Goal: Task Accomplishment & Management: Manage account settings

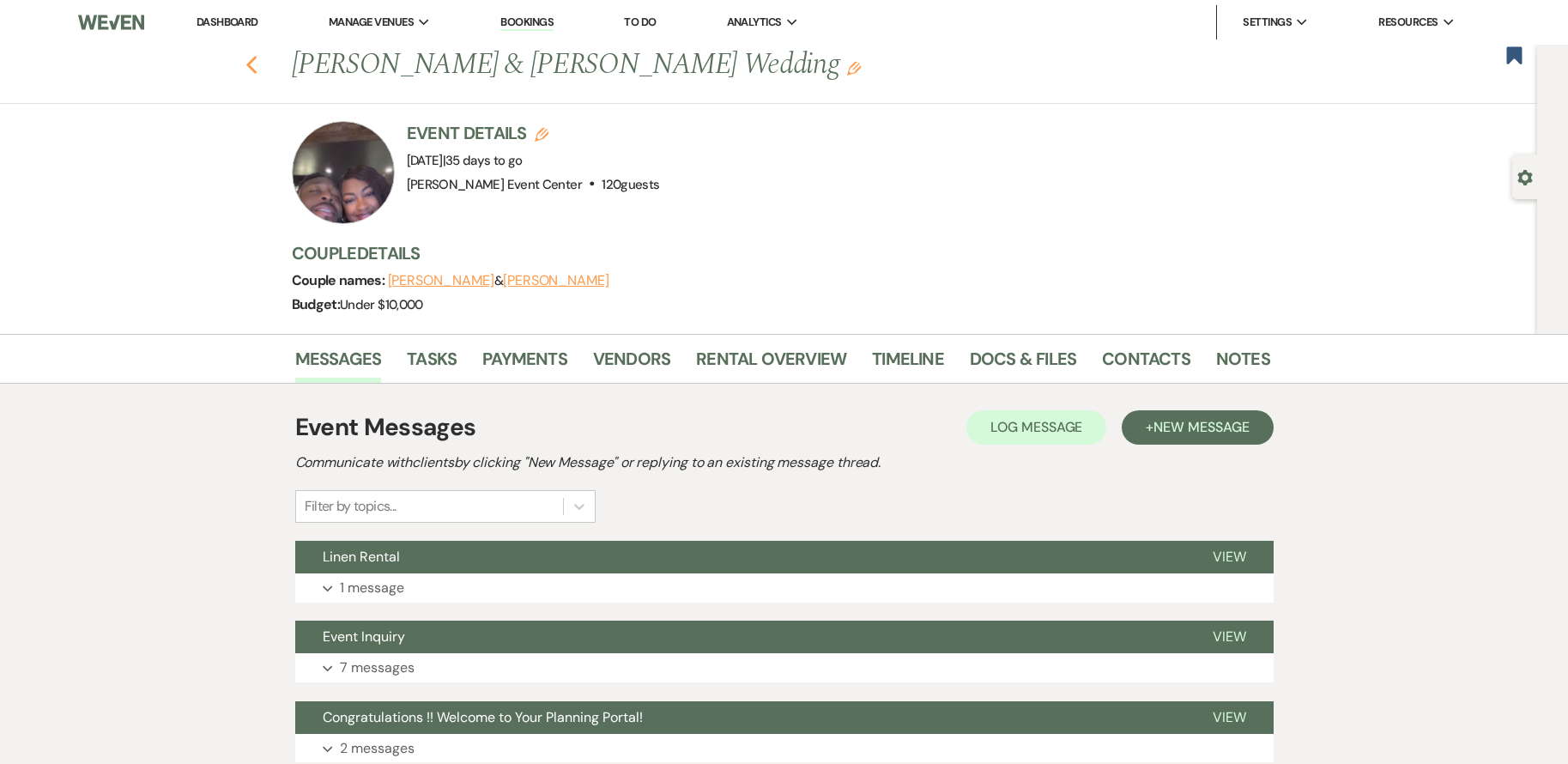
click at [256, 67] on use "button" at bounding box center [250, 65] width 11 height 19
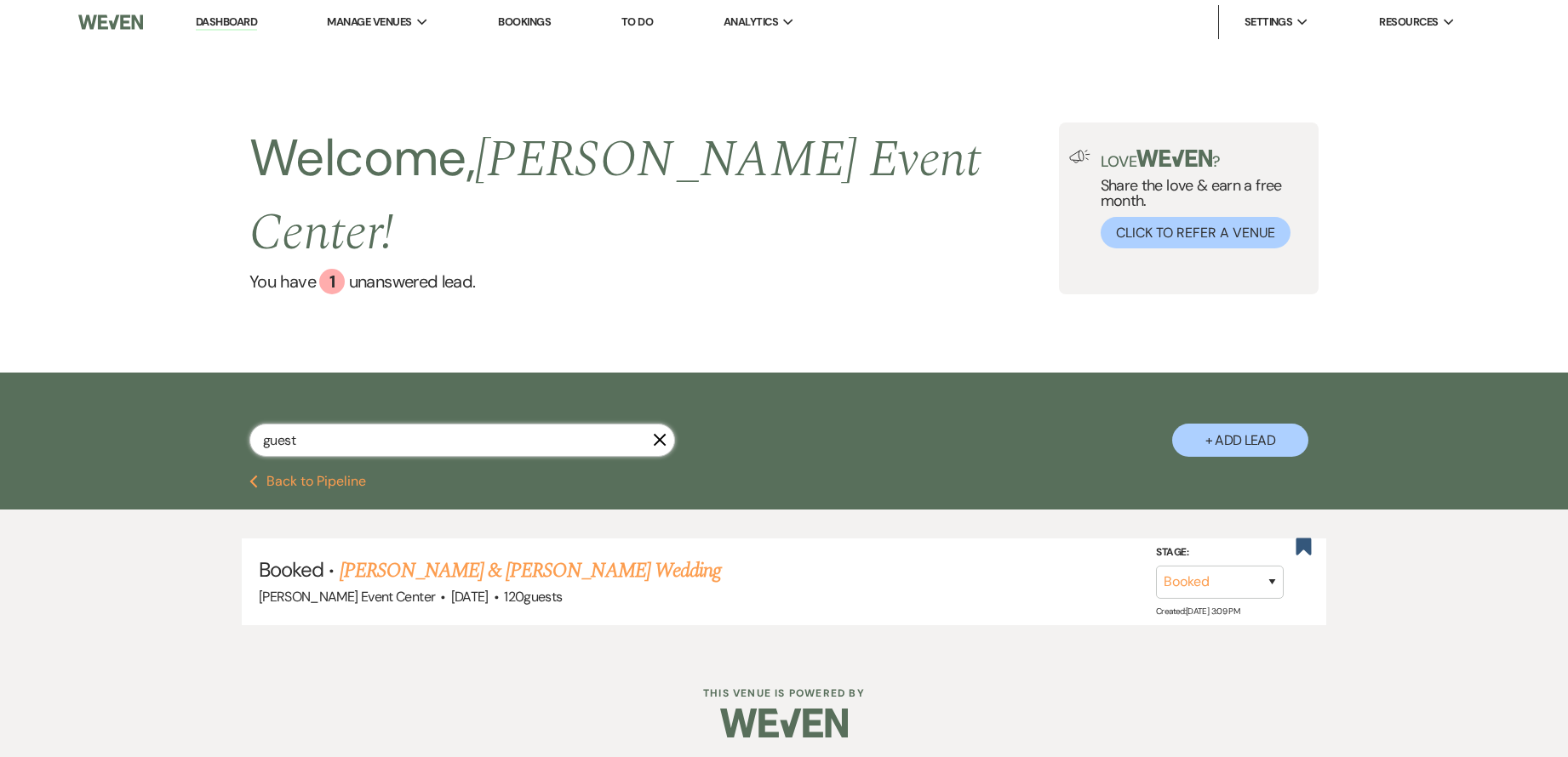
click at [375, 424] on input "guest" at bounding box center [462, 440] width 426 height 33
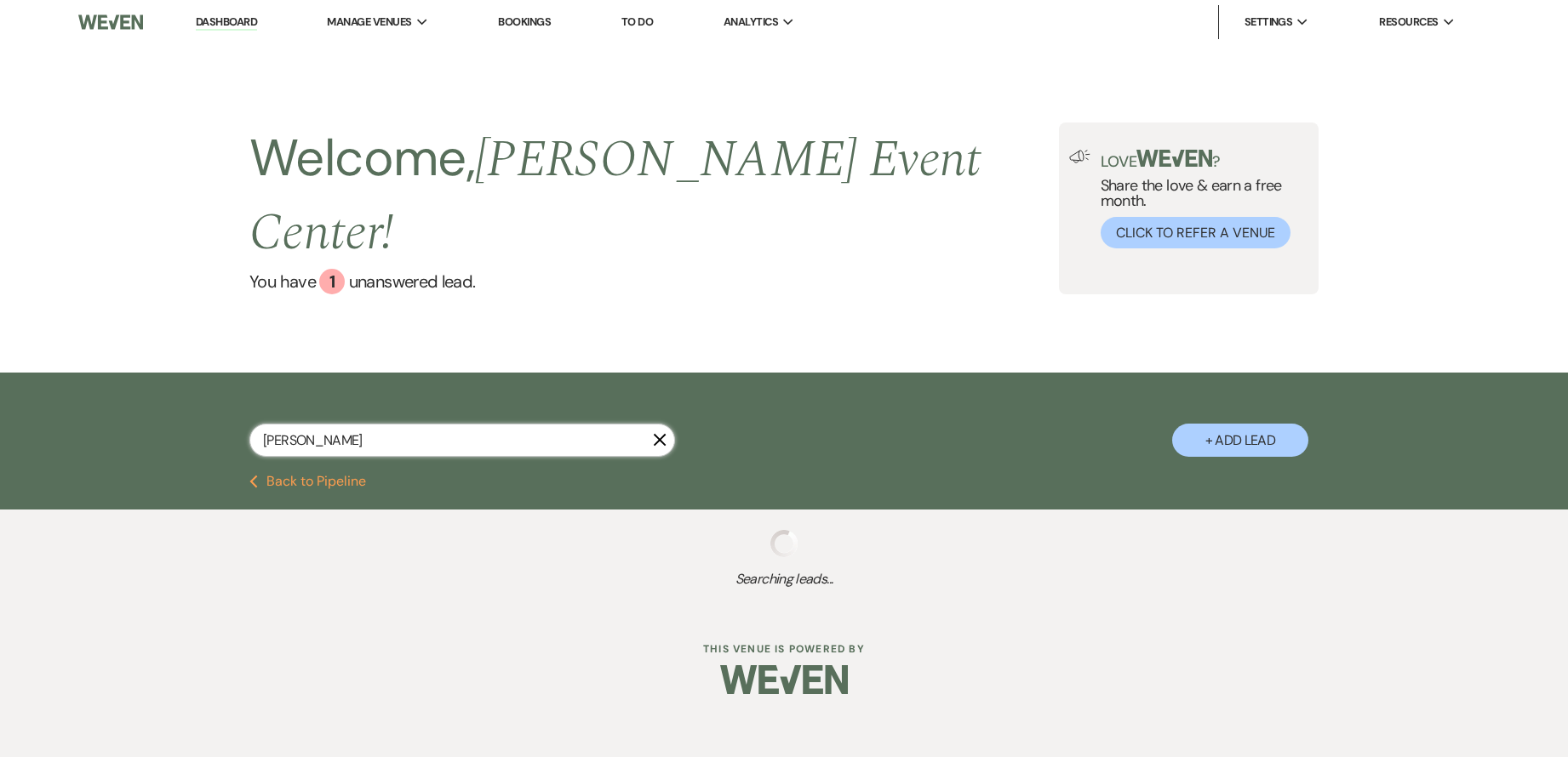
type input "[PERSON_NAME]"
select select "2"
select select "5"
select select "2"
select select "5"
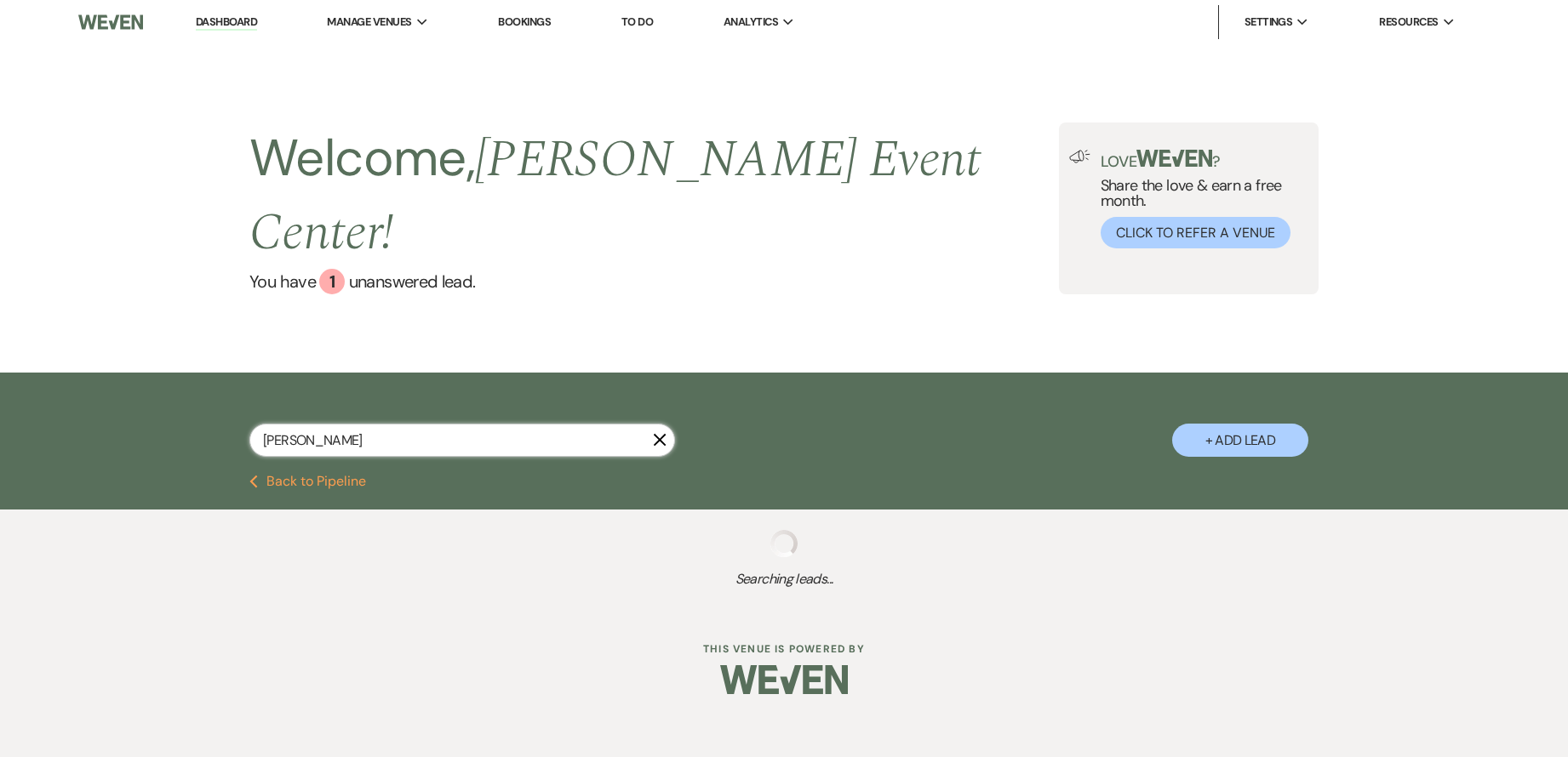
select select "8"
select select "4"
select select "6"
select select "2"
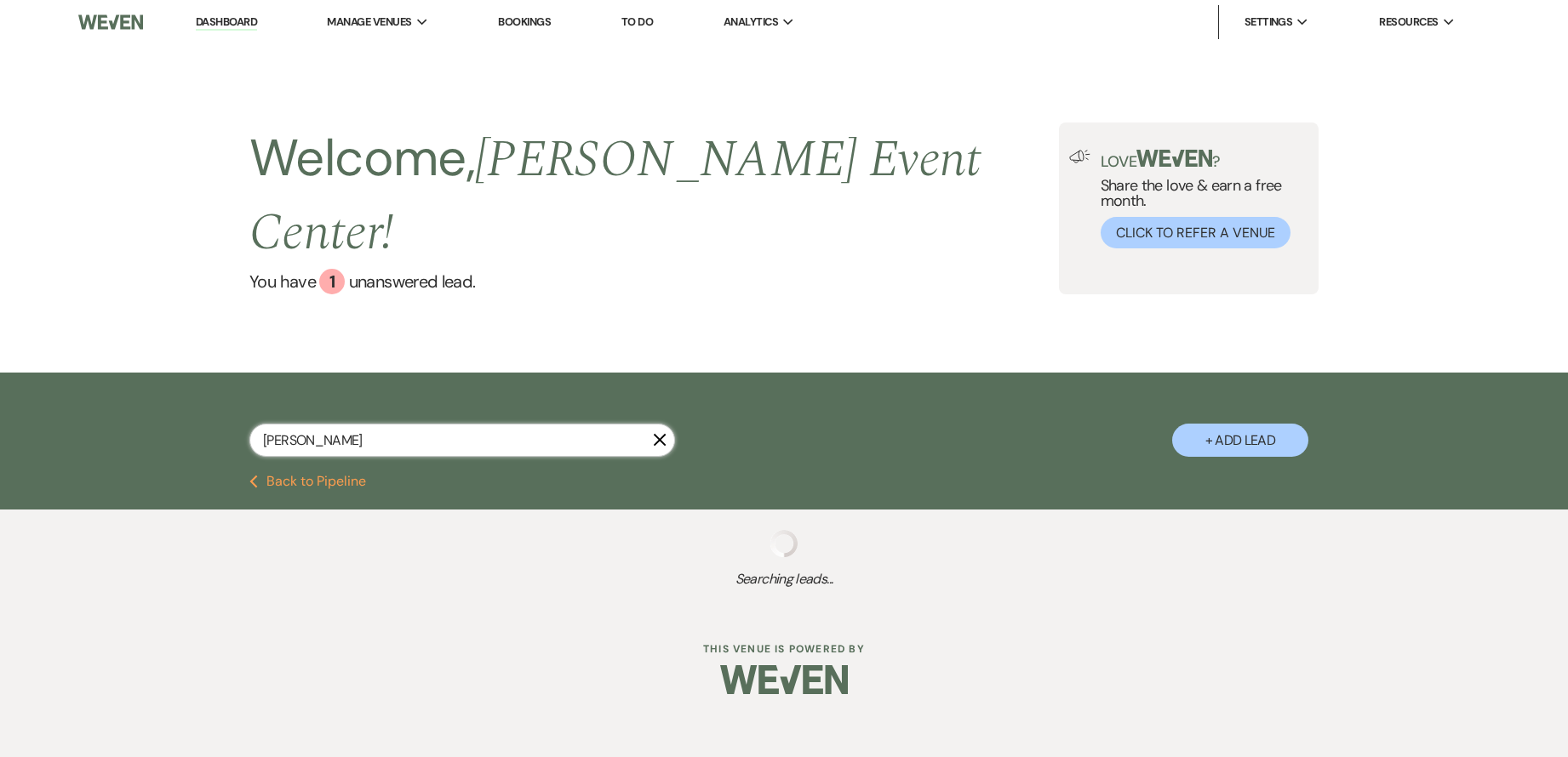
select select "2"
select select "8"
select select "6"
select select "2"
select select "5"
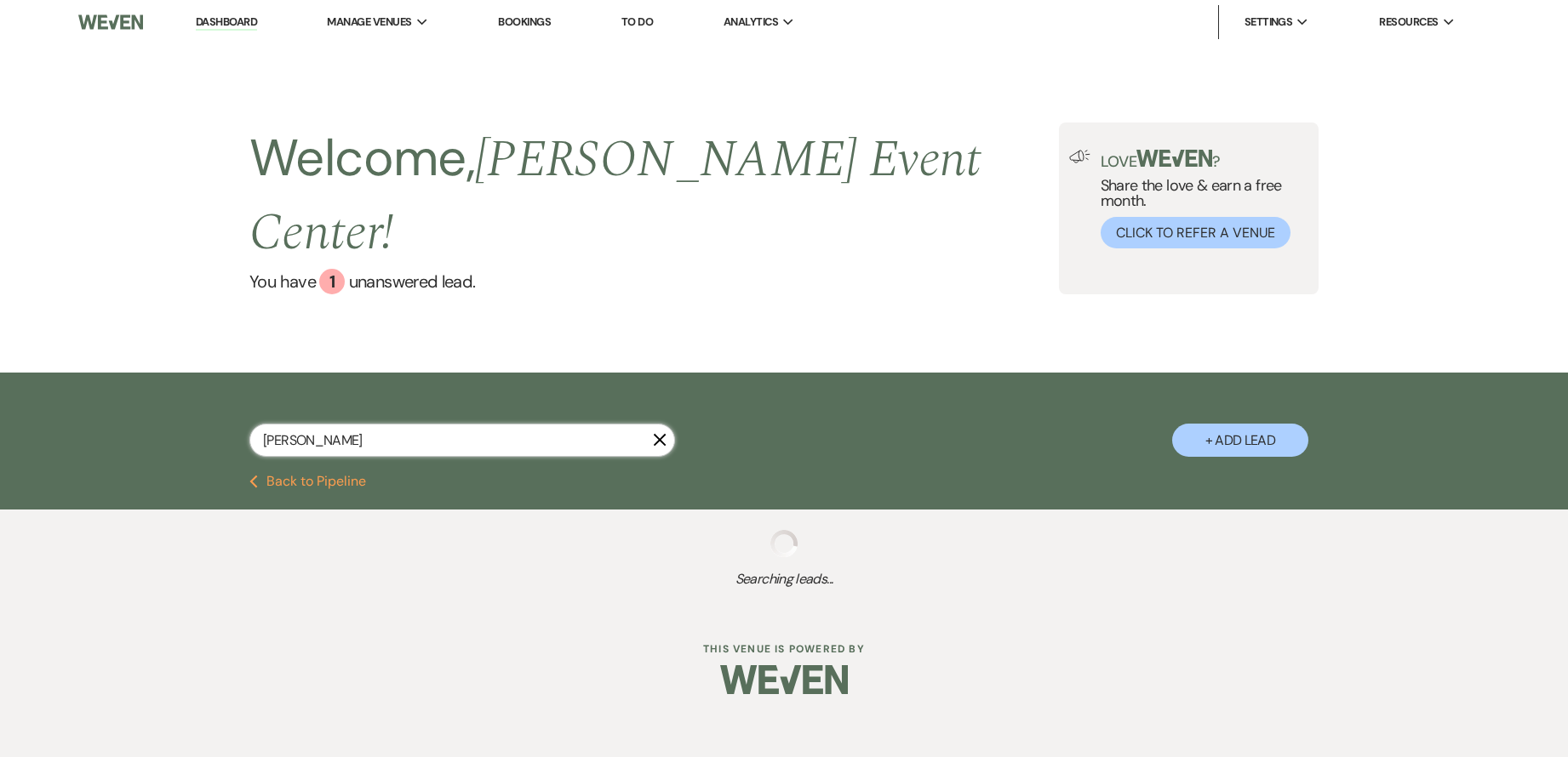
select select "6"
select select "2"
select select "8"
select select "4"
select select "9"
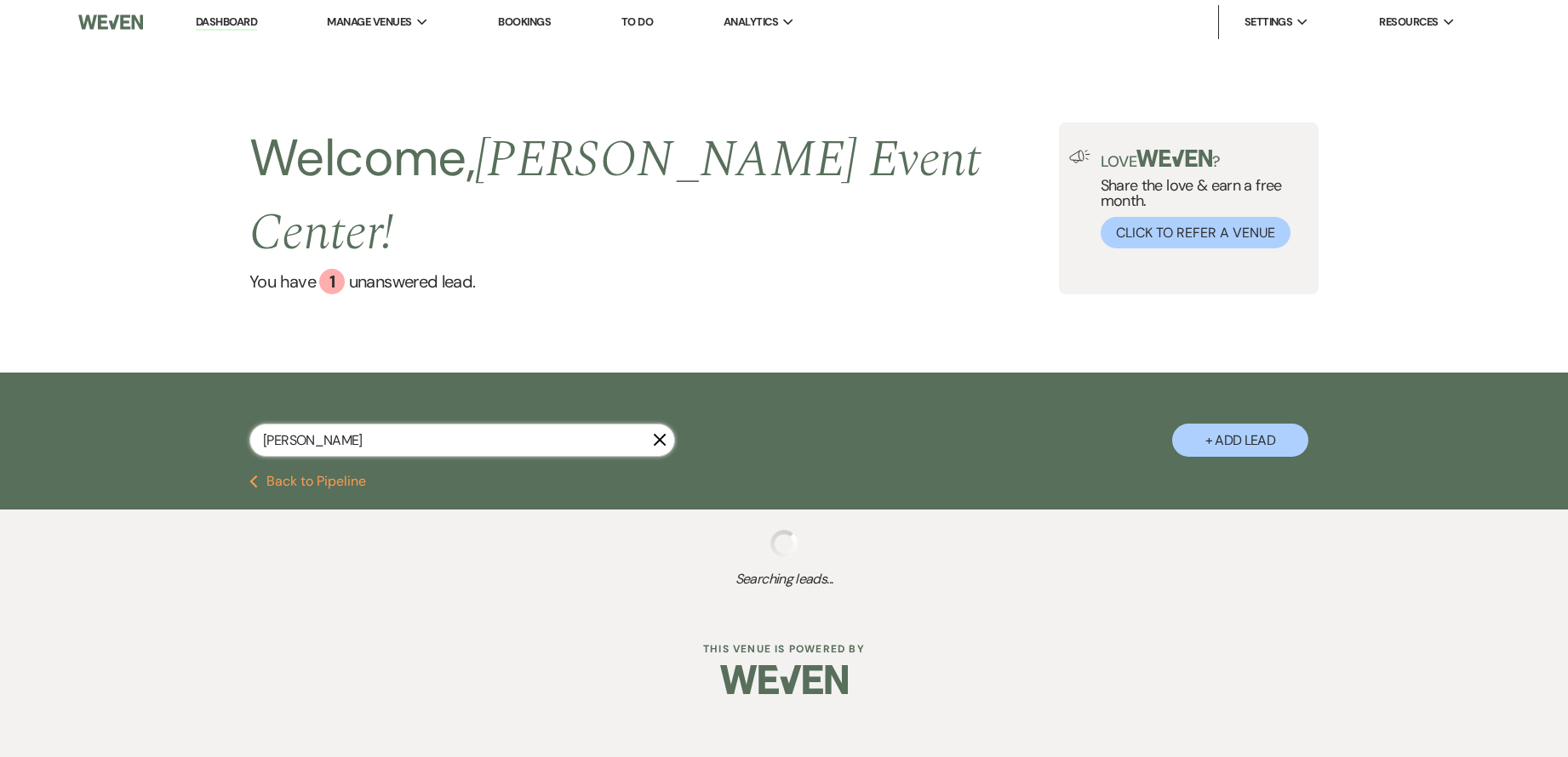
select select "2"
select select "5"
select select "8"
select select "11"
select select "8"
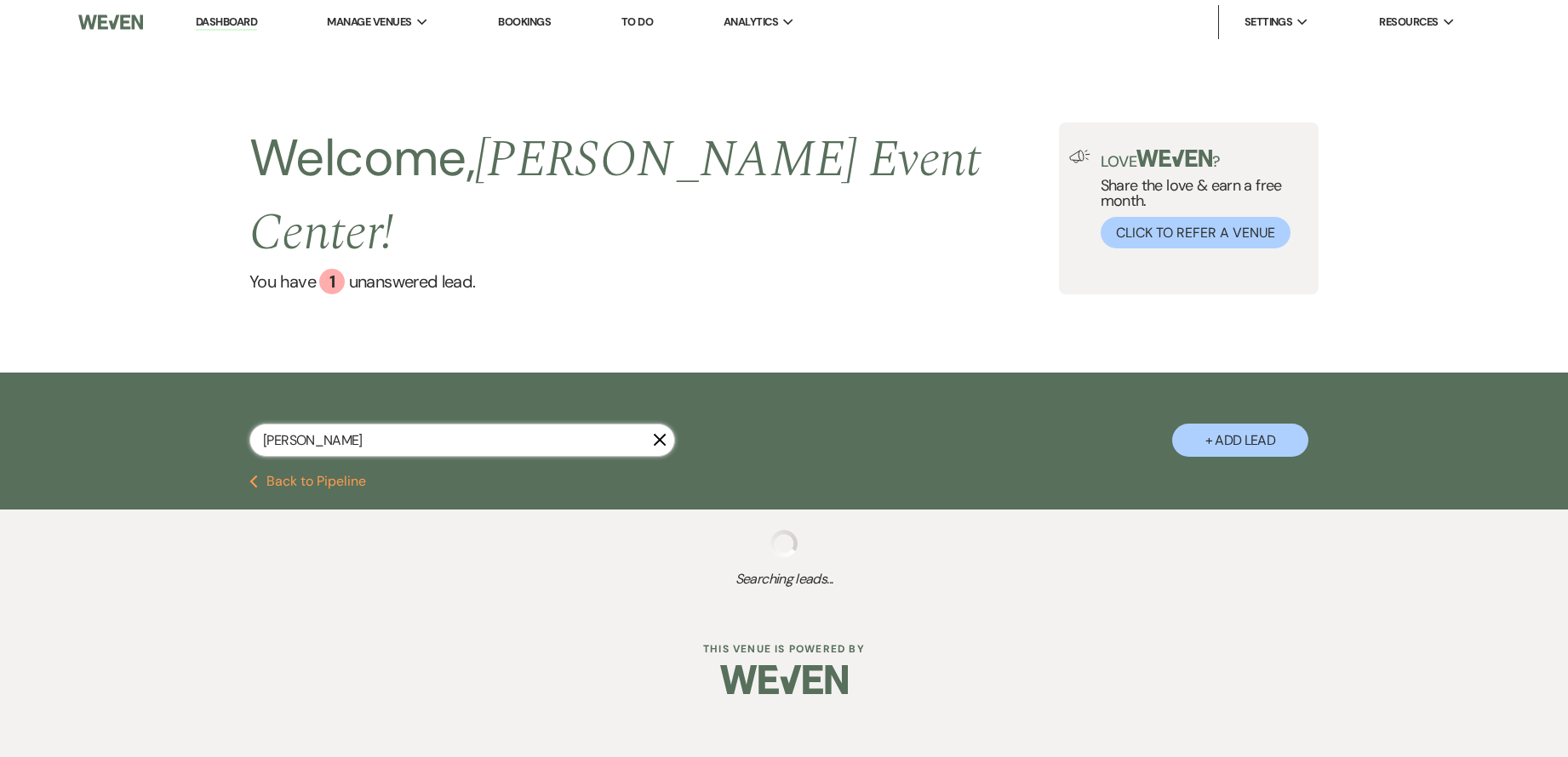
select select "1"
select select "8"
select select "6"
select select "4"
select select "8"
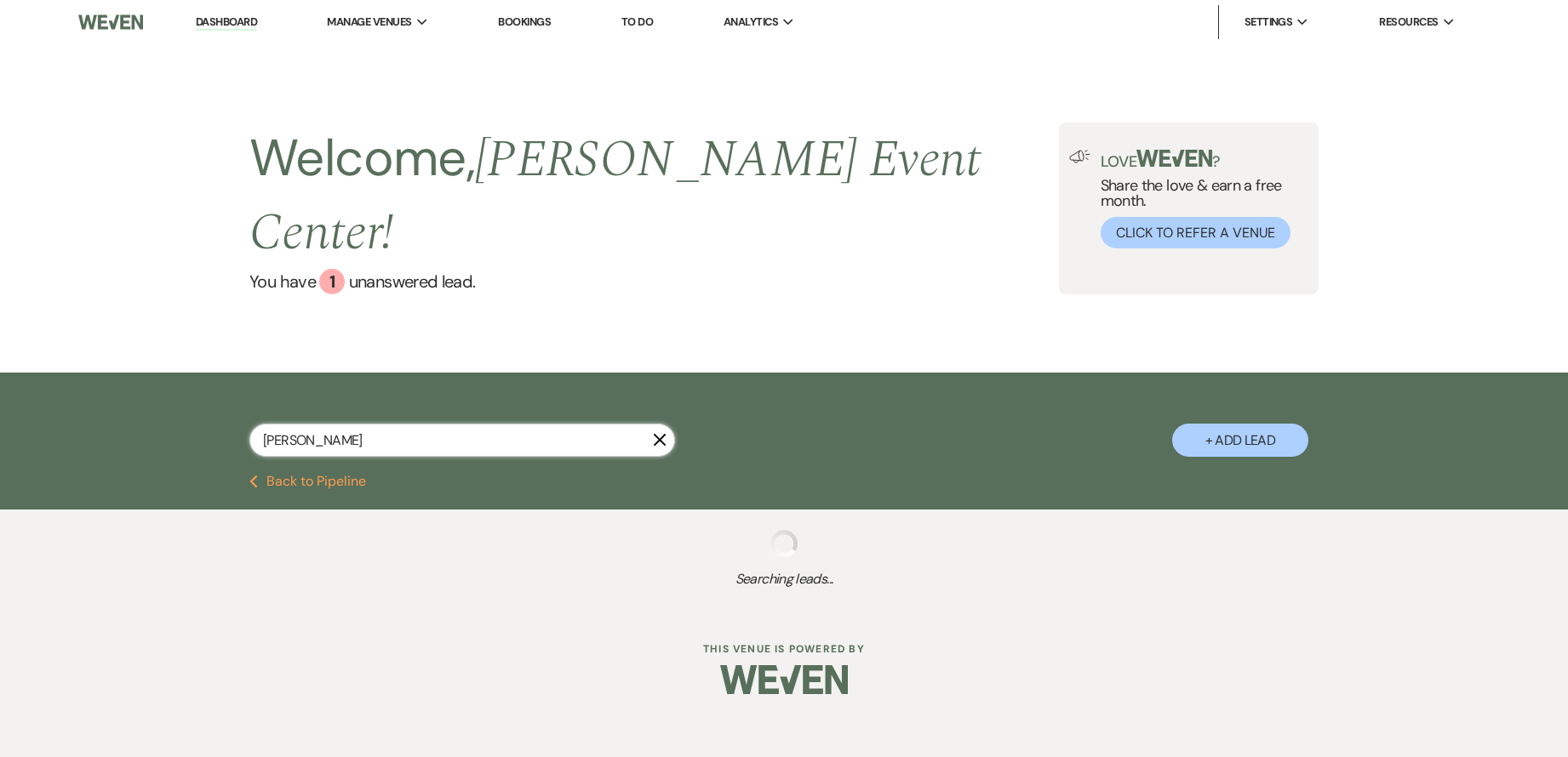
select select "8"
select select "11"
select select "5"
select select "8"
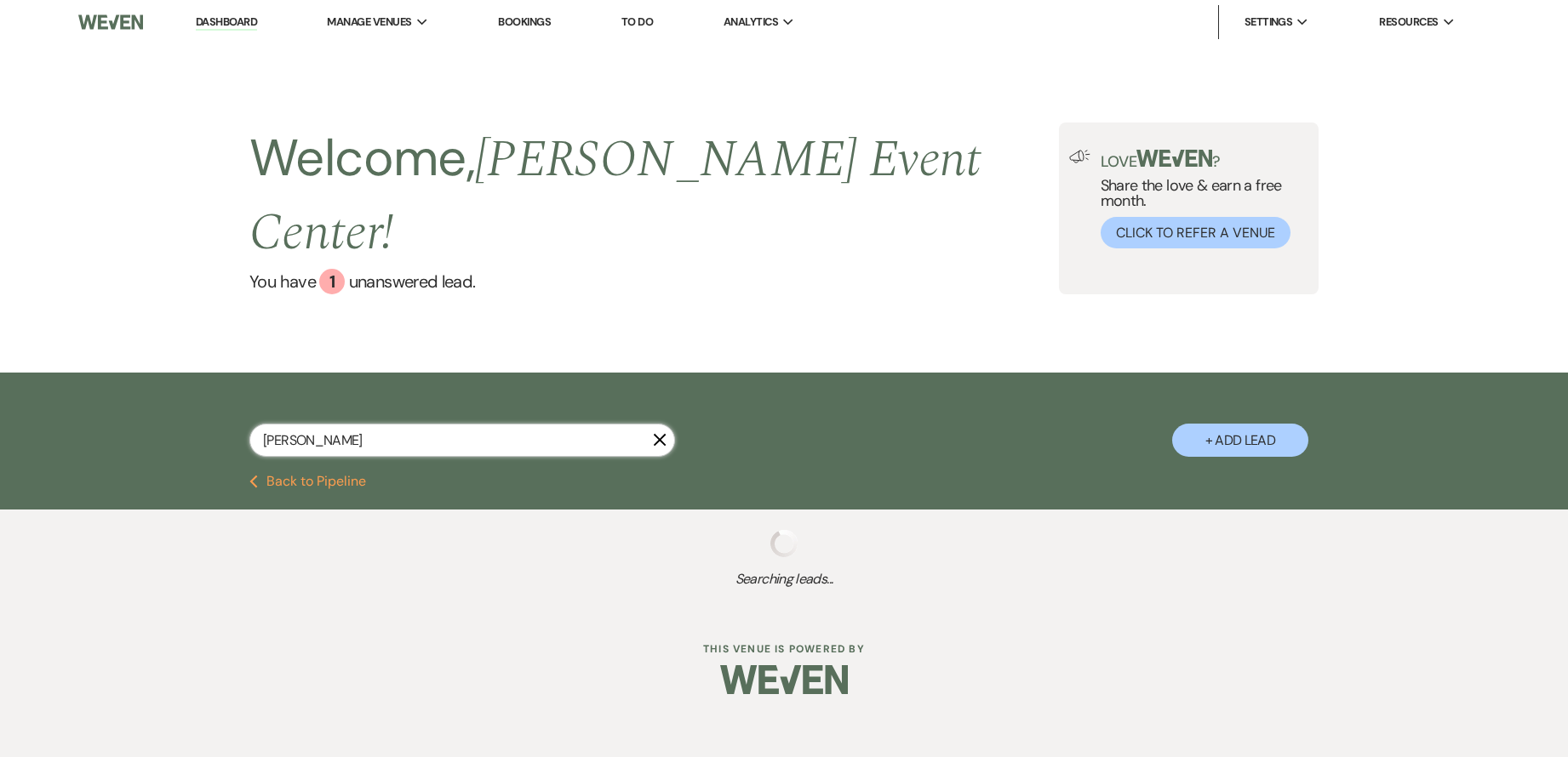
select select "7"
select select "5"
select select "8"
select select "10"
select select "2"
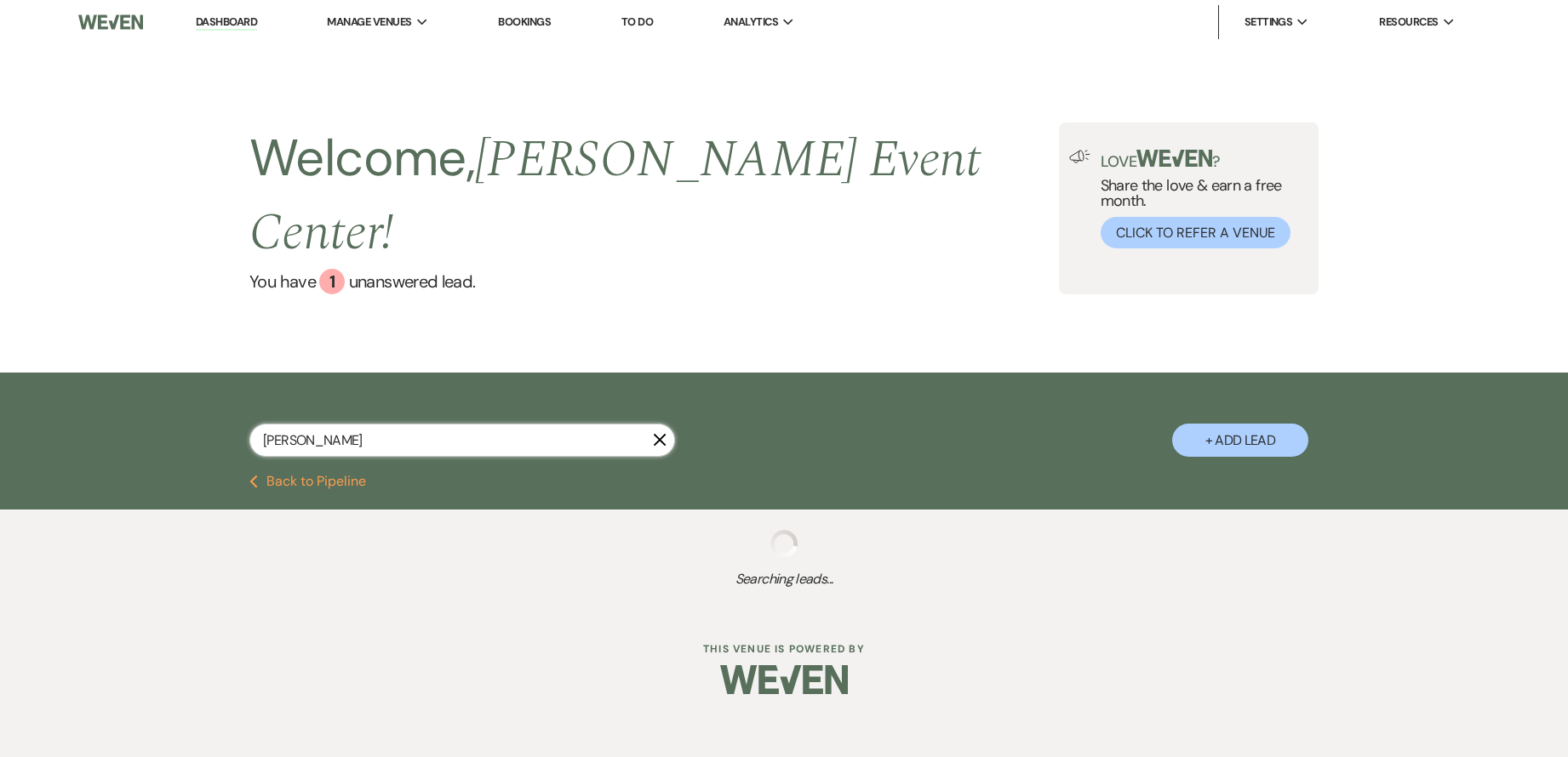
select select "8"
select select "10"
select select "5"
select select "8"
select select "4"
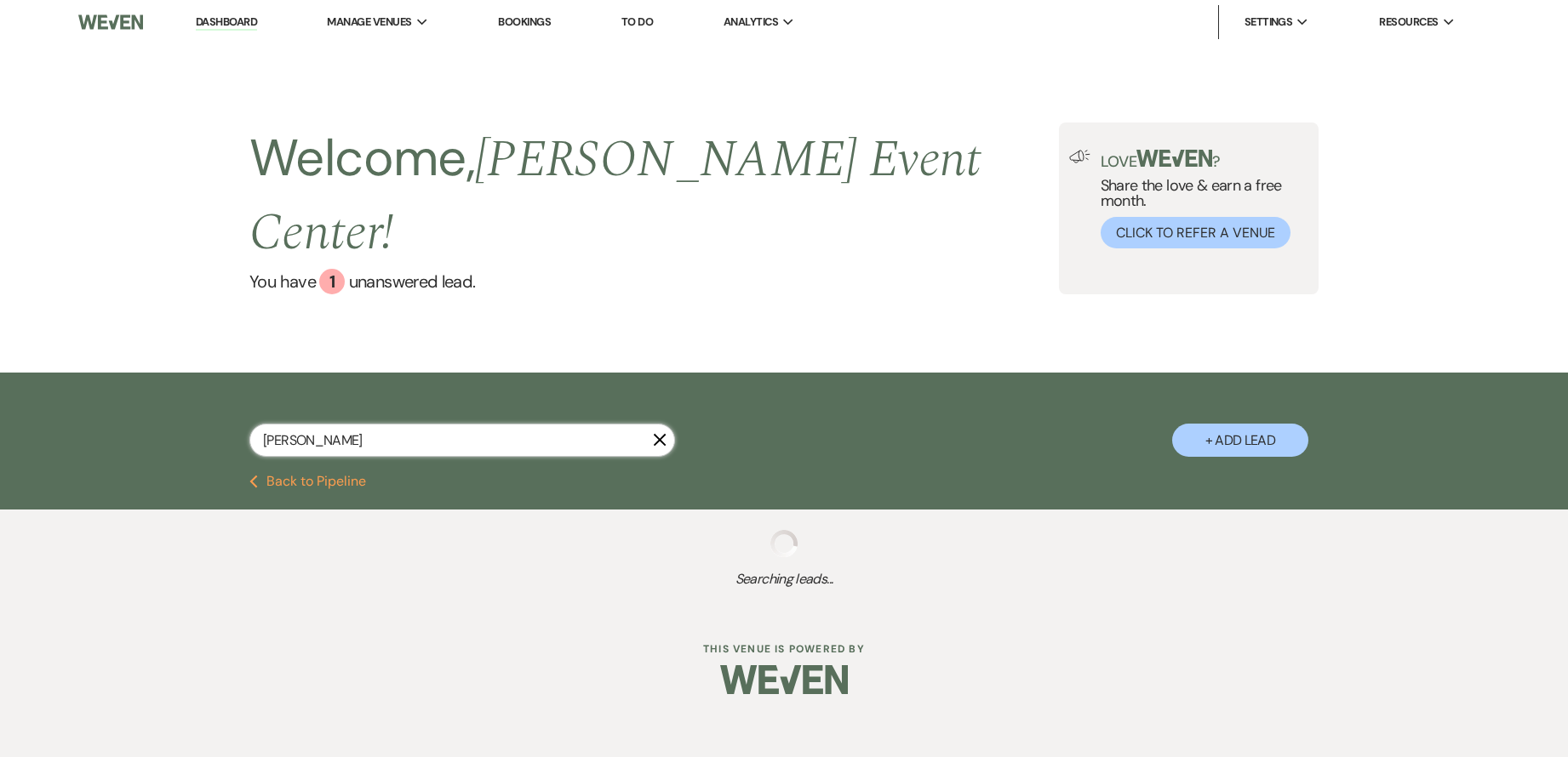
select select "8"
select select "4"
select select "2"
select select "8"
select select "1"
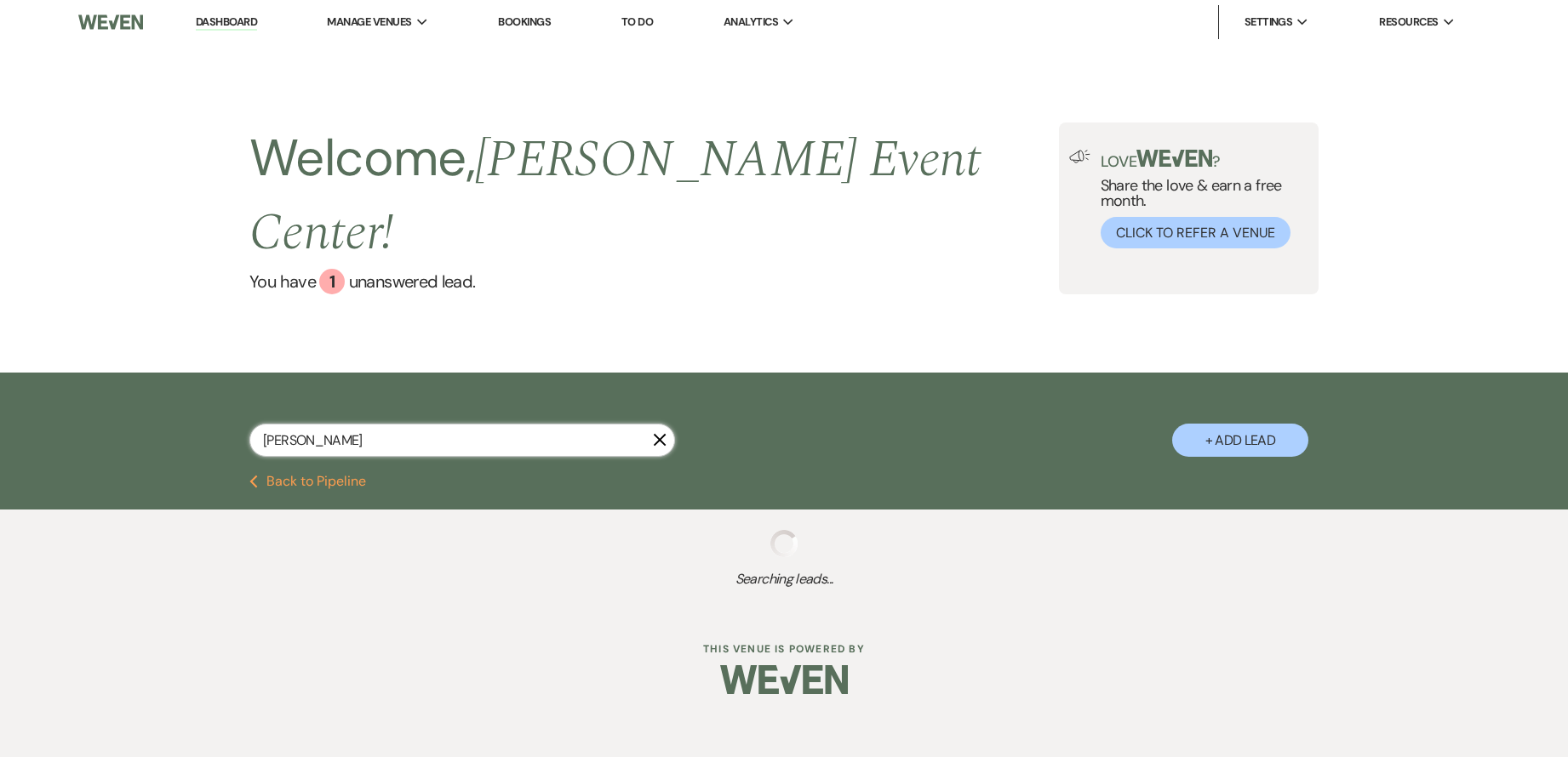
select select "4"
select select "2"
select select "4"
select select "8"
select select "7"
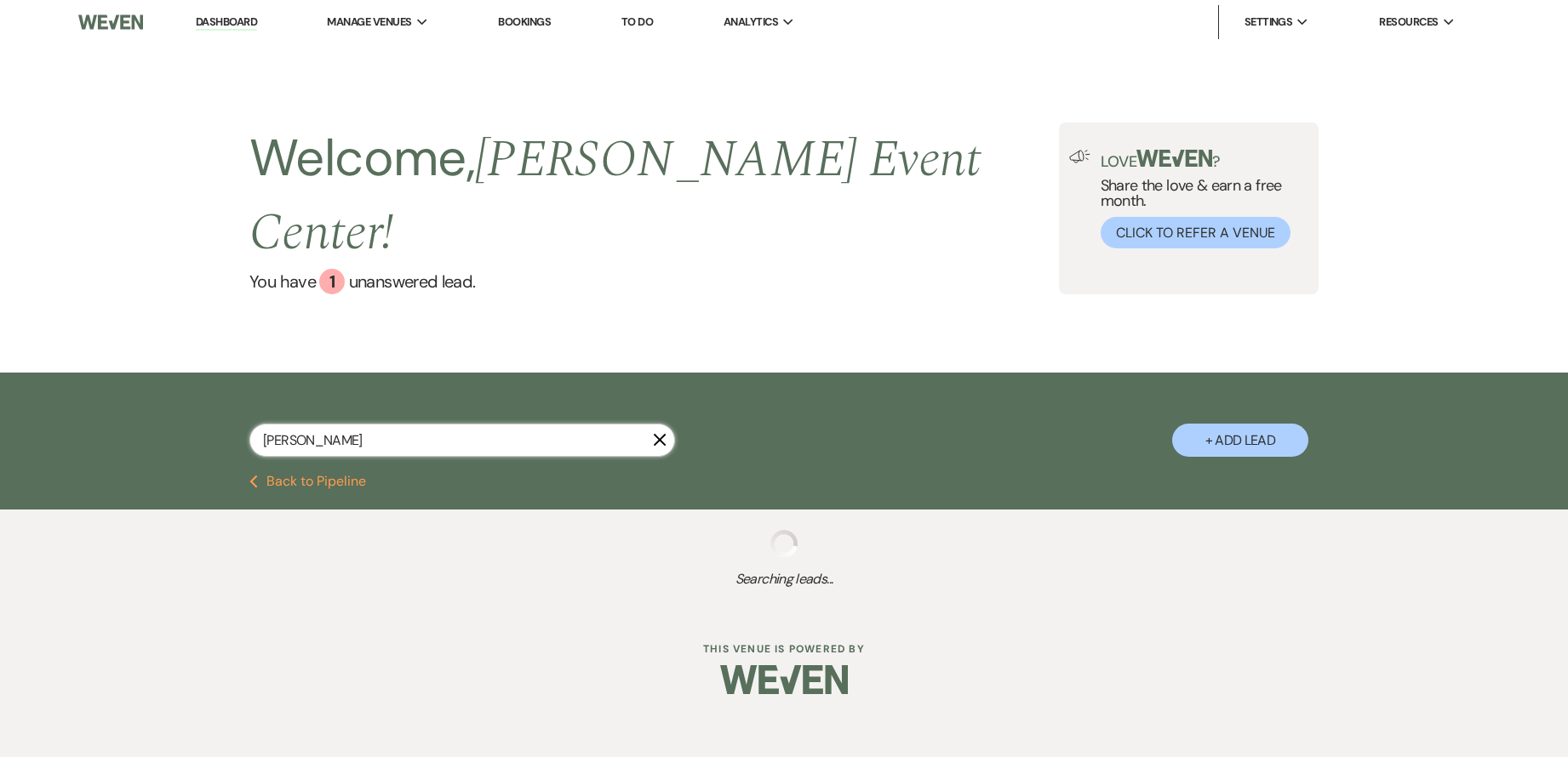
select select "8"
select select "9"
select select "5"
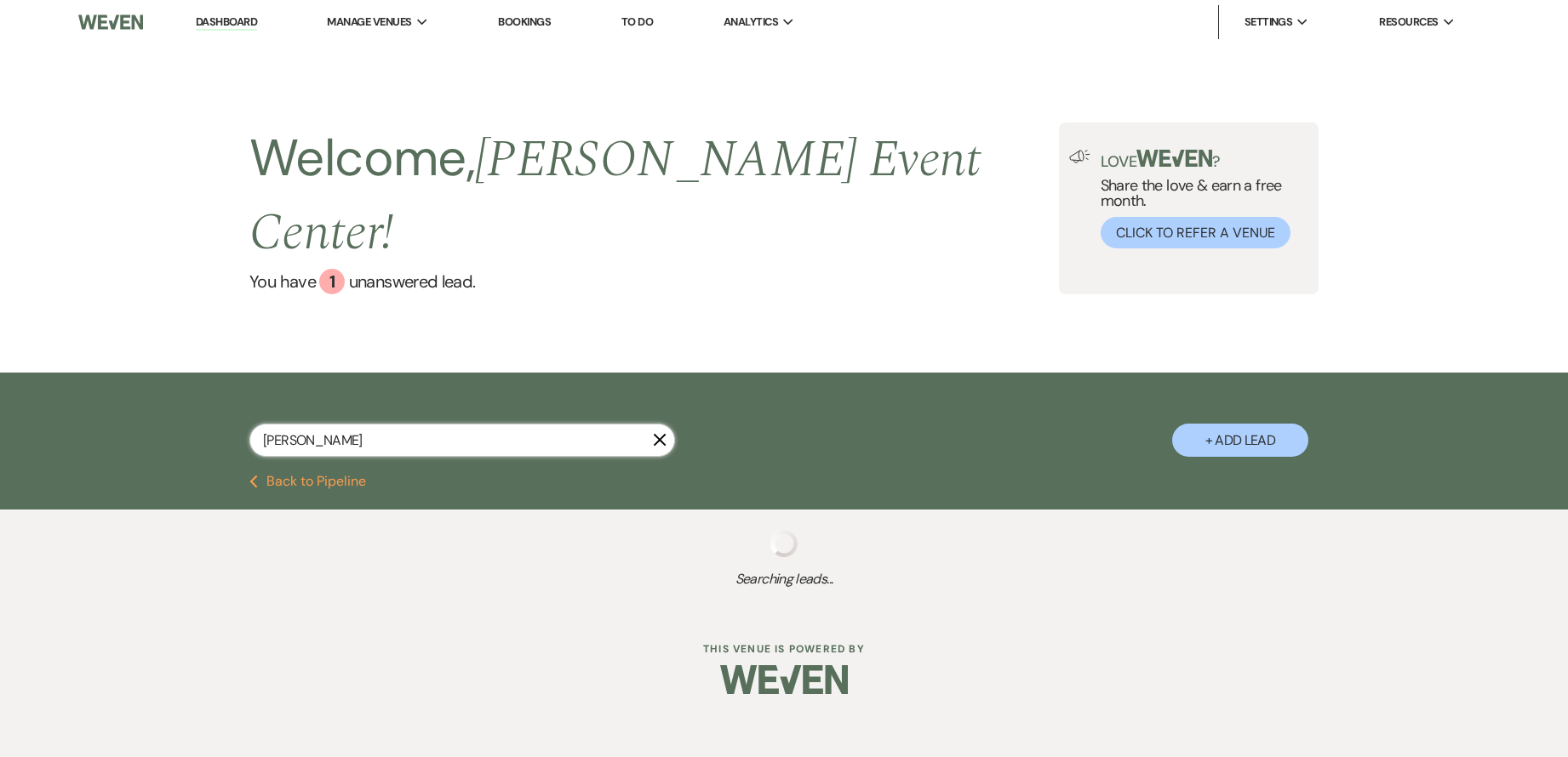
select select "8"
select select "6"
select select "8"
select select "6"
select select "8"
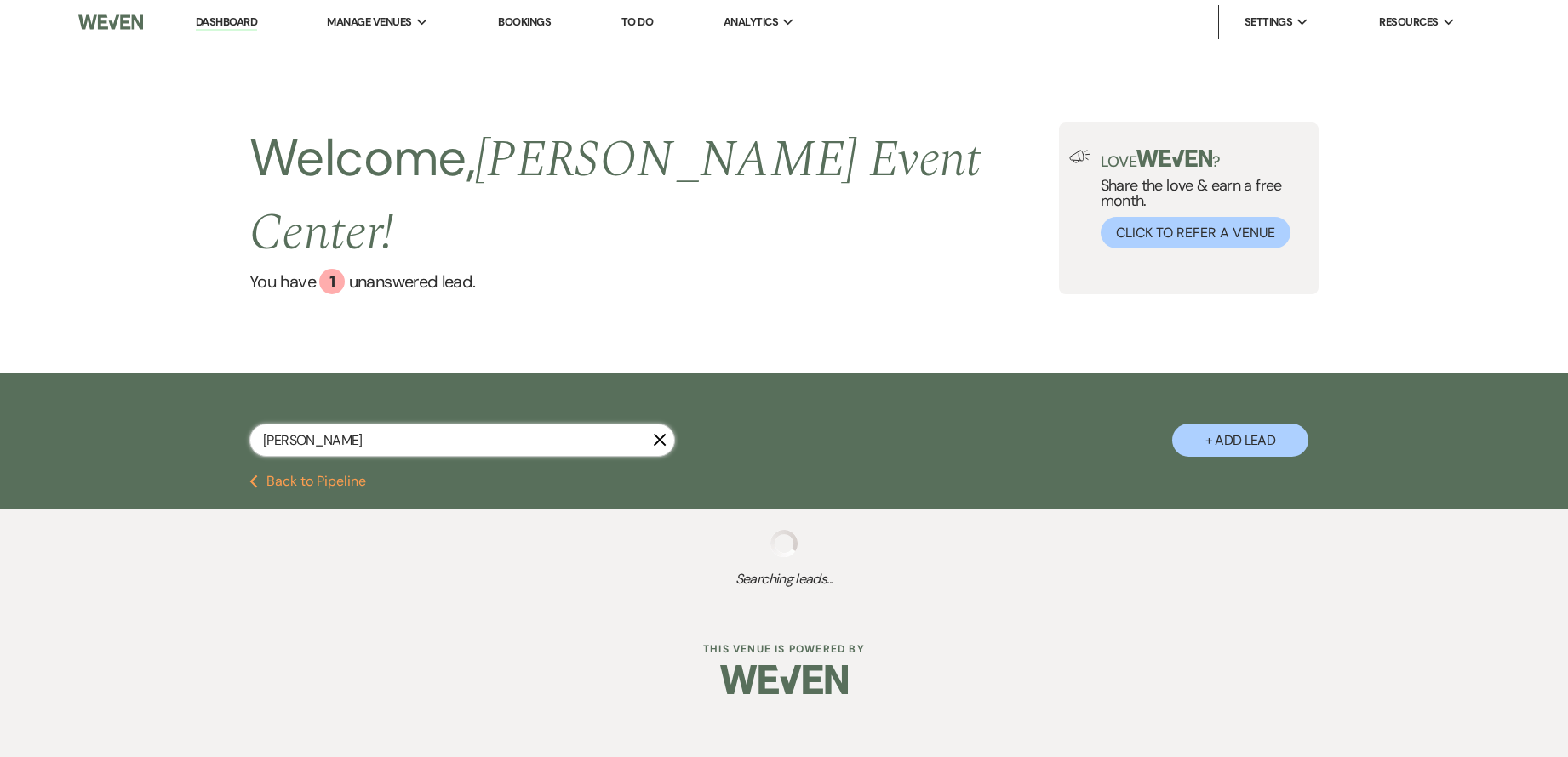
select select "1"
select select "8"
select select "6"
select select "4"
select select "8"
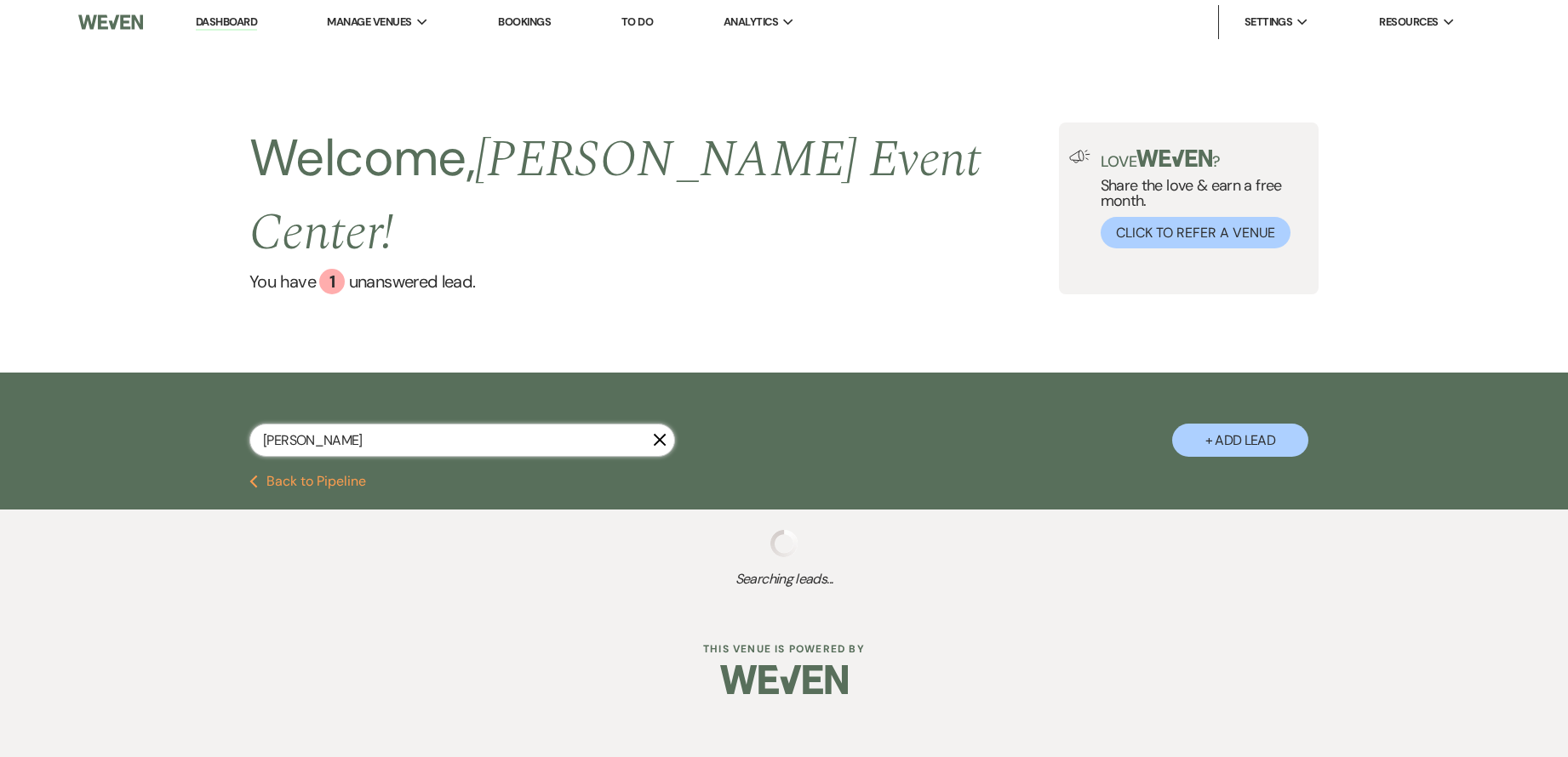
select select "10"
select select "5"
select select "8"
select select "7"
select select "8"
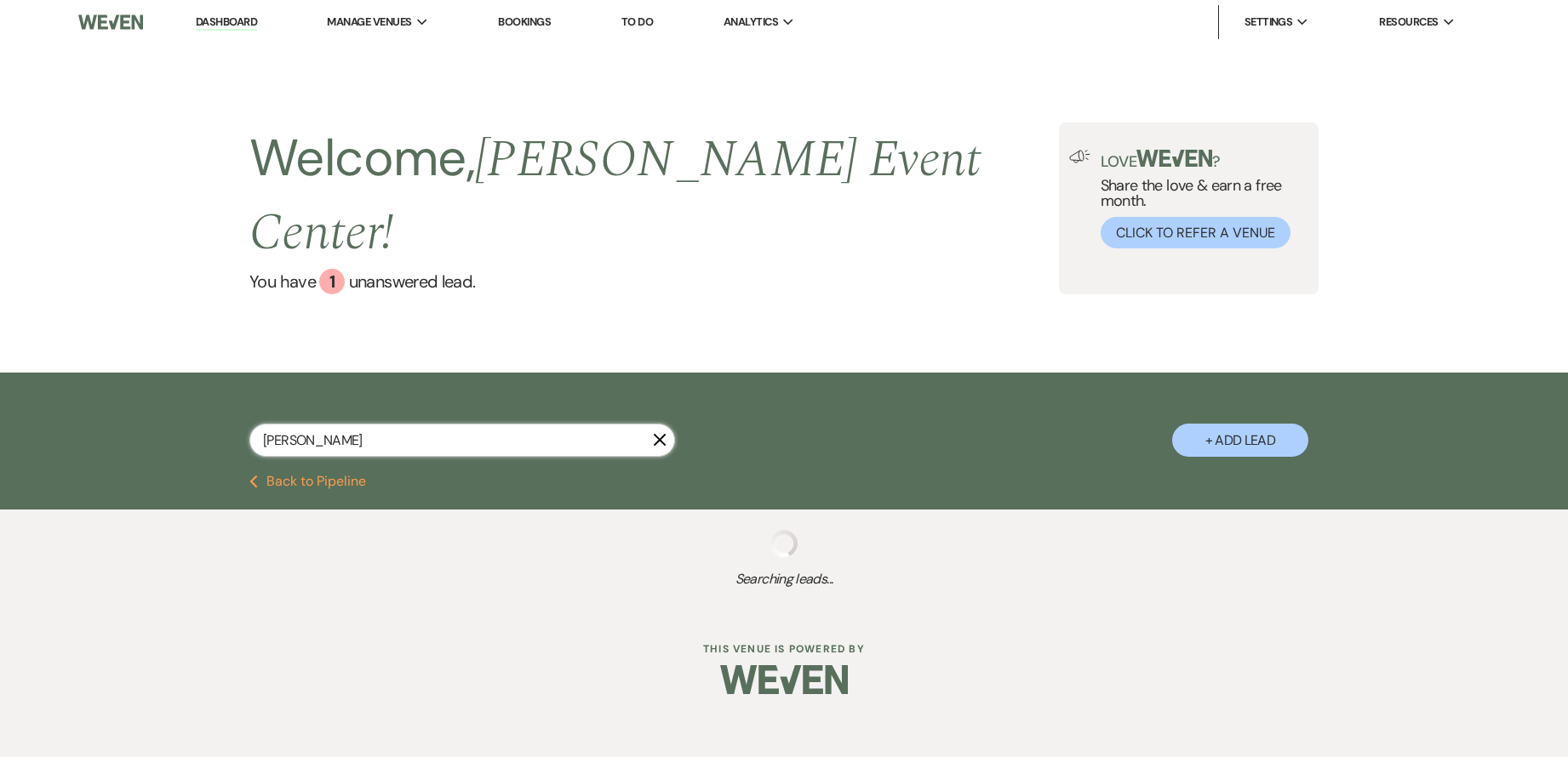
select select "4"
select select "6"
select select "8"
select select "6"
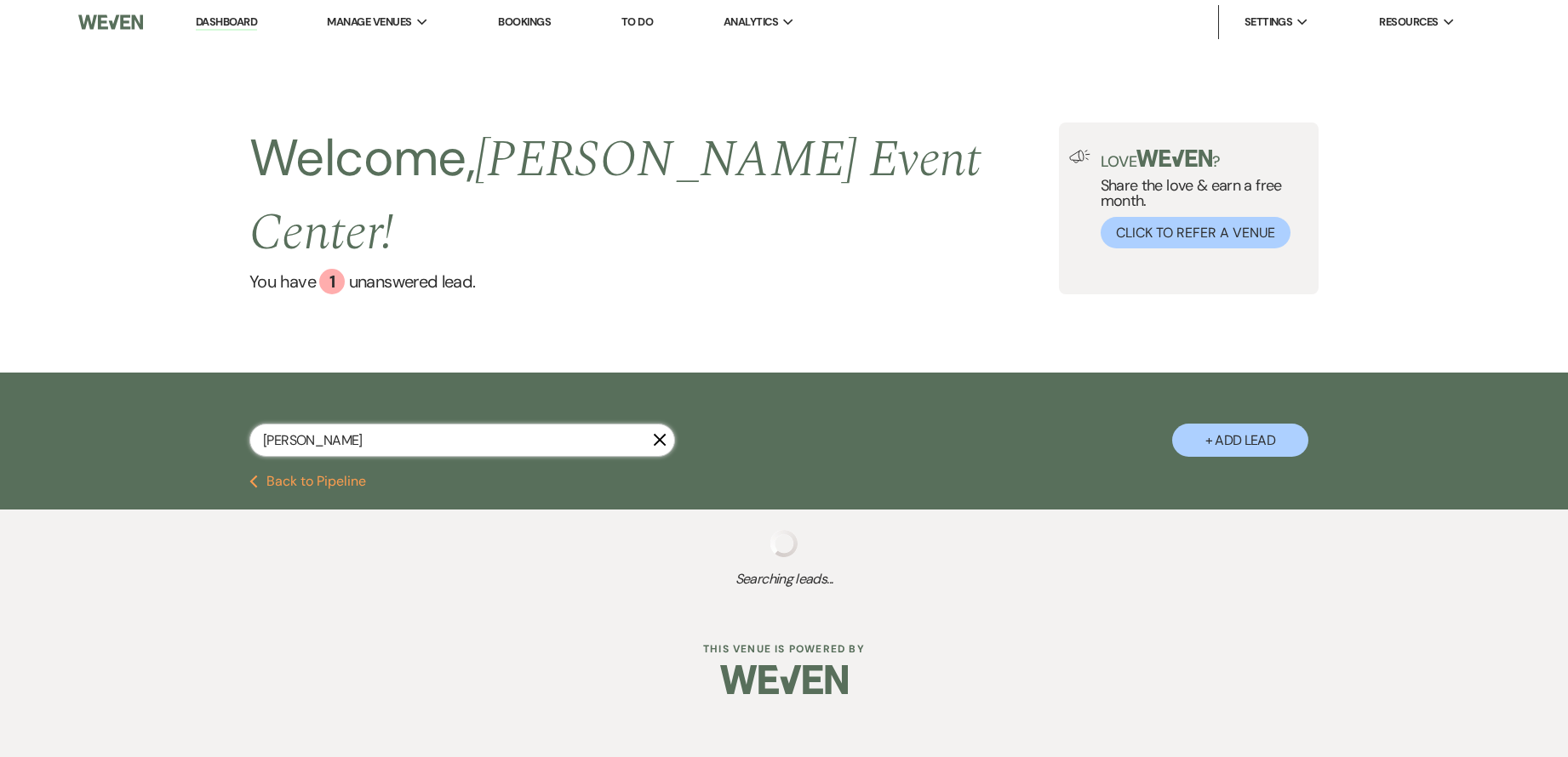
select select "8"
select select "4"
select select "8"
select select "5"
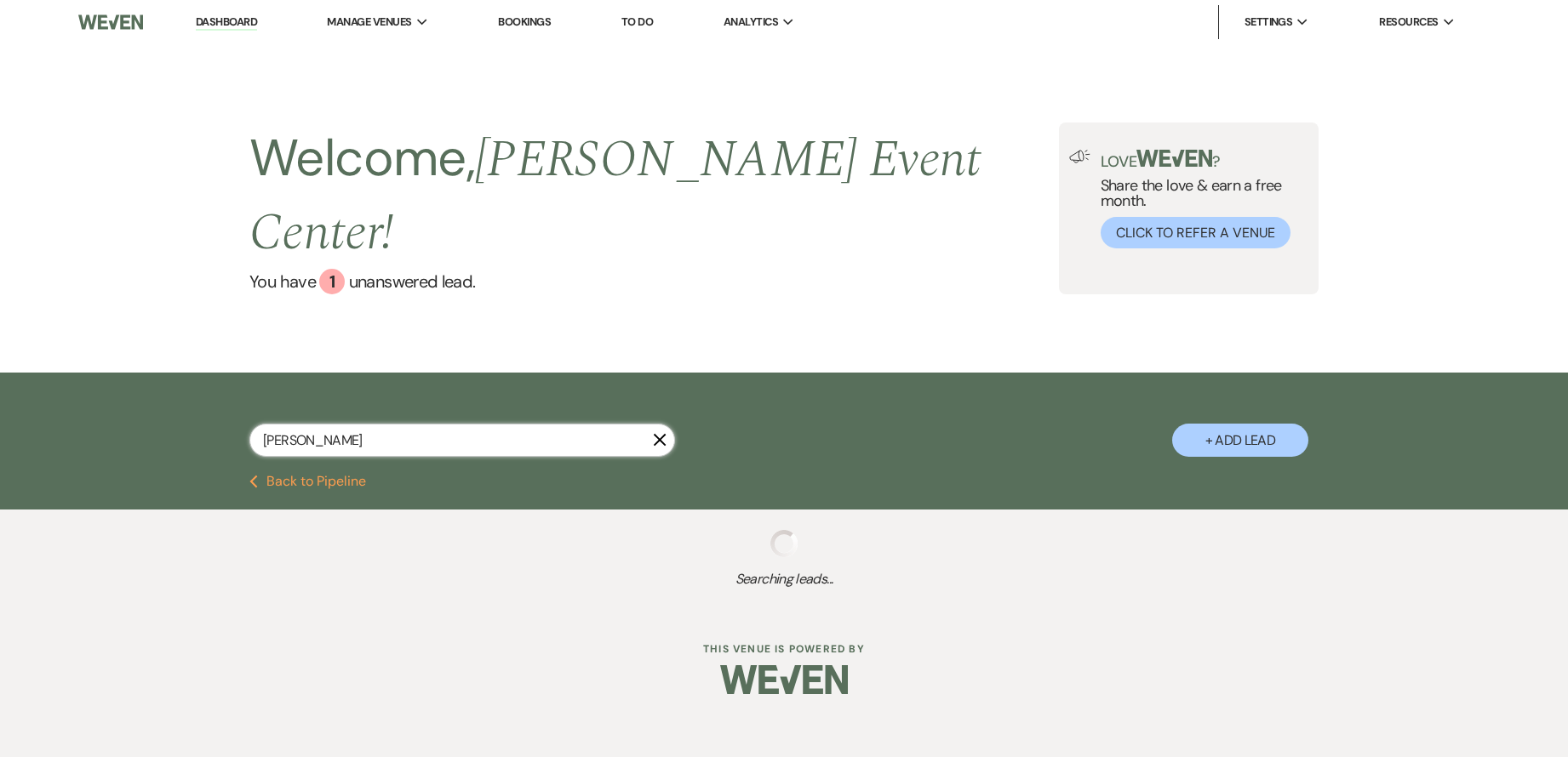
select select "8"
select select "1"
select select "8"
select select "6"
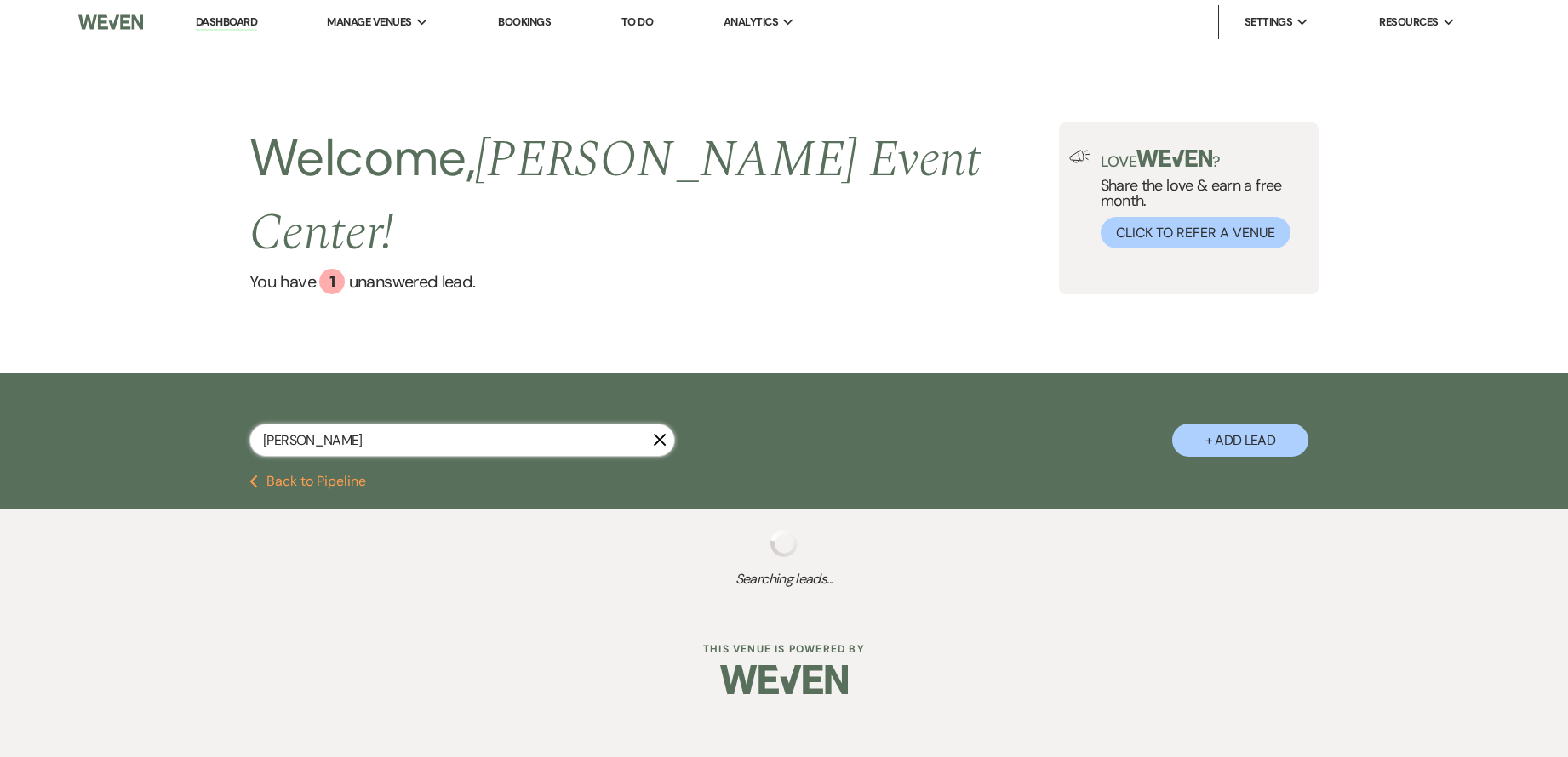
select select "4"
select select "8"
select select "5"
select select "8"
select select "1"
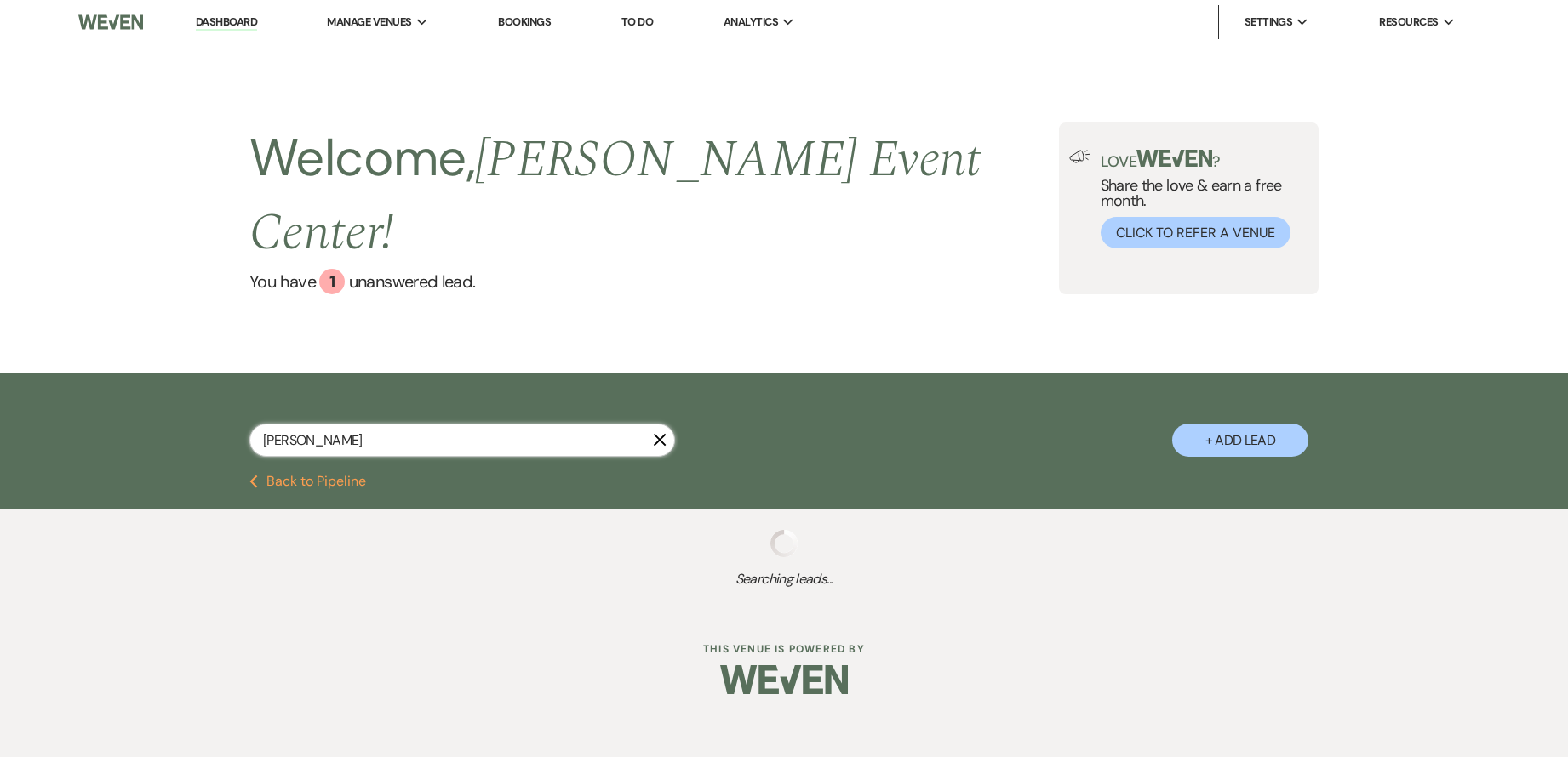
select select "8"
select select "6"
select select "2"
select select "8"
select select "6"
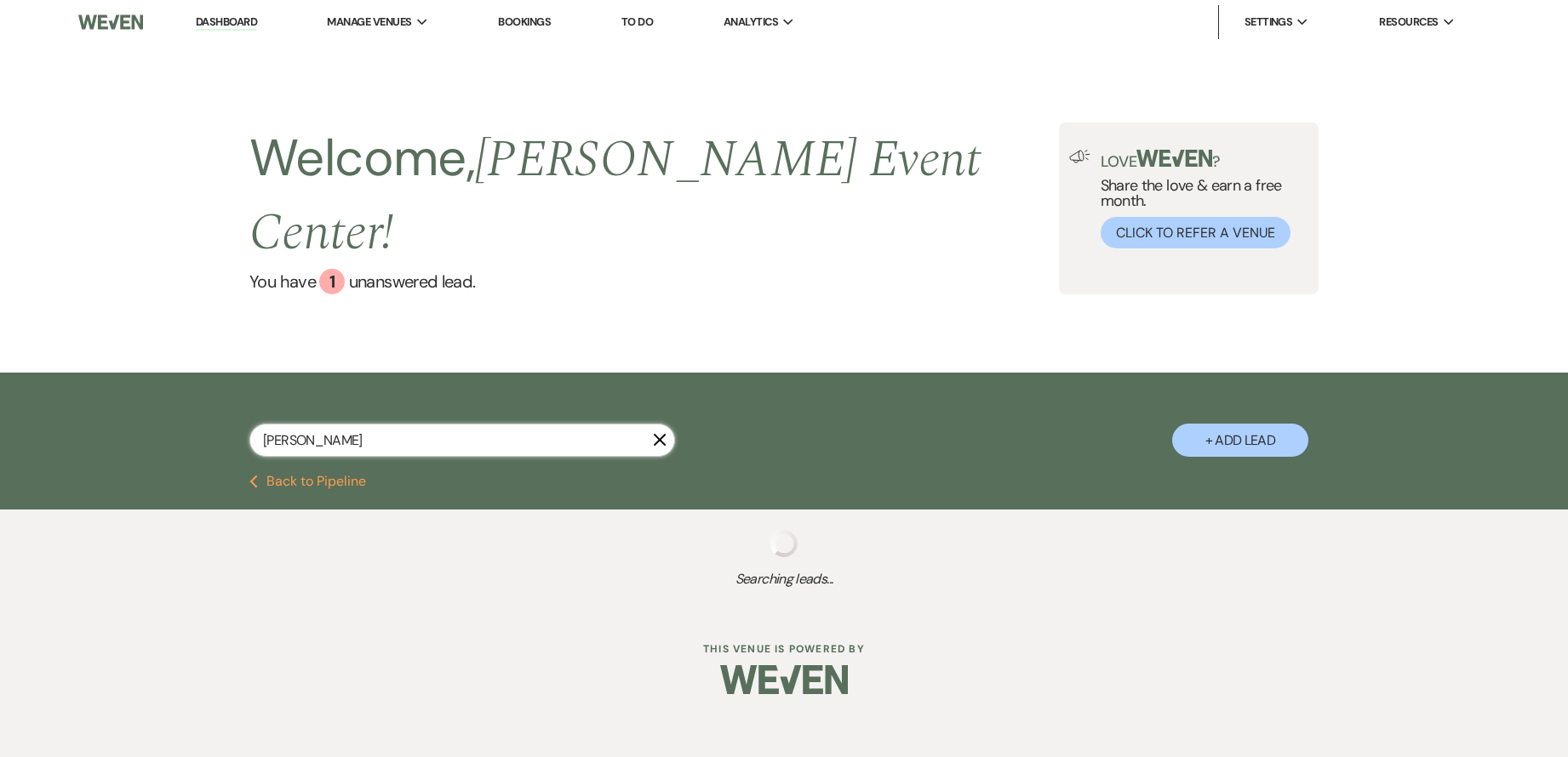
select select "8"
select select "2"
select select "5"
select select "8"
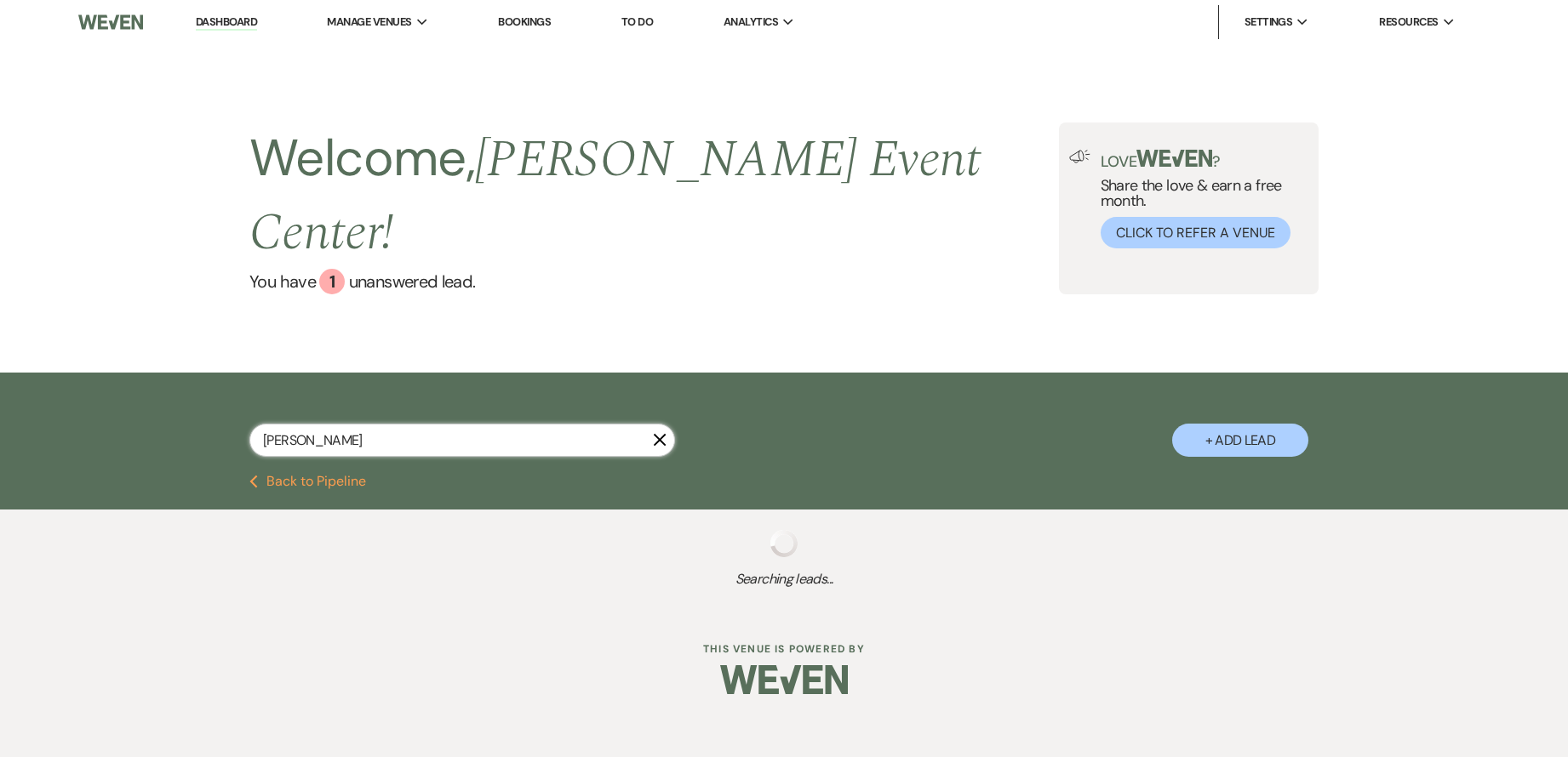
select select "9"
select select "8"
select select "7"
select select "5"
select select "8"
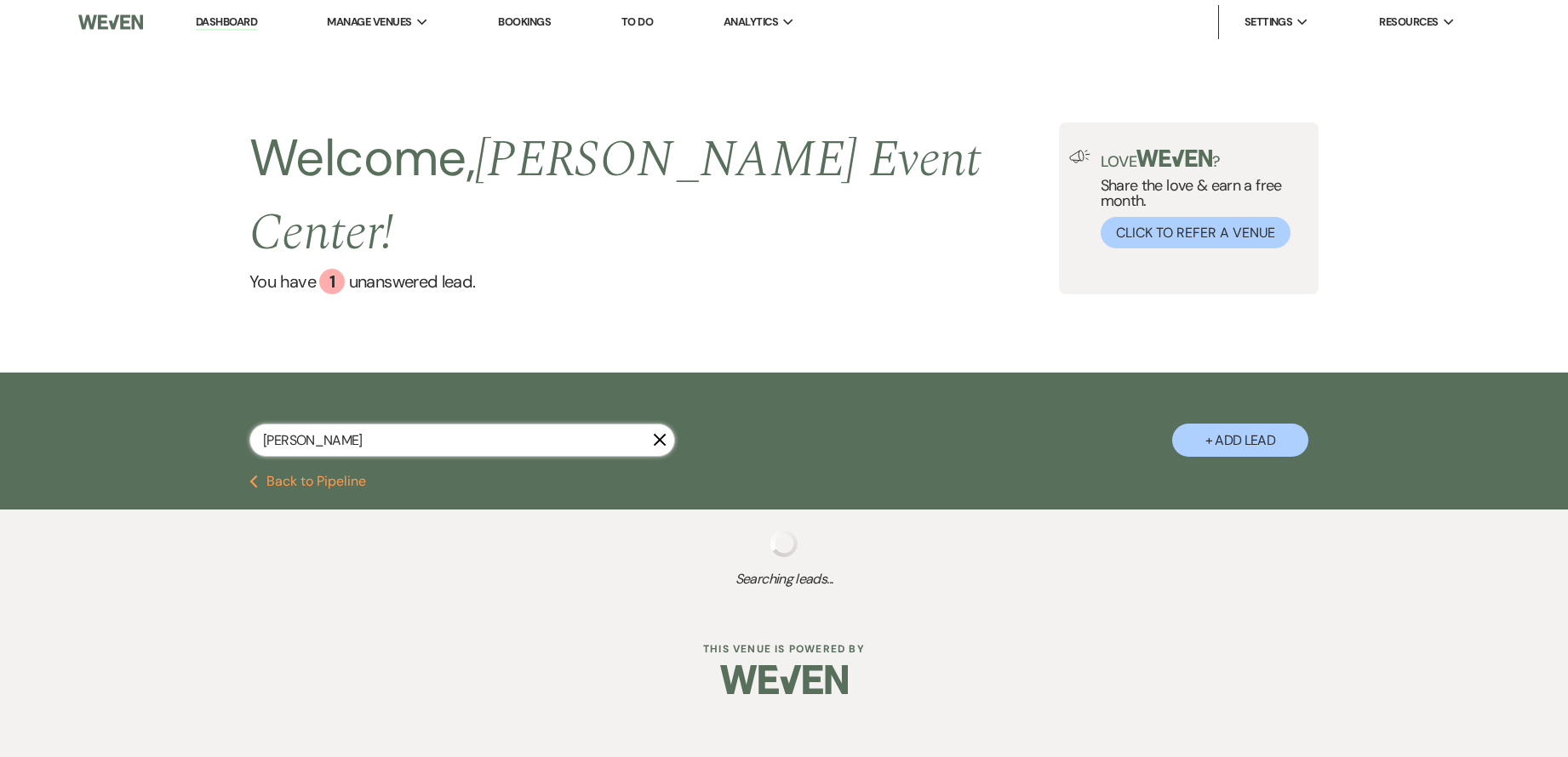
select select "4"
select select "8"
select select "7"
select select "6"
select select "4"
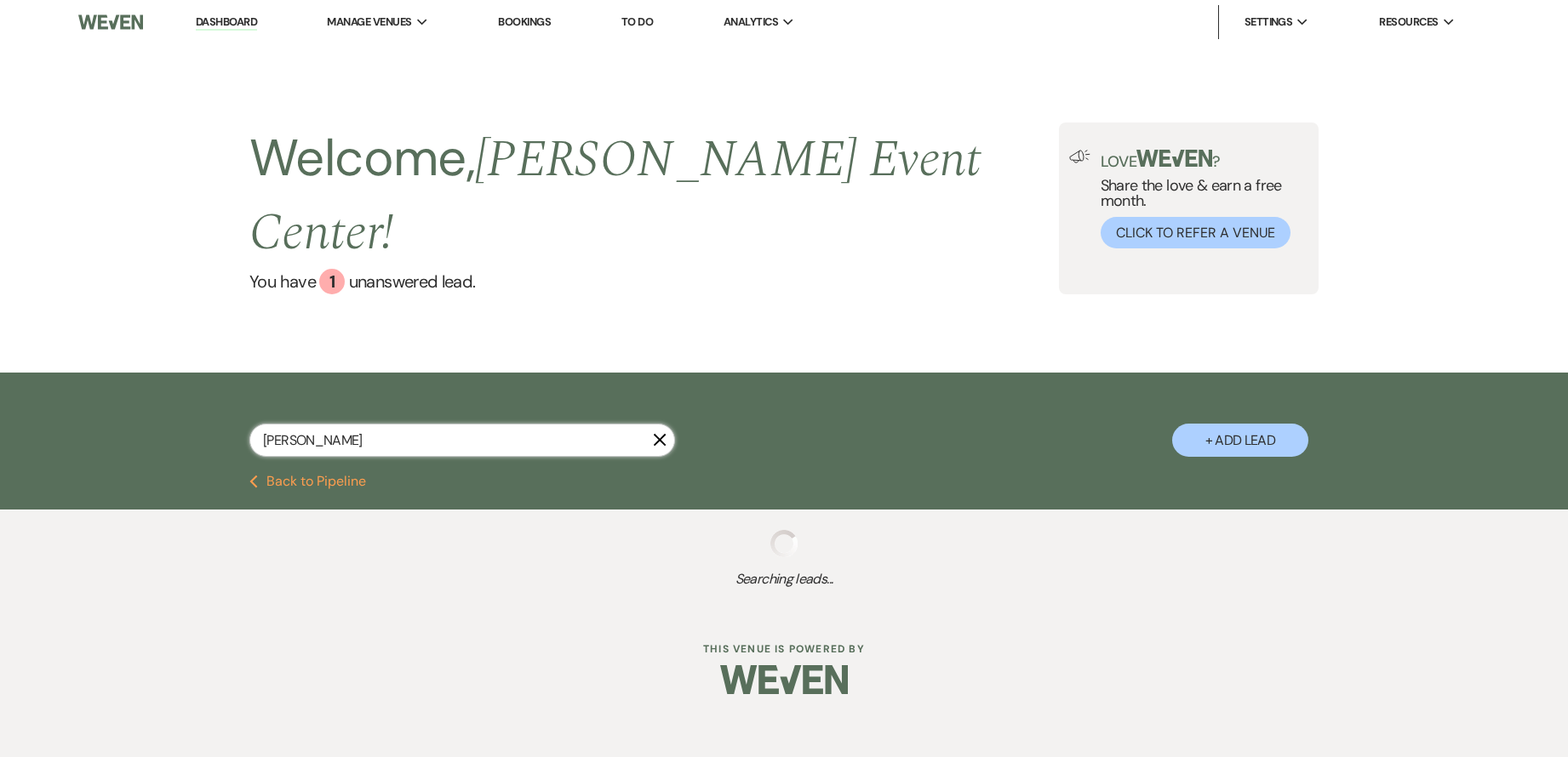
select select "8"
select select "5"
select select "8"
select select "7"
select select "8"
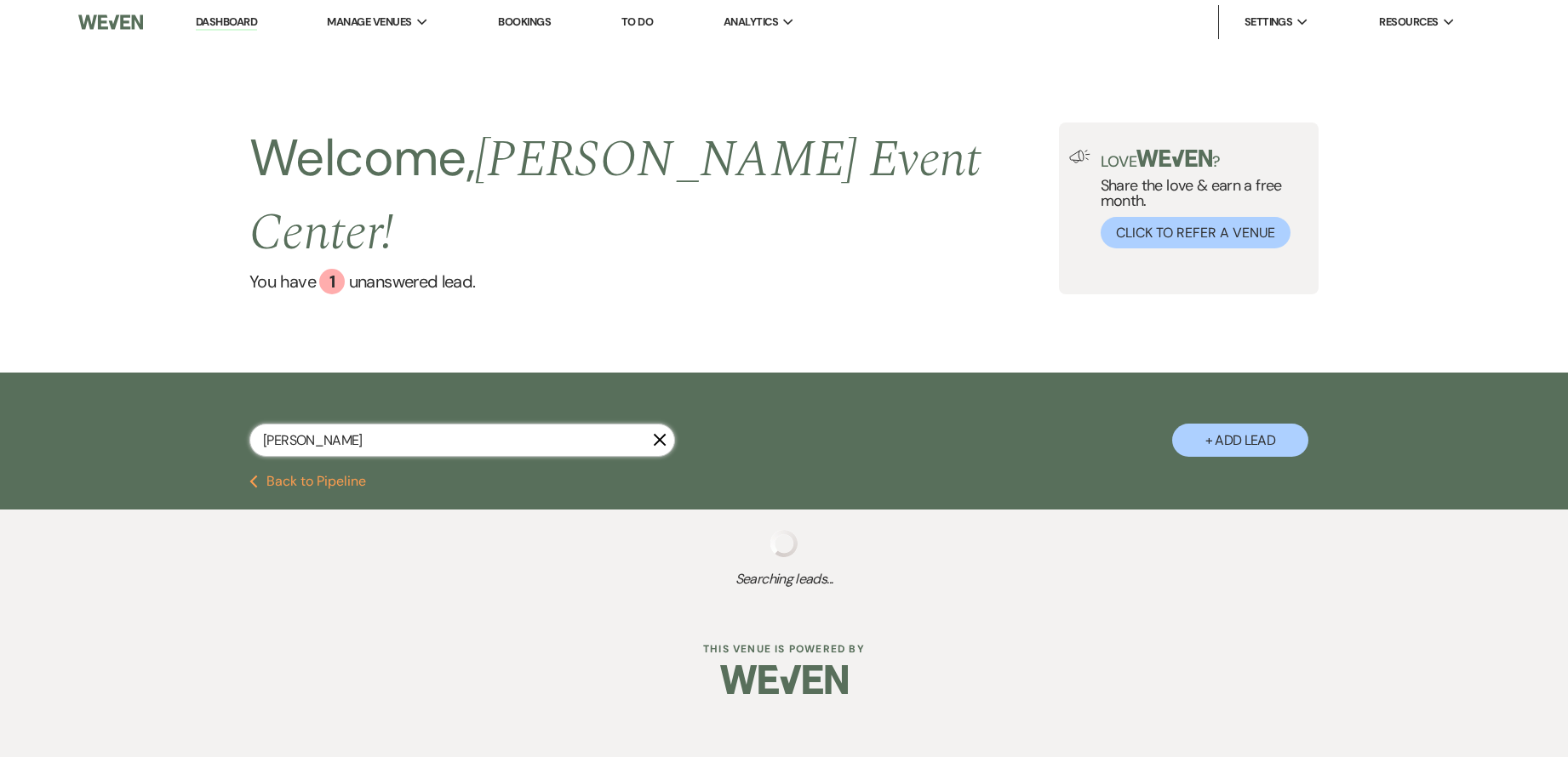
select select "4"
select select "8"
select select "6"
select select "8"
select select "7"
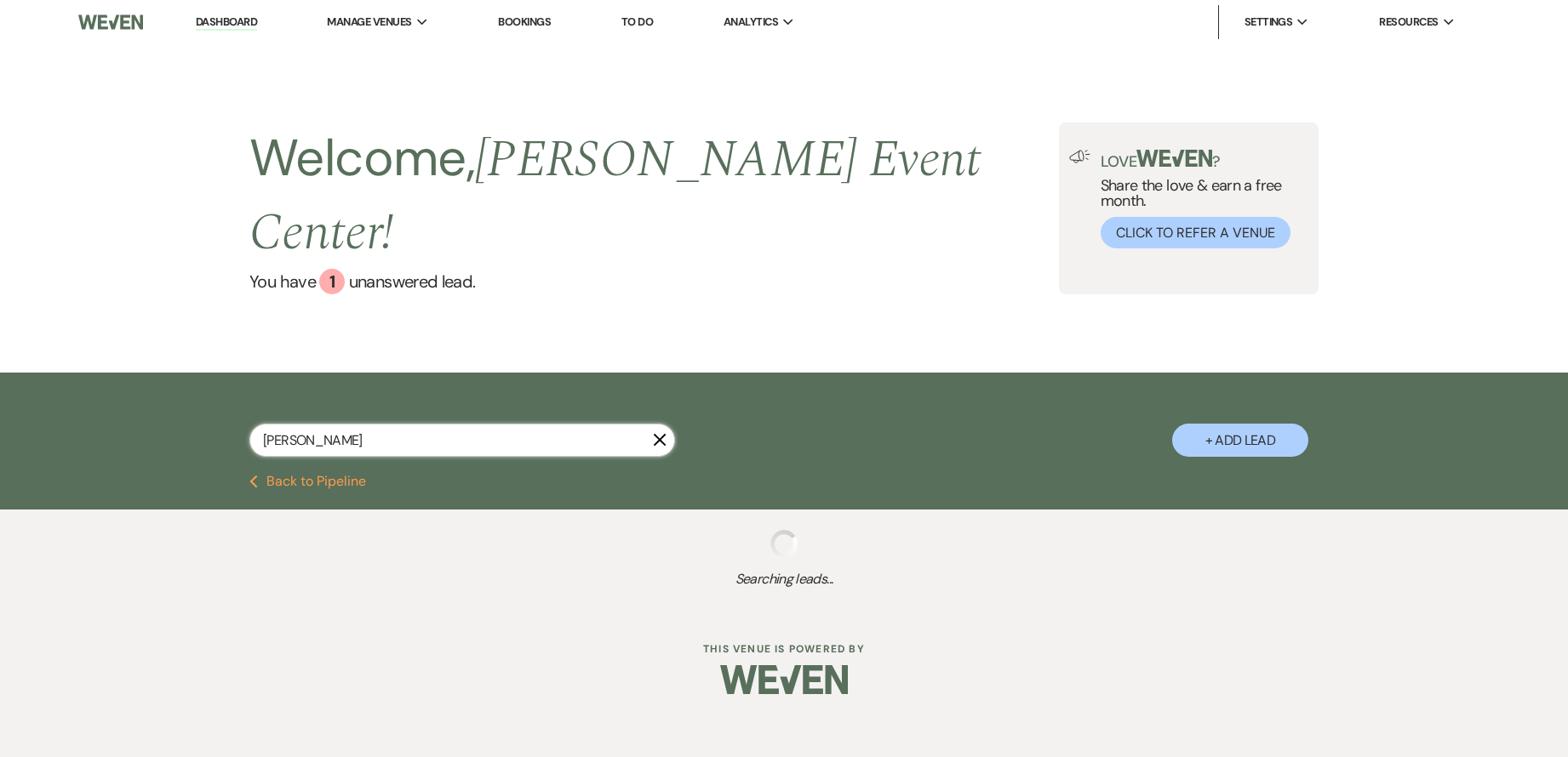
select select "8"
select select "11"
select select "8"
select select "5"
select select "8"
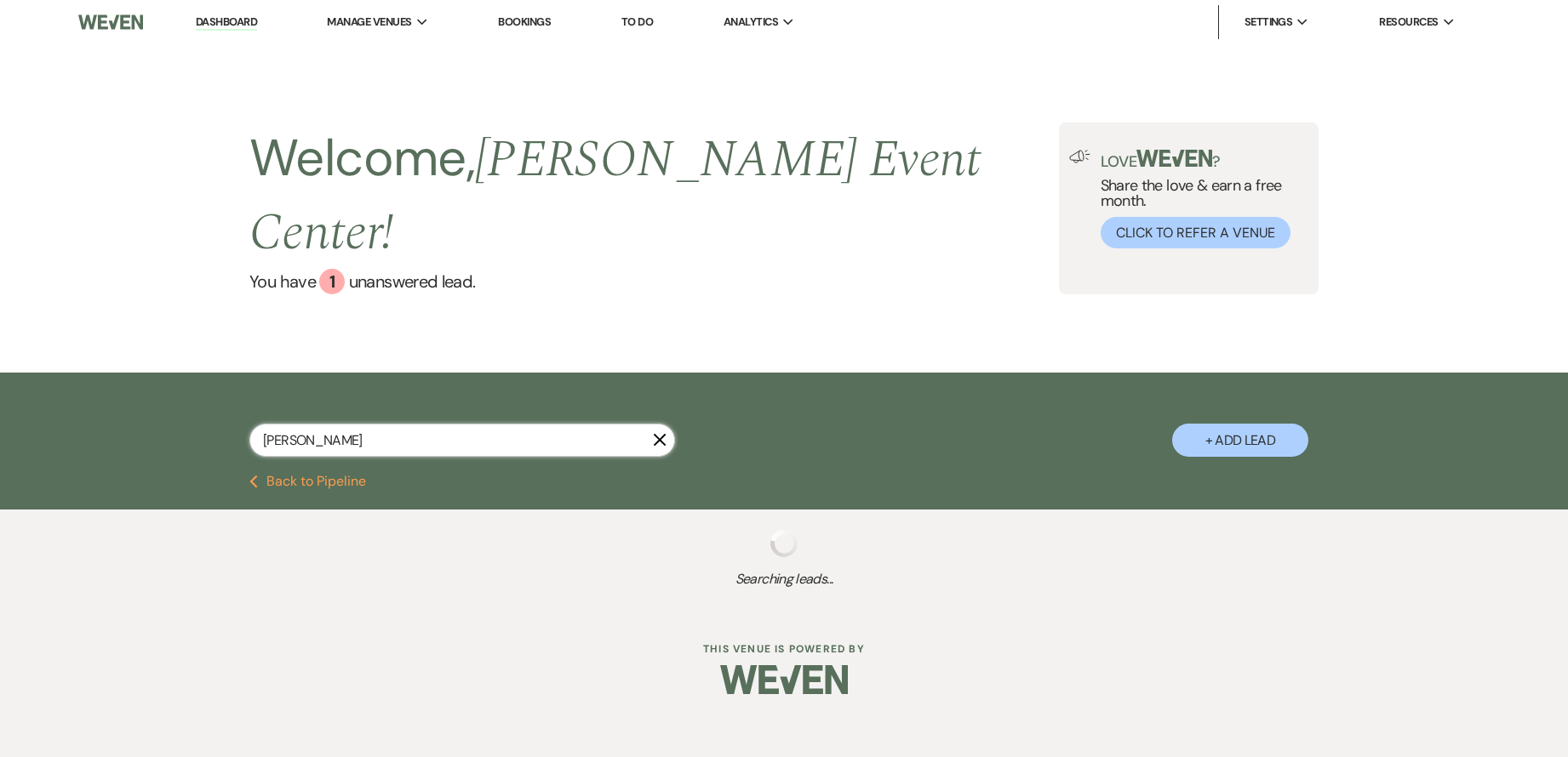
select select "7"
select select "8"
select select "7"
select select "8"
select select "1"
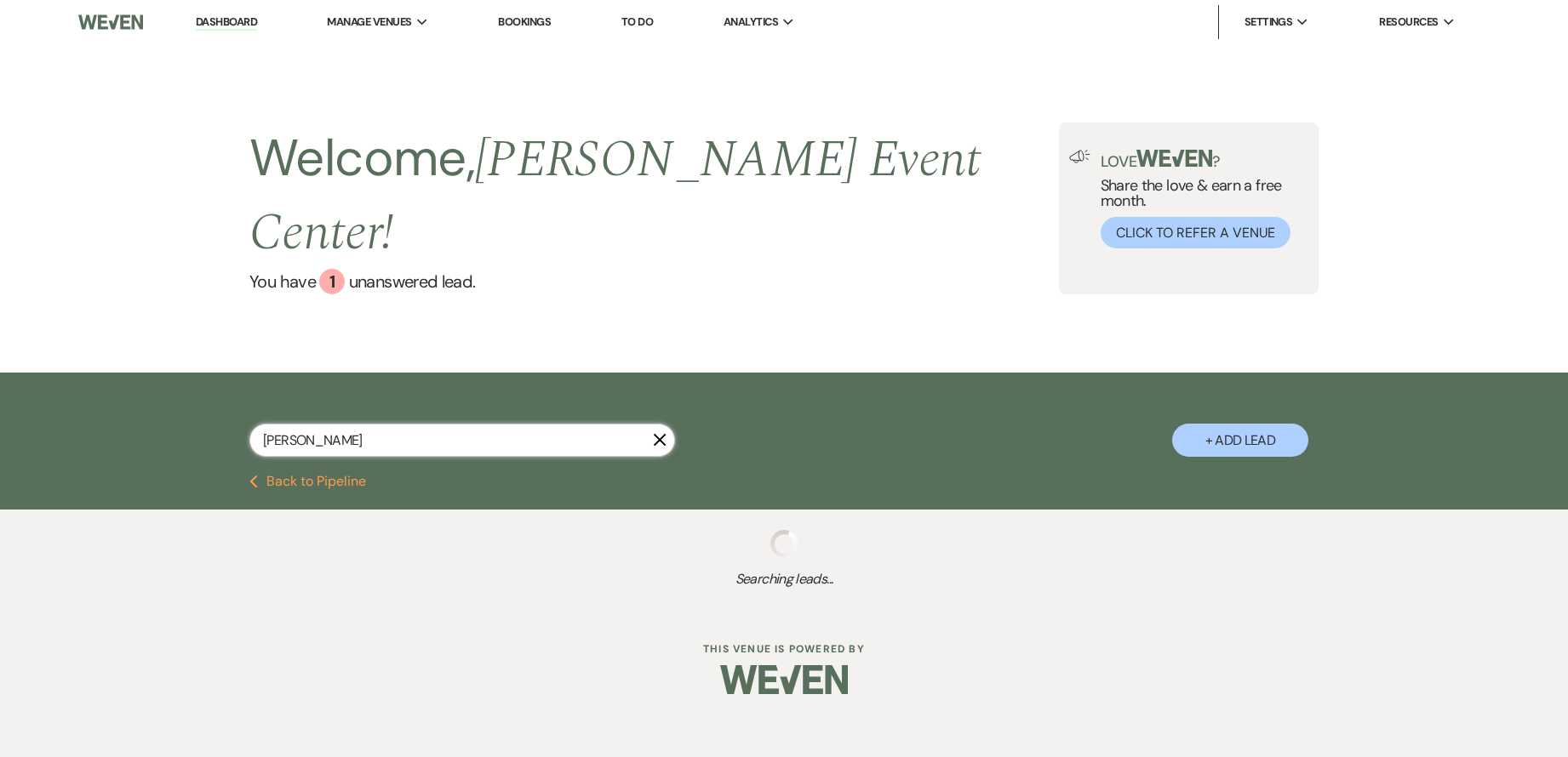
select select "8"
select select "1"
select select "8"
select select "10"
select select "8"
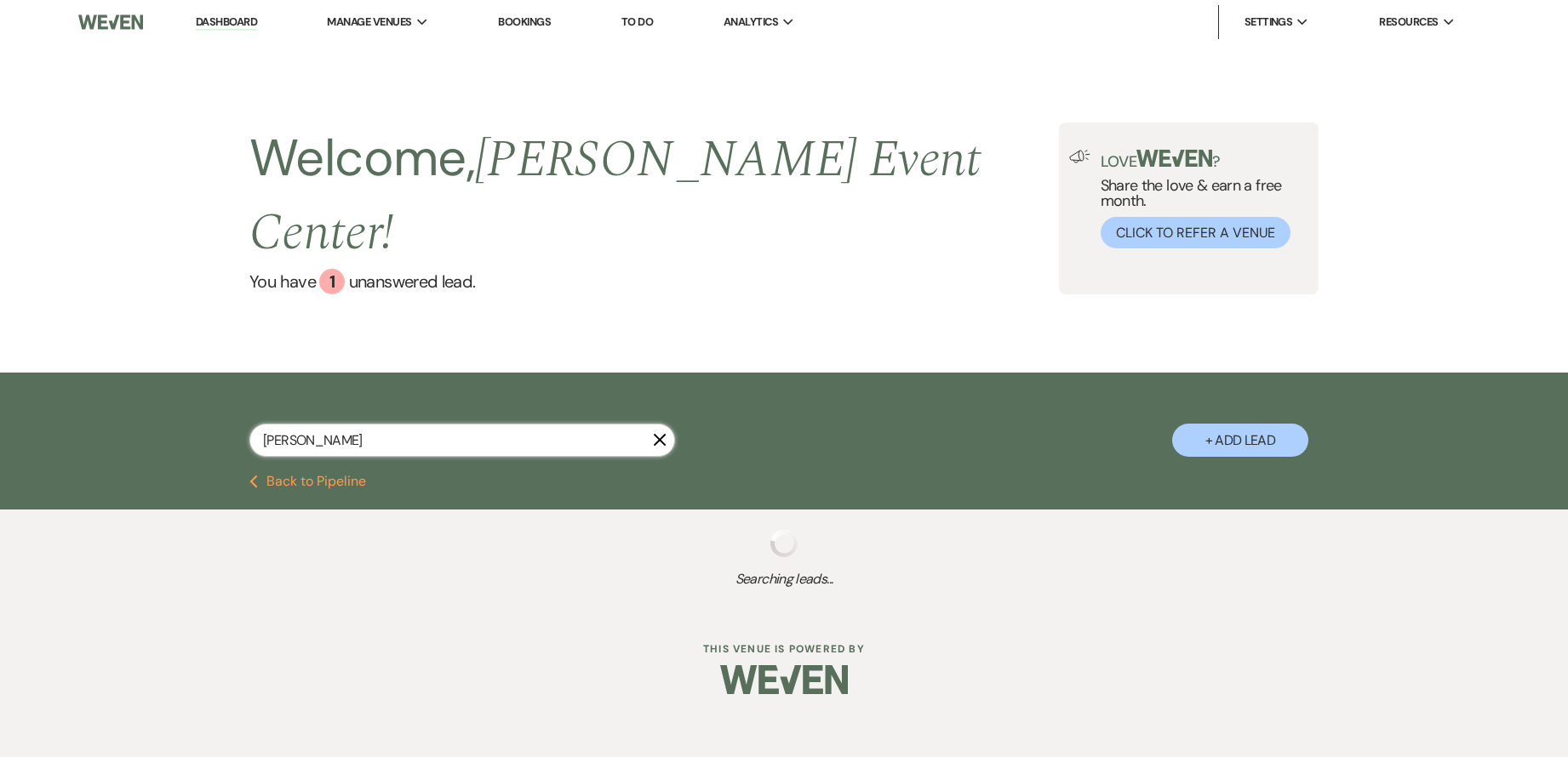
select select "6"
select select "8"
select select "7"
select select "8"
select select "5"
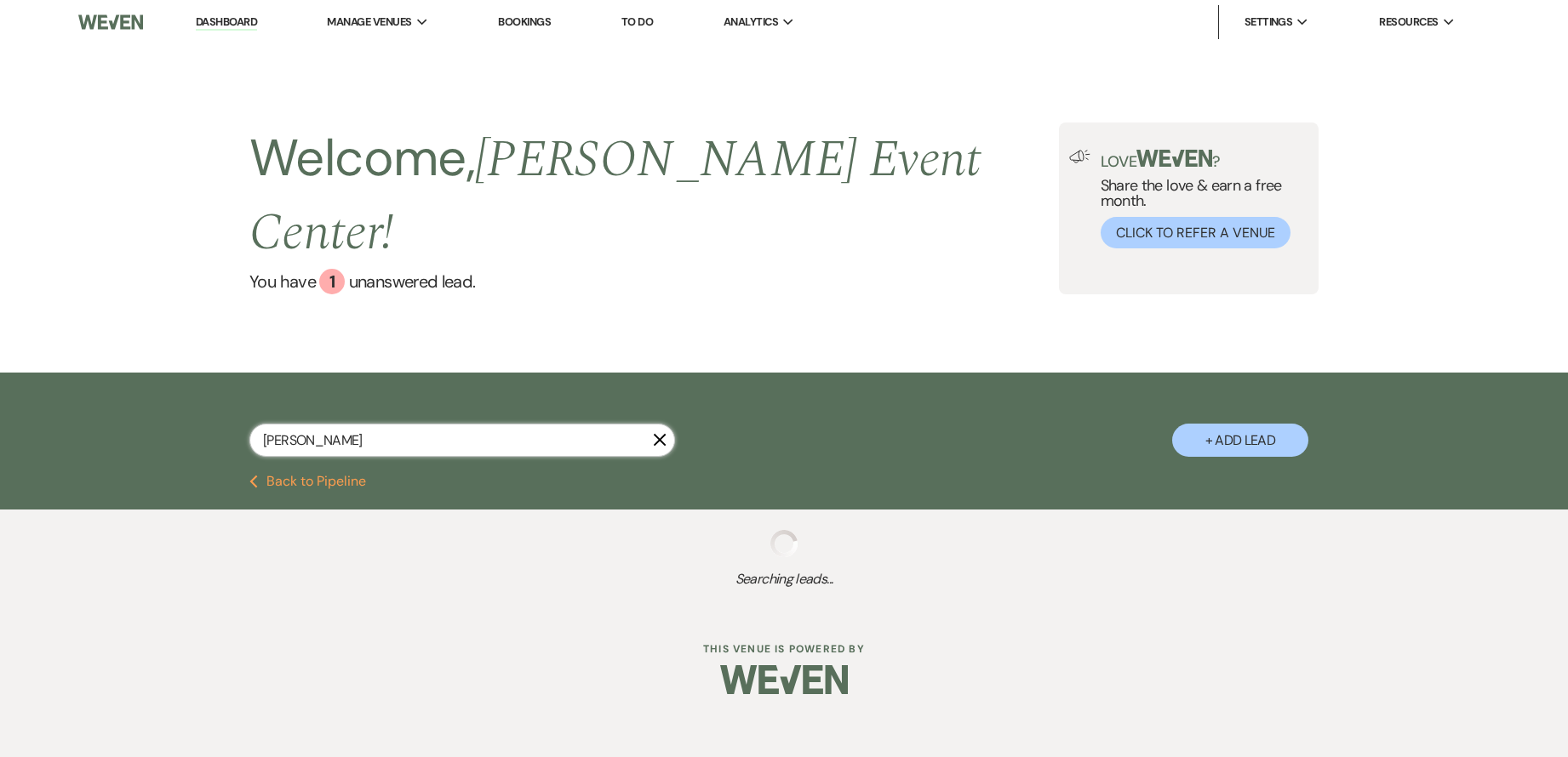
select select "8"
select select "1"
select select "8"
select select "4"
select select "8"
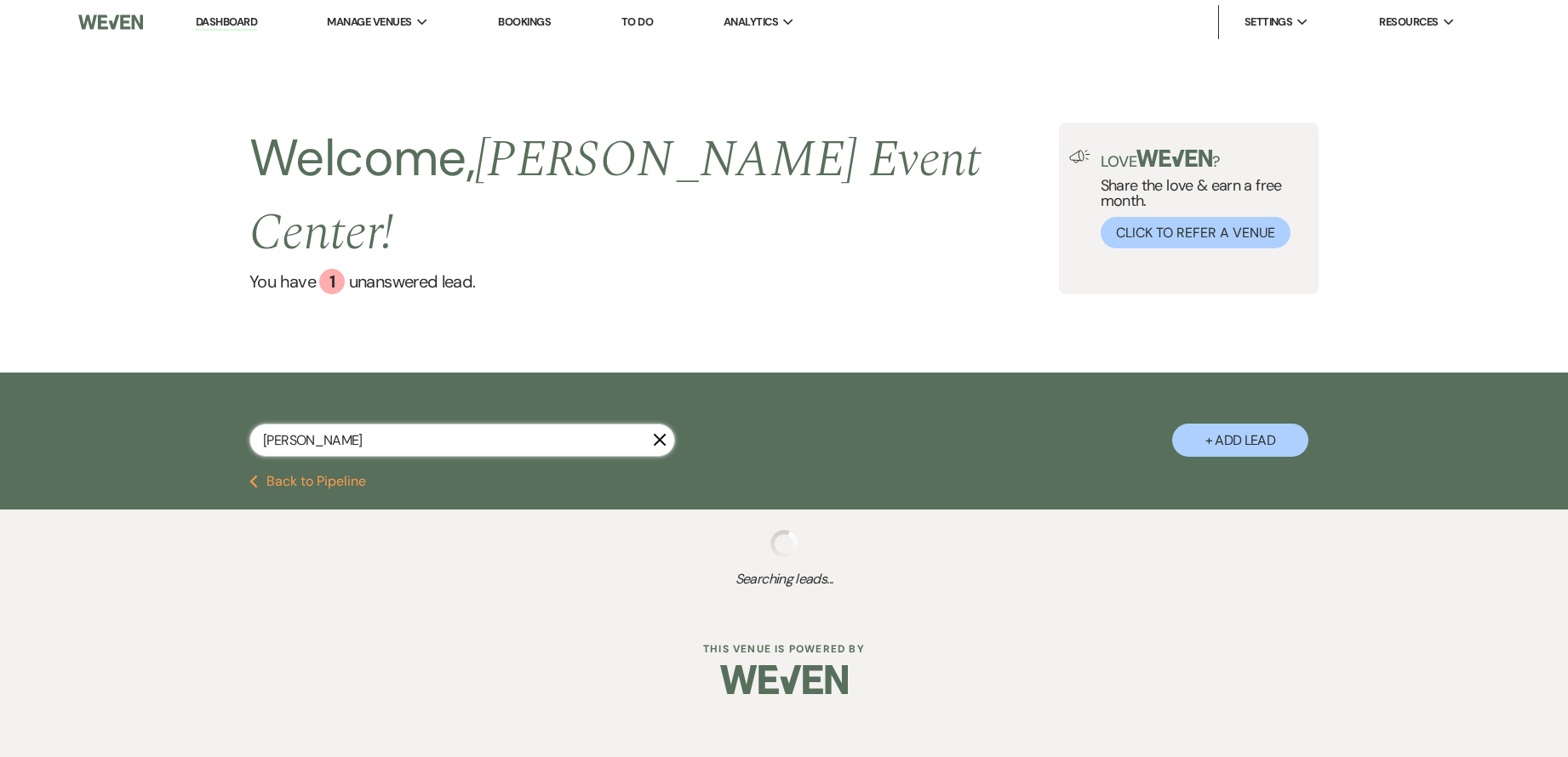
select select "1"
select select "8"
select select "6"
select select "8"
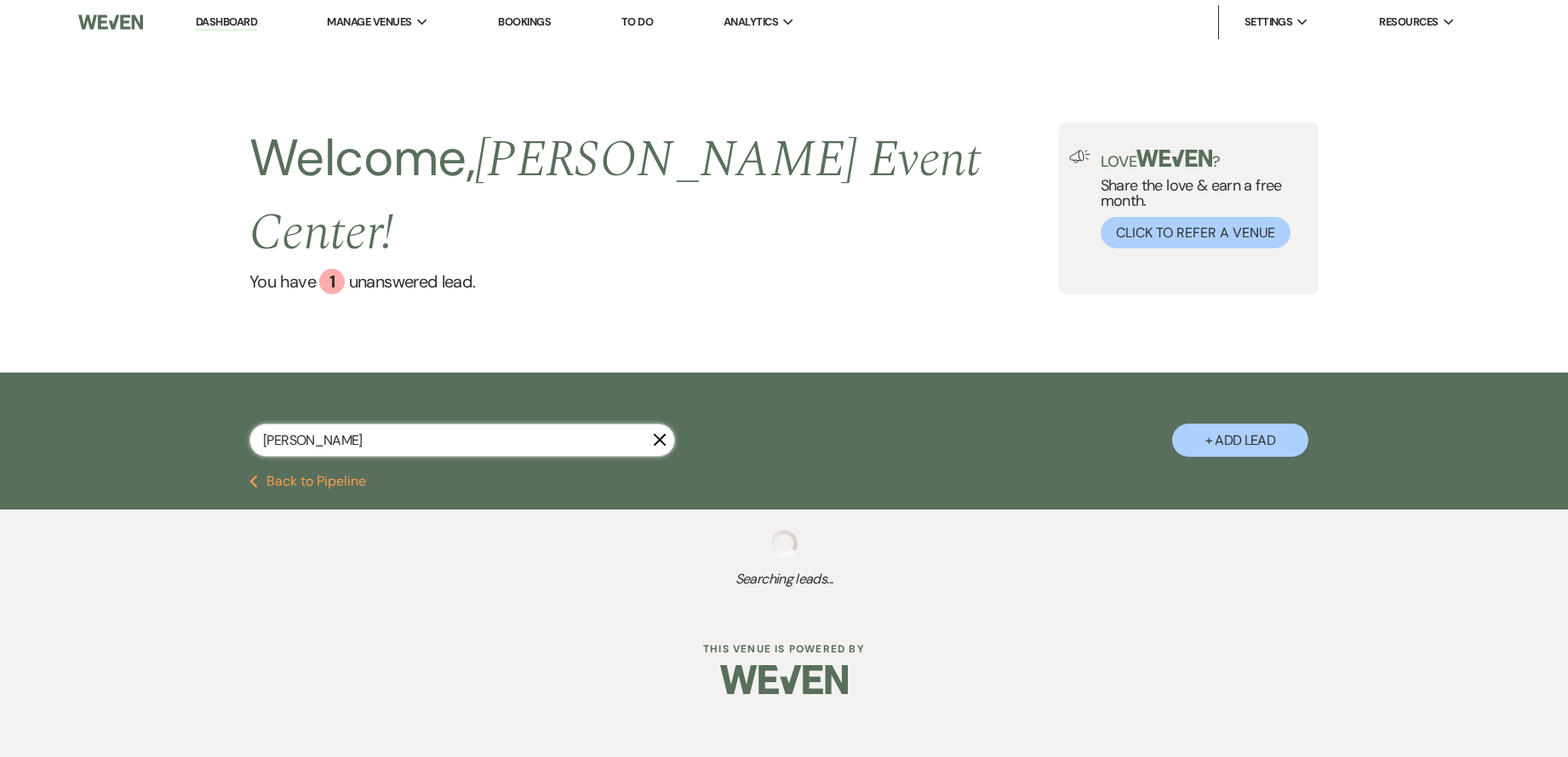
select select "5"
select select "8"
select select "4"
select select "8"
select select "1"
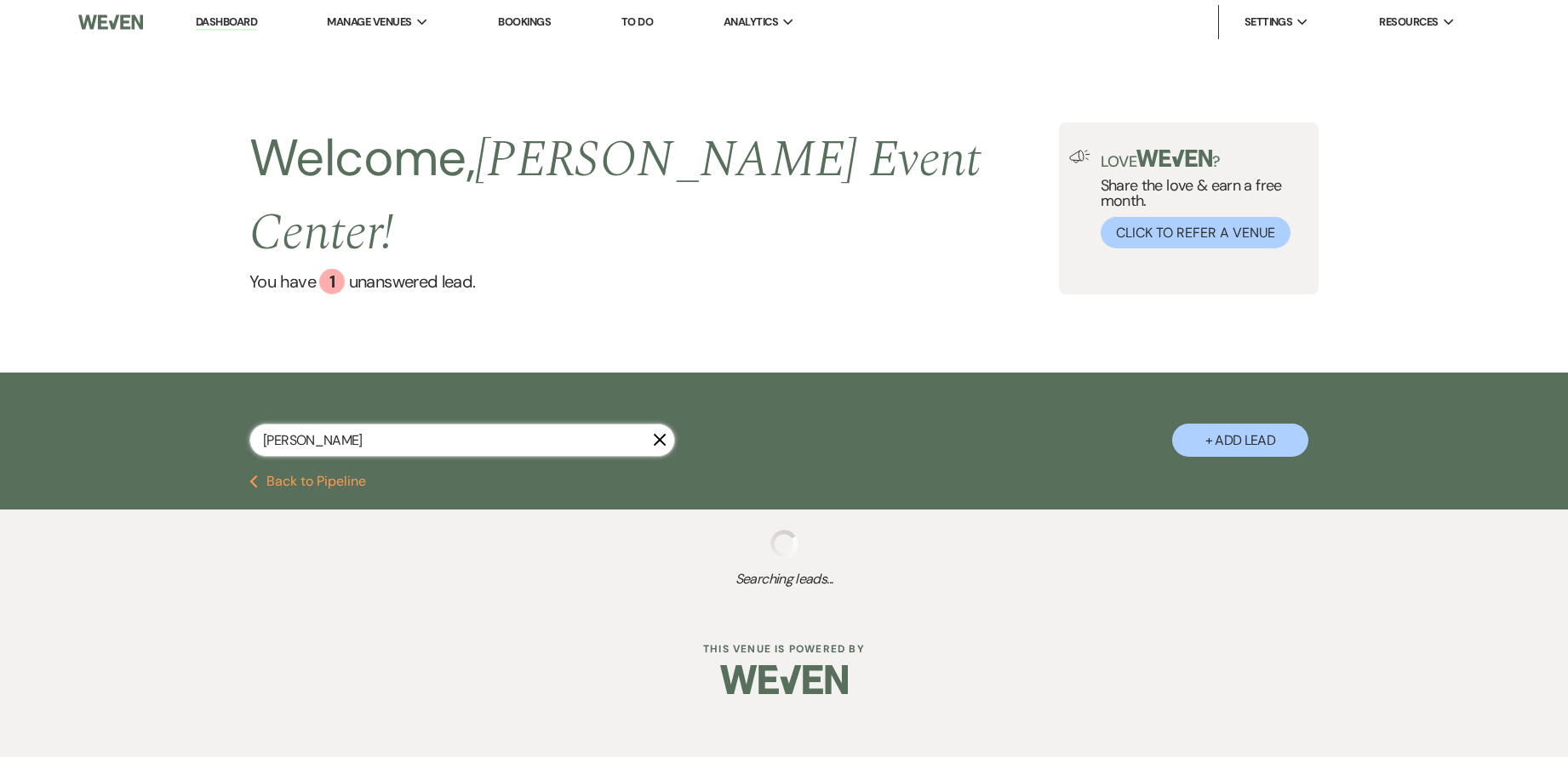
select select "8"
select select "6"
select select "8"
select select "11"
select select "8"
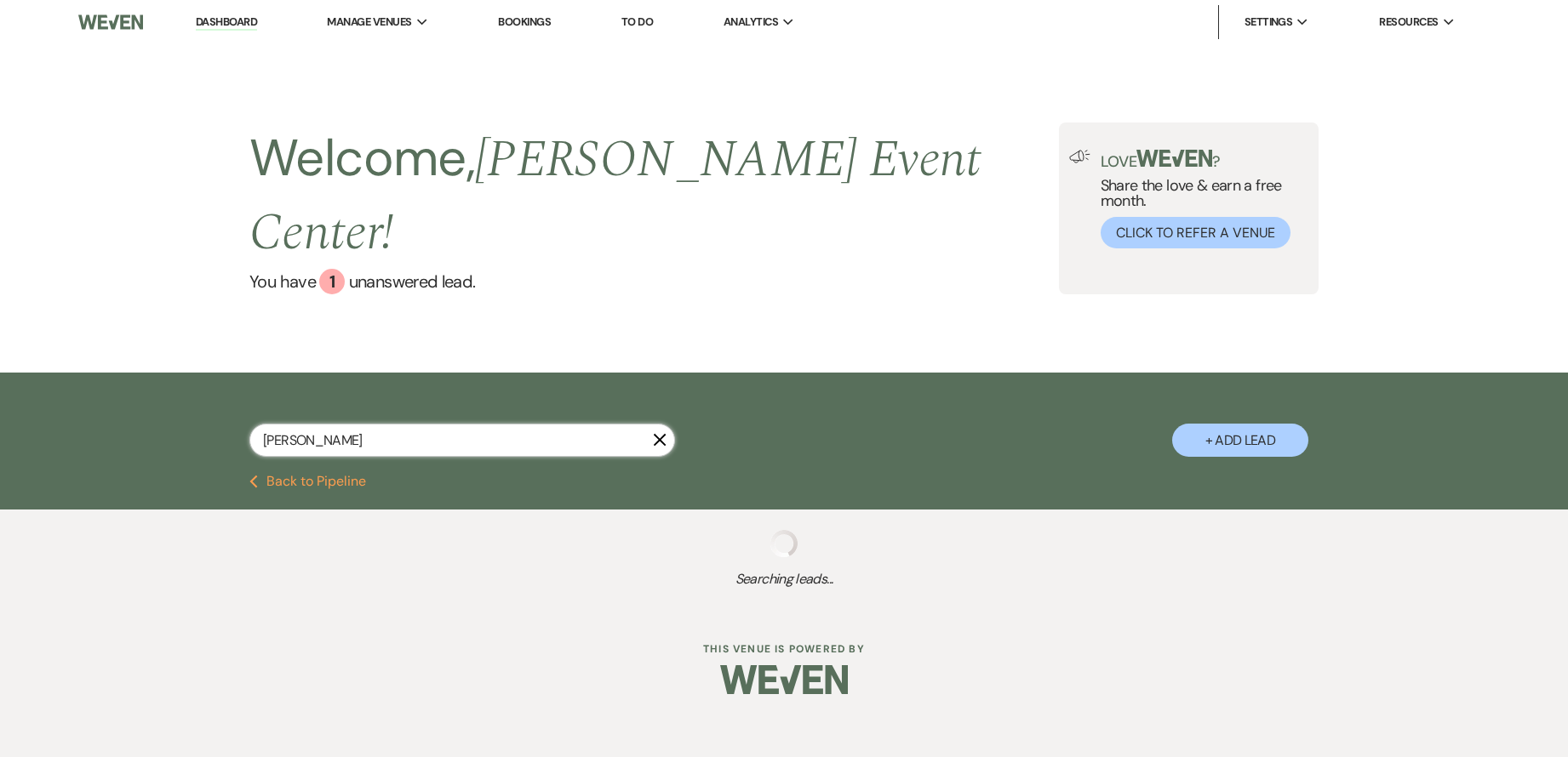
select select "11"
select select "8"
select select "6"
select select "8"
select select "5"
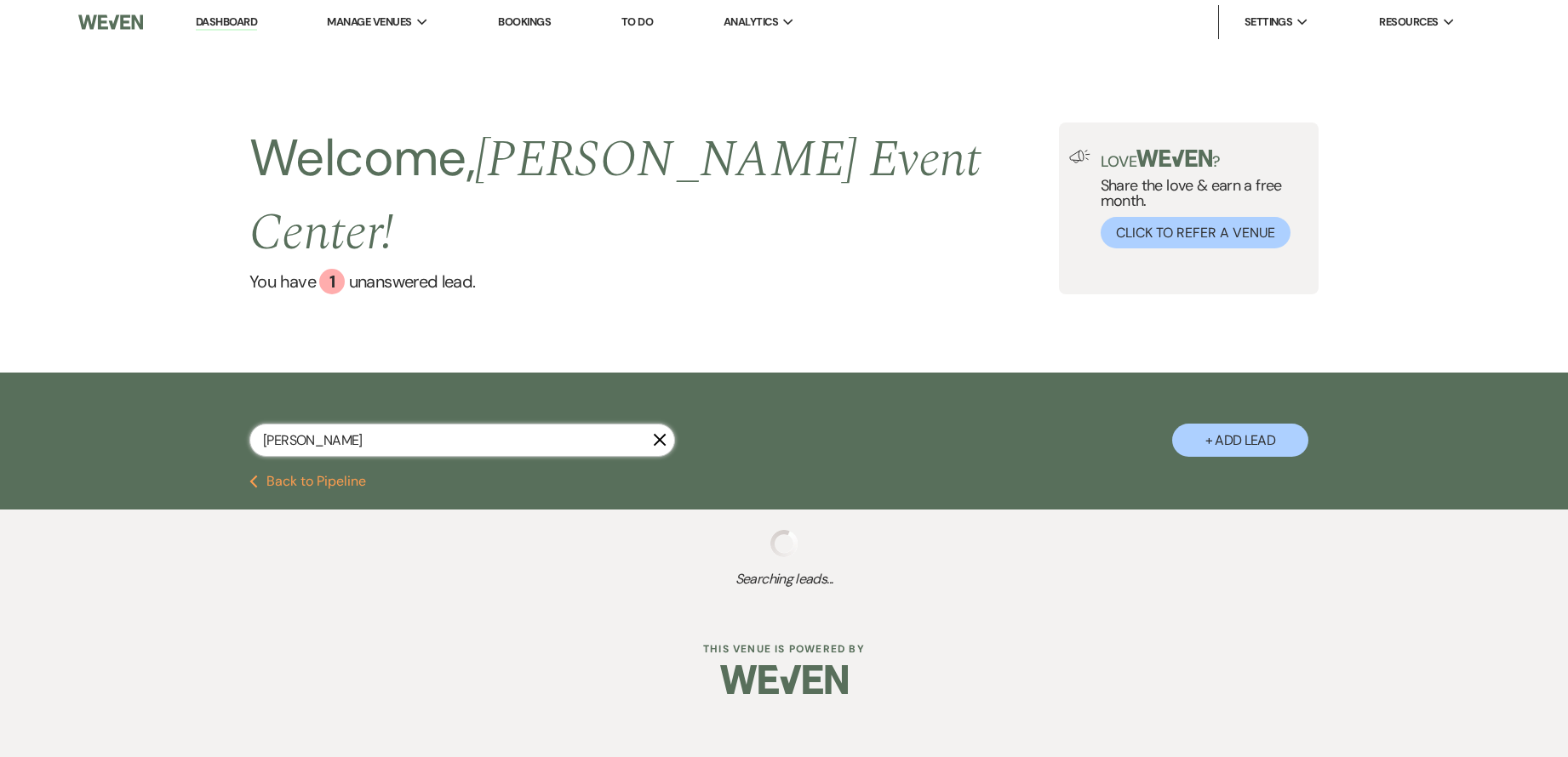
select select "5"
select select "2"
select select "8"
select select "7"
select select "8"
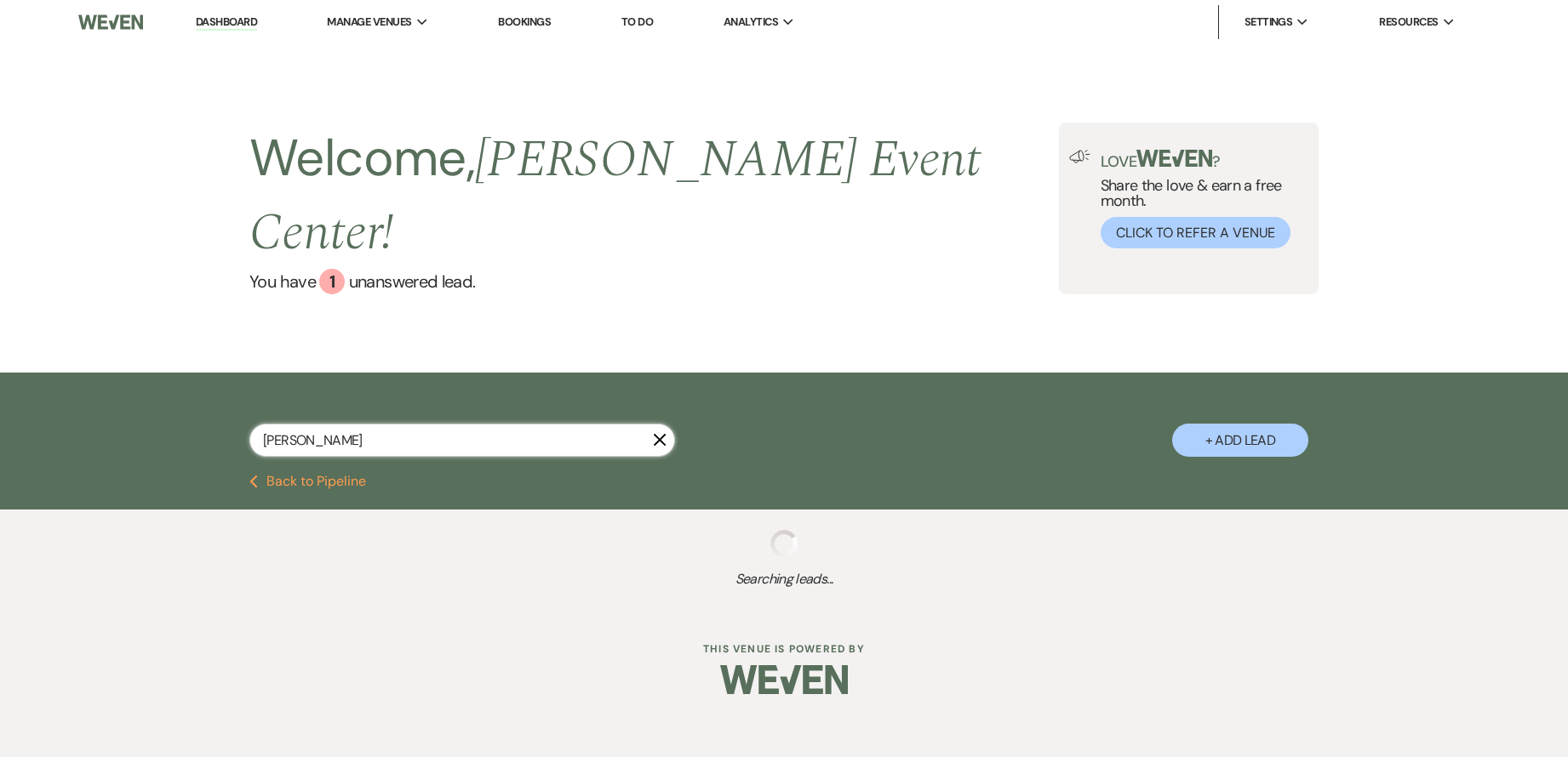
select select "11"
select select "2"
select select "8"
select select "6"
select select "8"
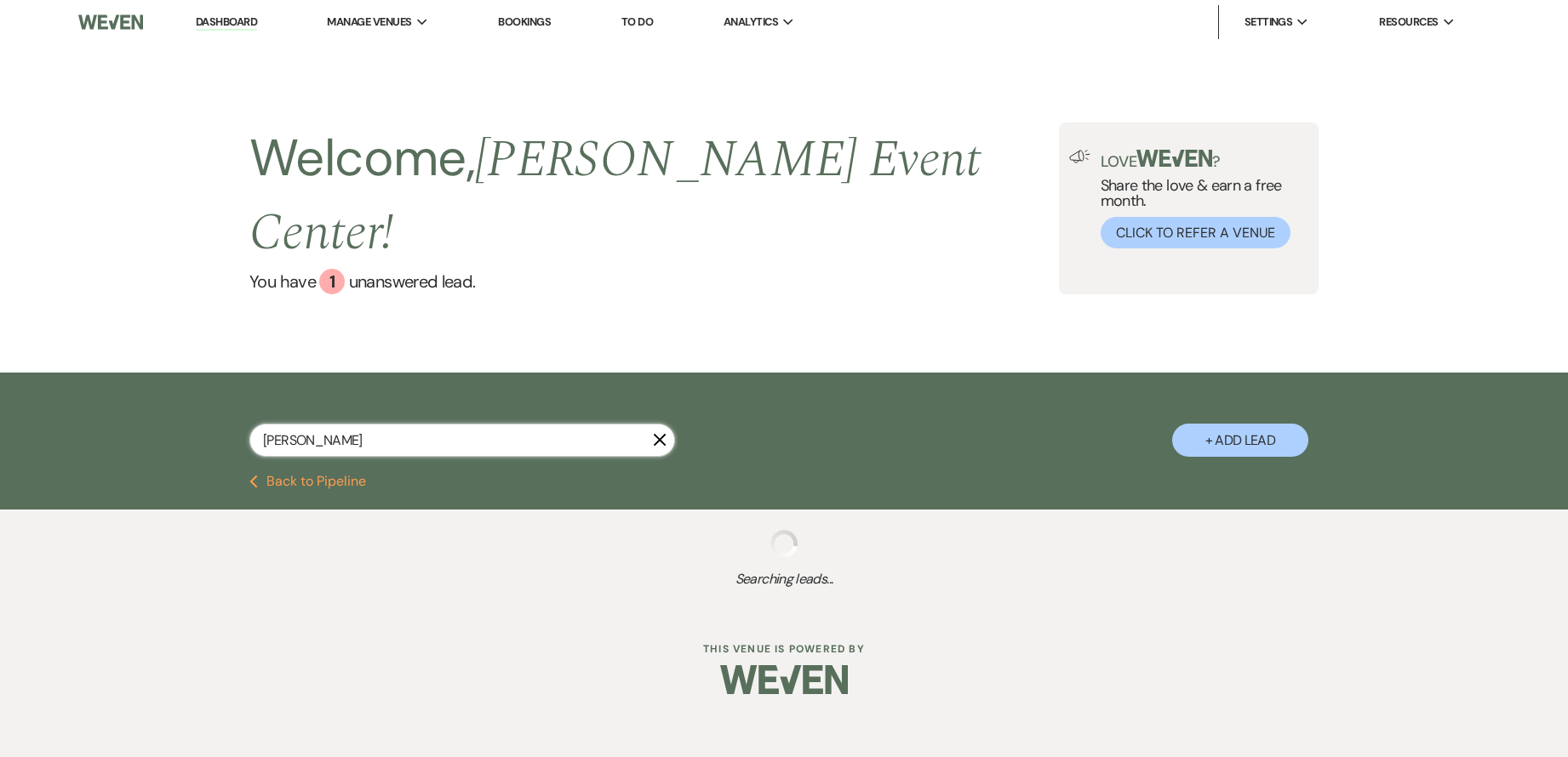
select select "6"
select select "5"
select select "8"
select select "6"
select select "8"
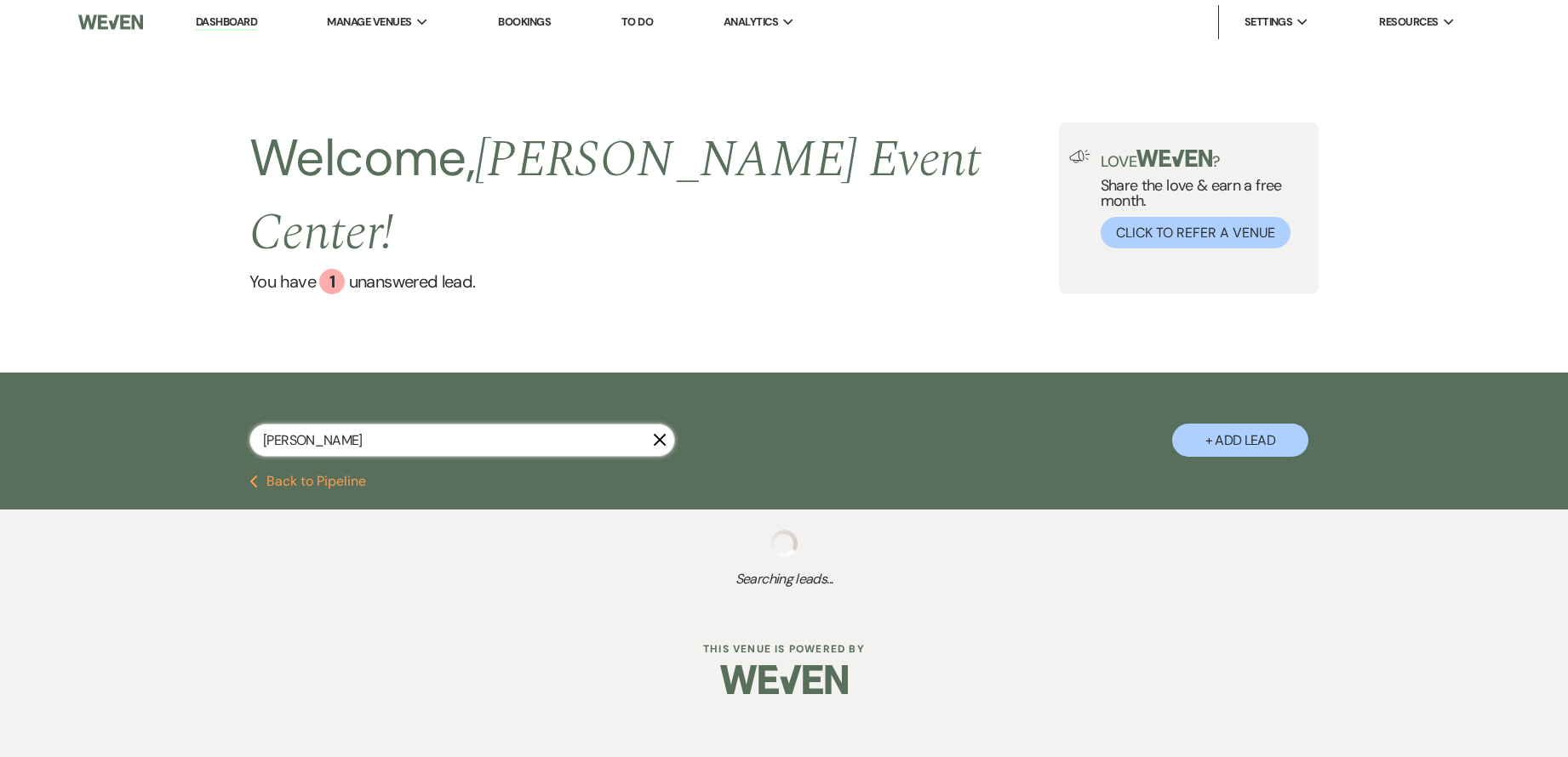
select select "6"
select select "8"
select select "6"
select select "8"
select select "1"
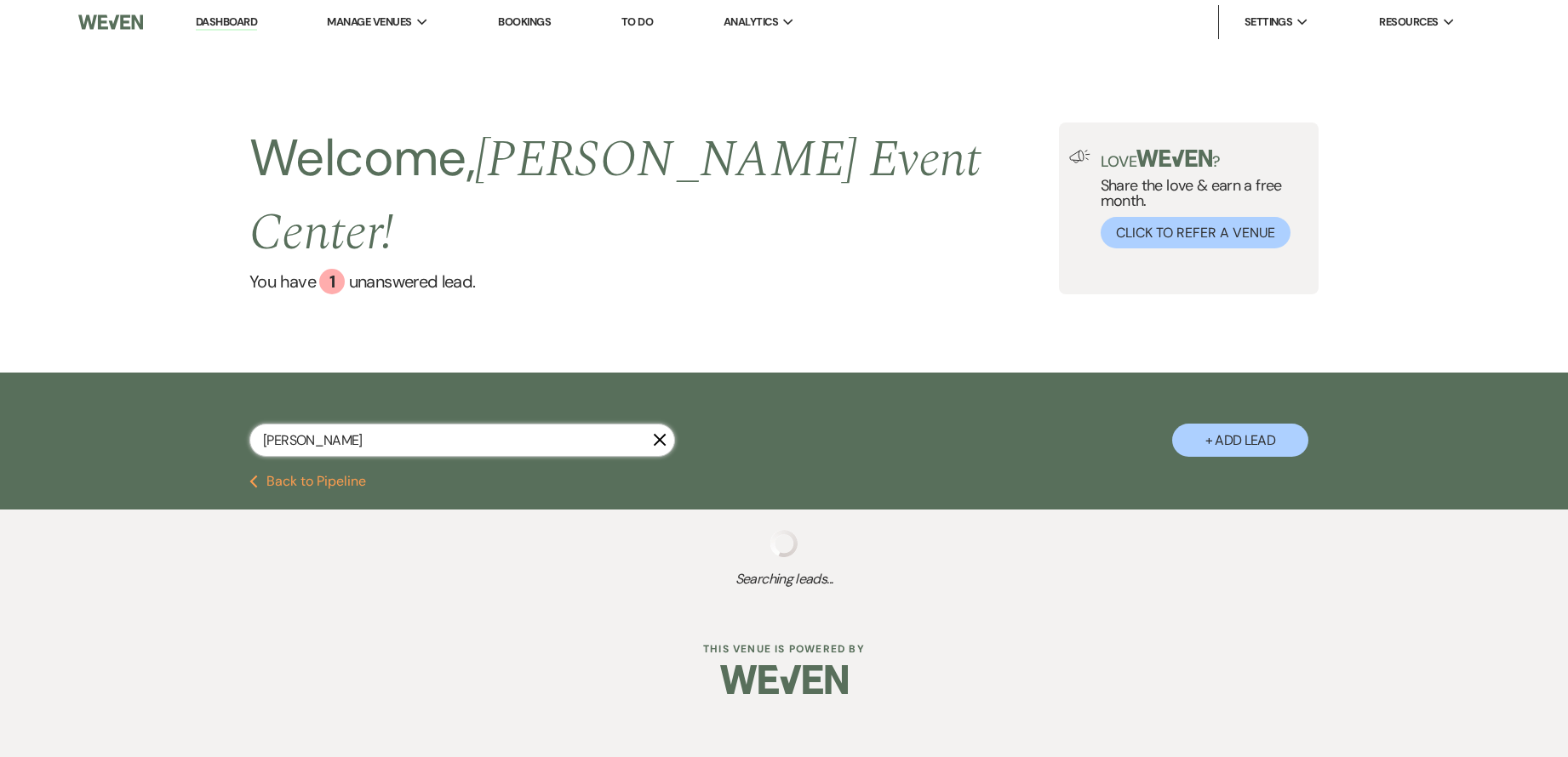
select select "8"
select select "1"
select select "8"
select select "5"
select select "8"
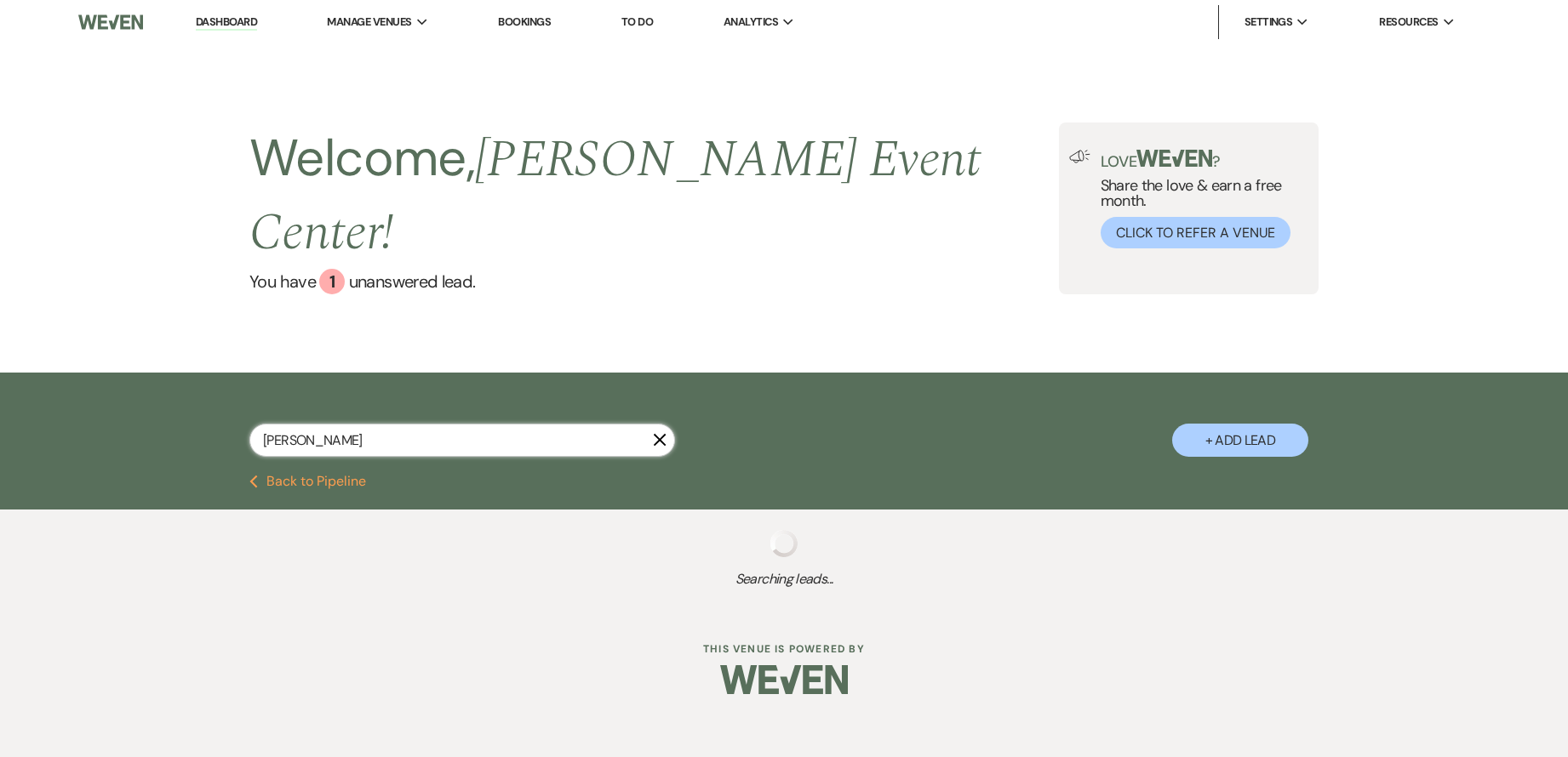
select select "5"
select select "8"
select select "7"
select select "4"
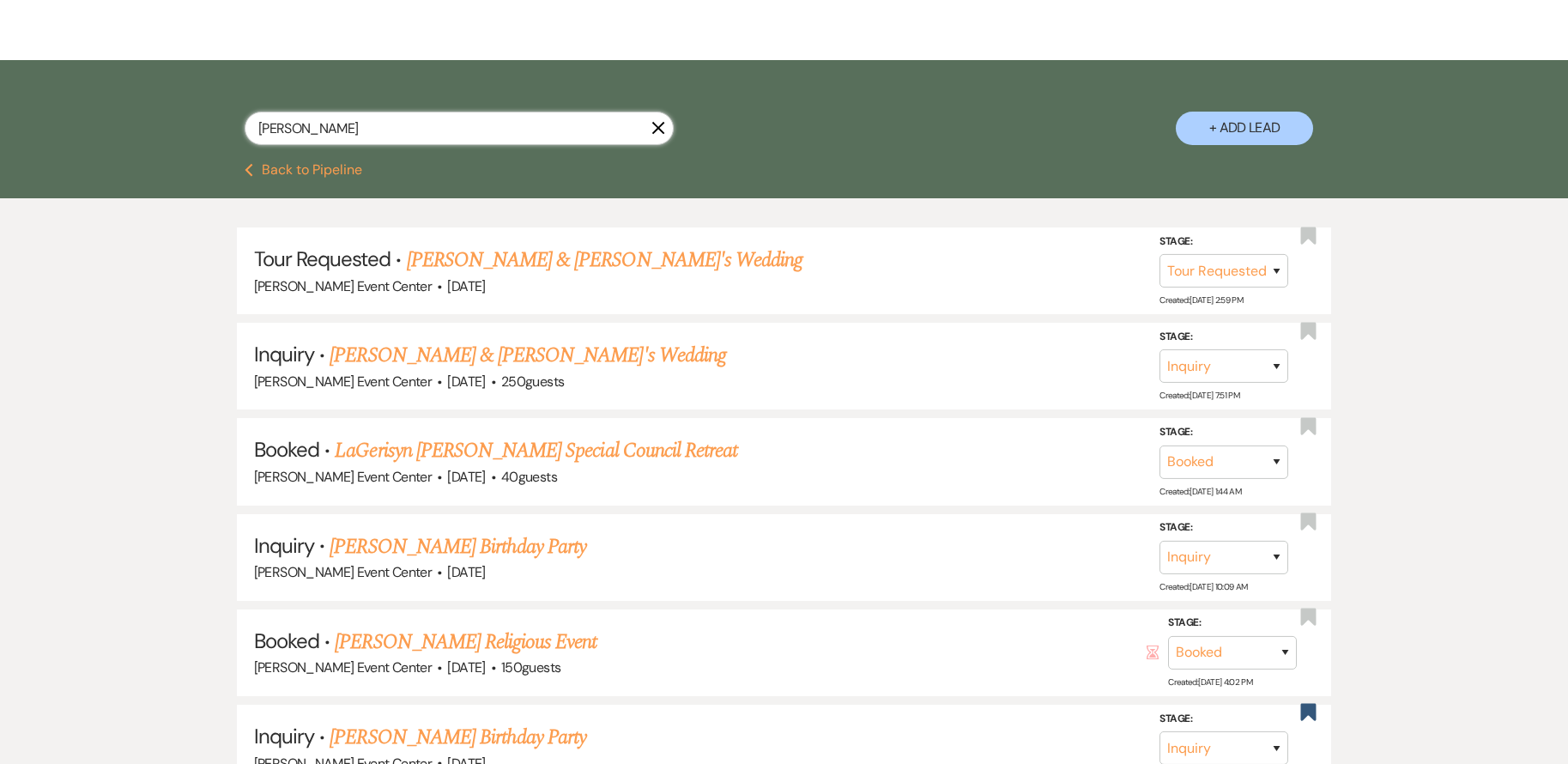
scroll to position [308, 0]
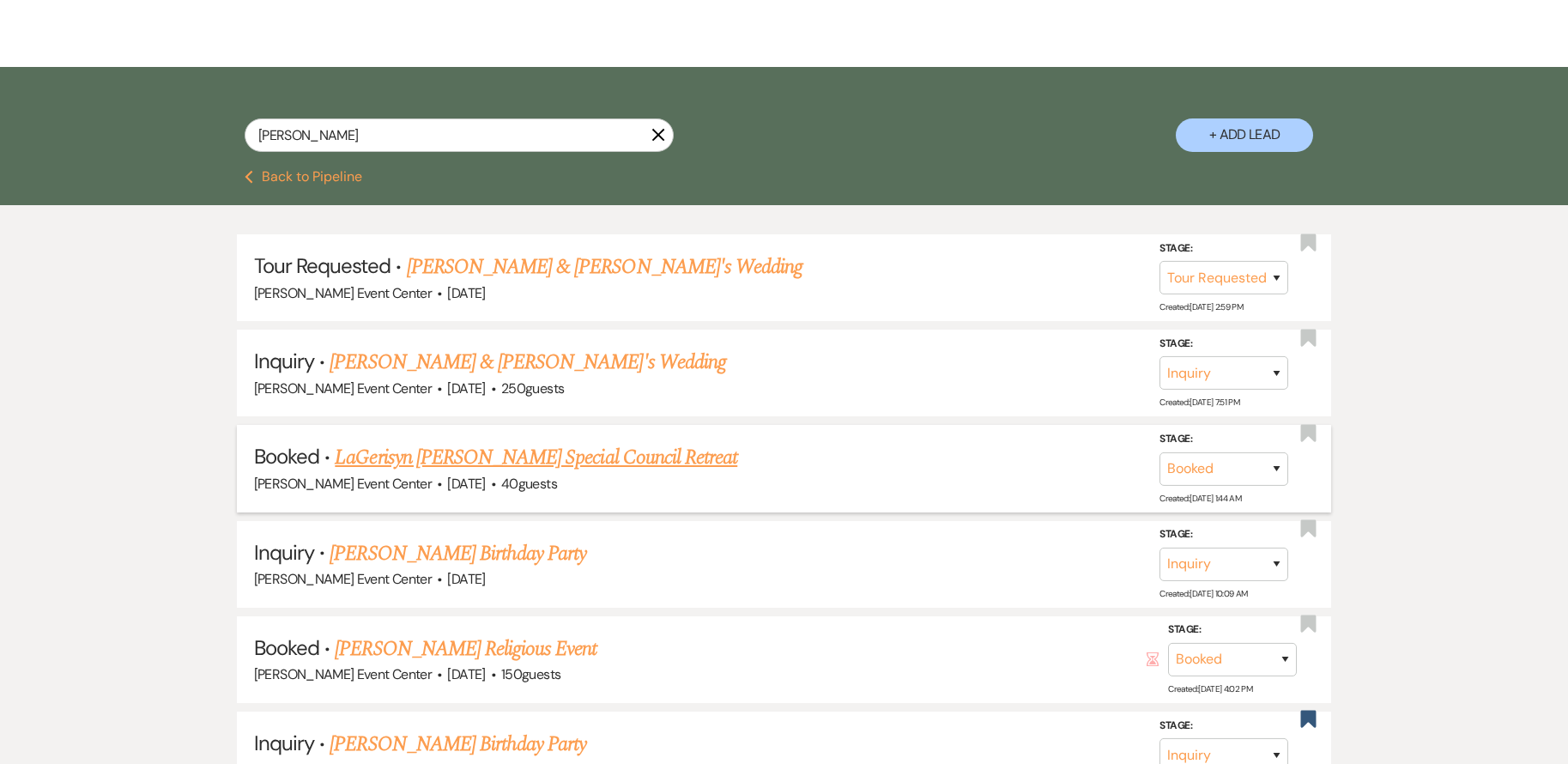
click at [583, 442] on link "LaGerisyn [PERSON_NAME] Special Council Retreat" at bounding box center [536, 458] width 403 height 31
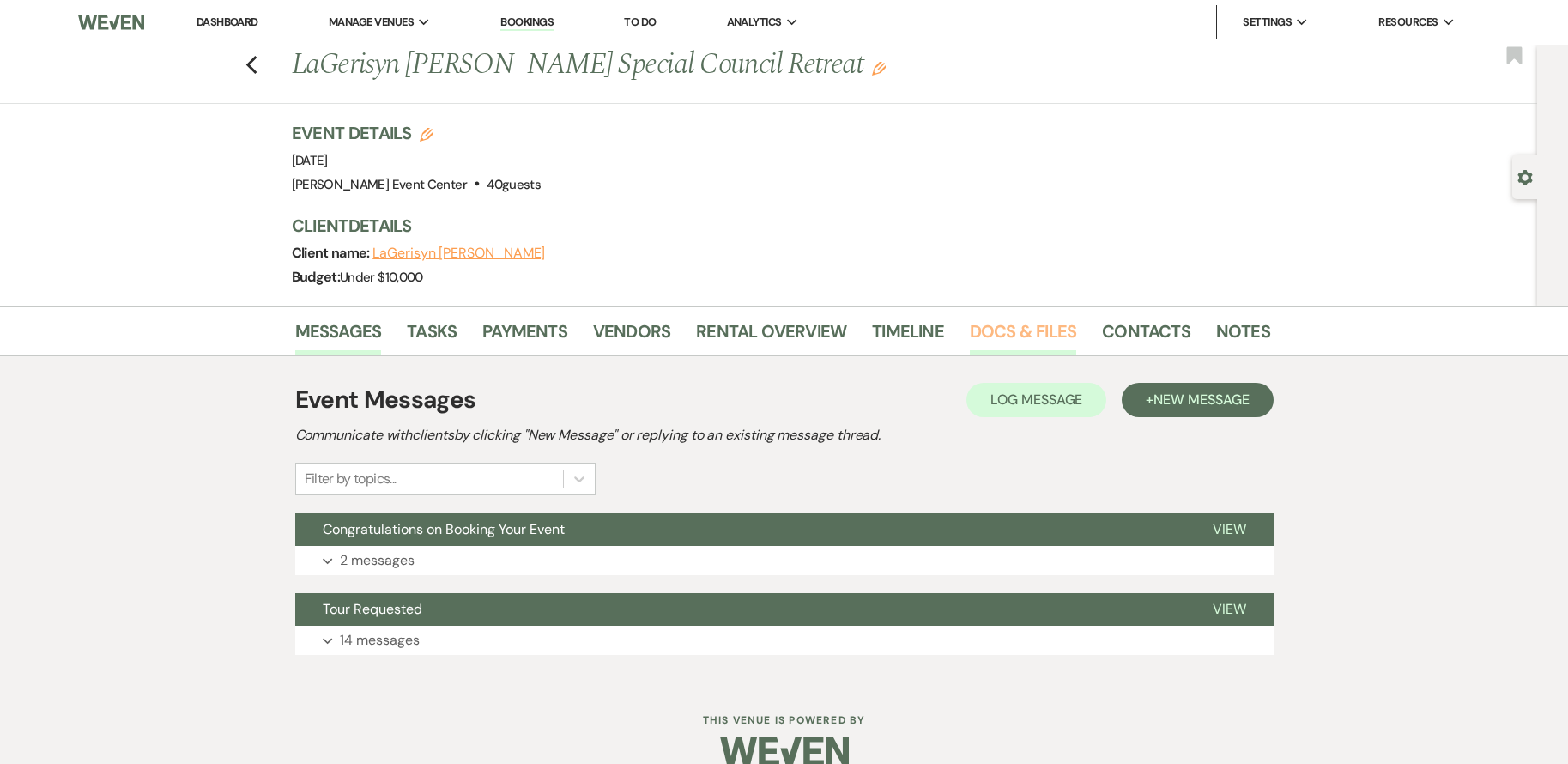
click at [1007, 325] on link "Docs & Files" at bounding box center [1023, 337] width 107 height 38
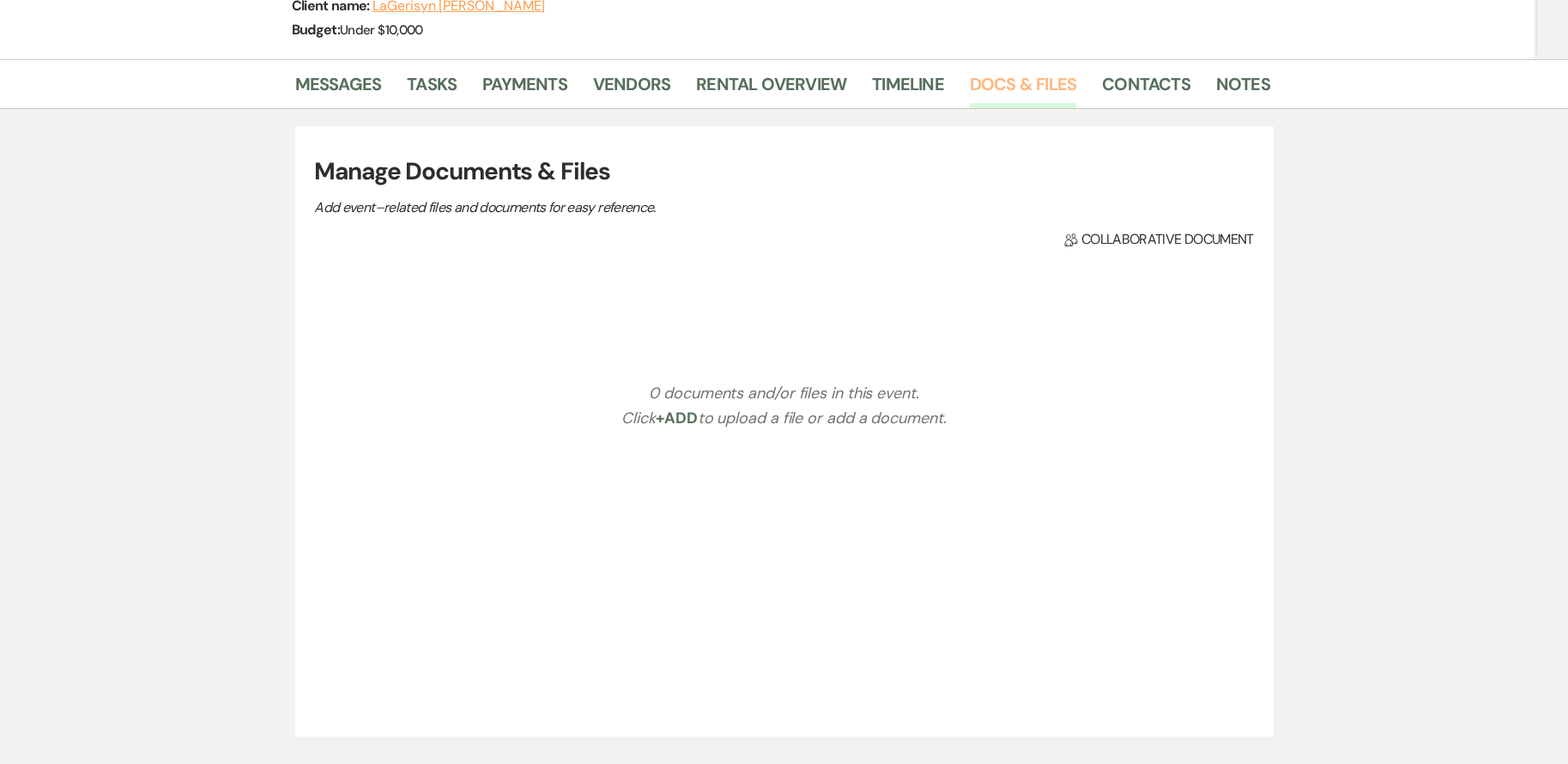
scroll to position [257, 0]
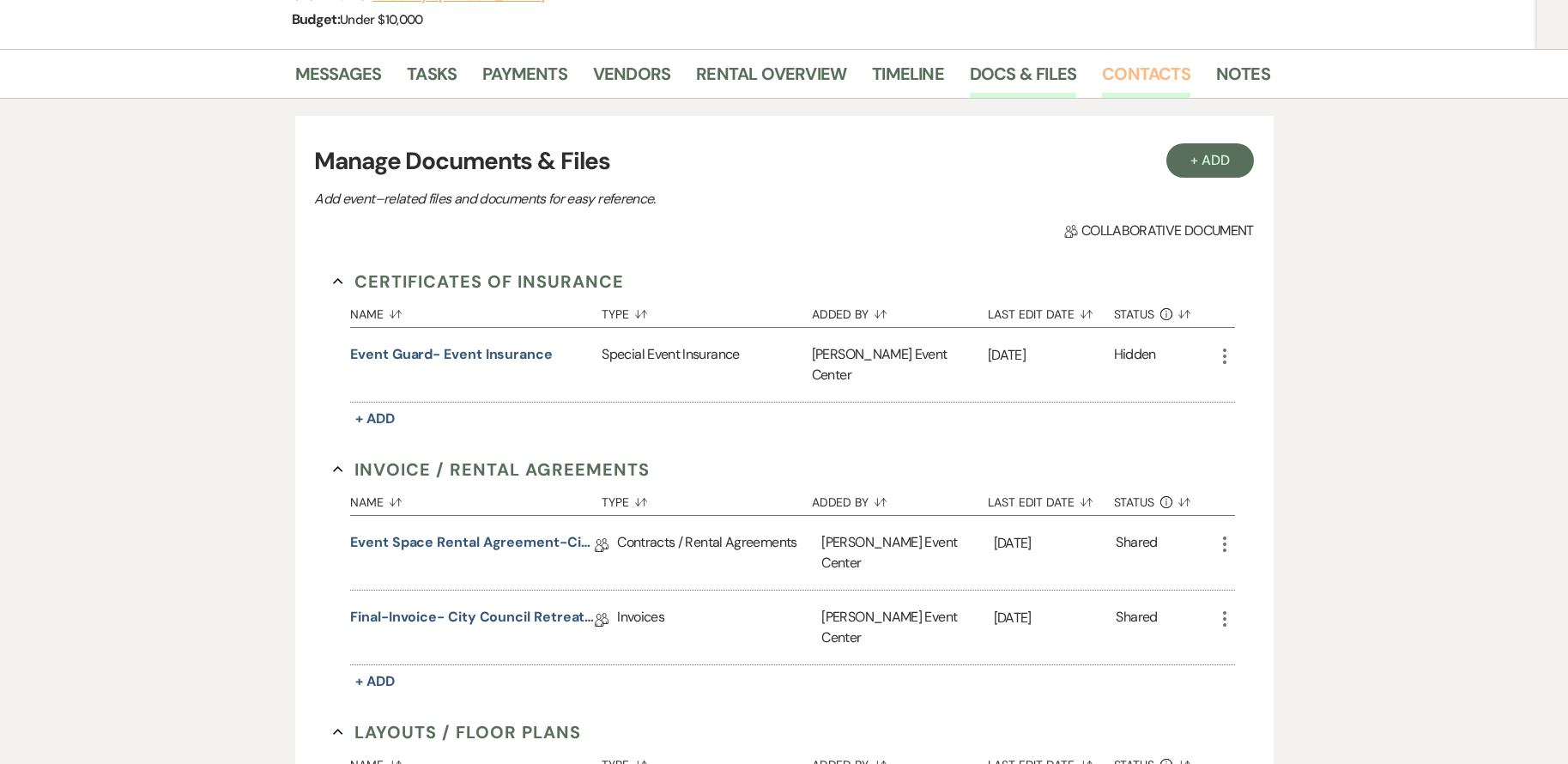
click at [1126, 72] on link "Contacts" at bounding box center [1146, 78] width 88 height 38
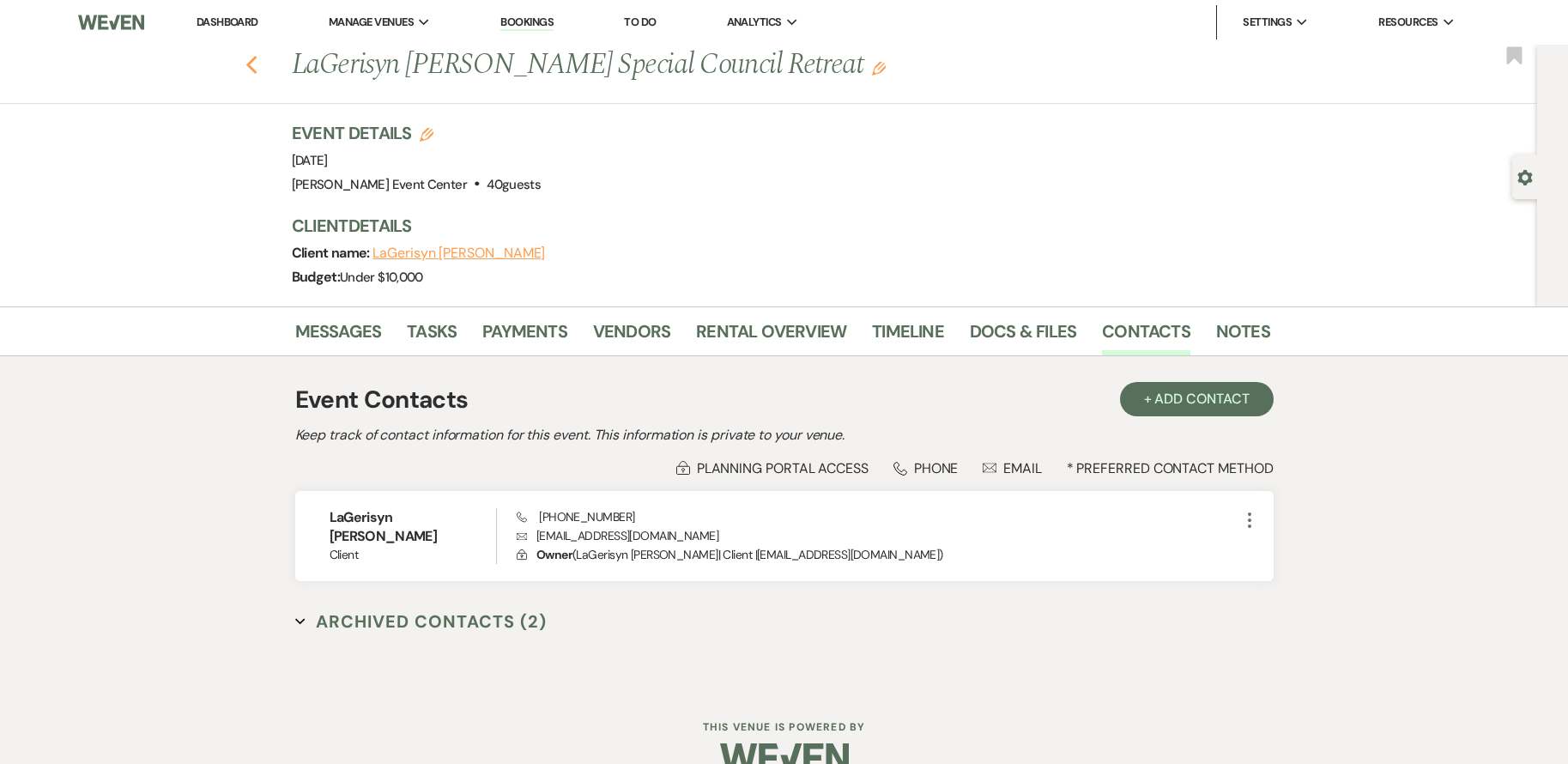
click at [257, 60] on icon "Previous" at bounding box center [251, 65] width 13 height 21
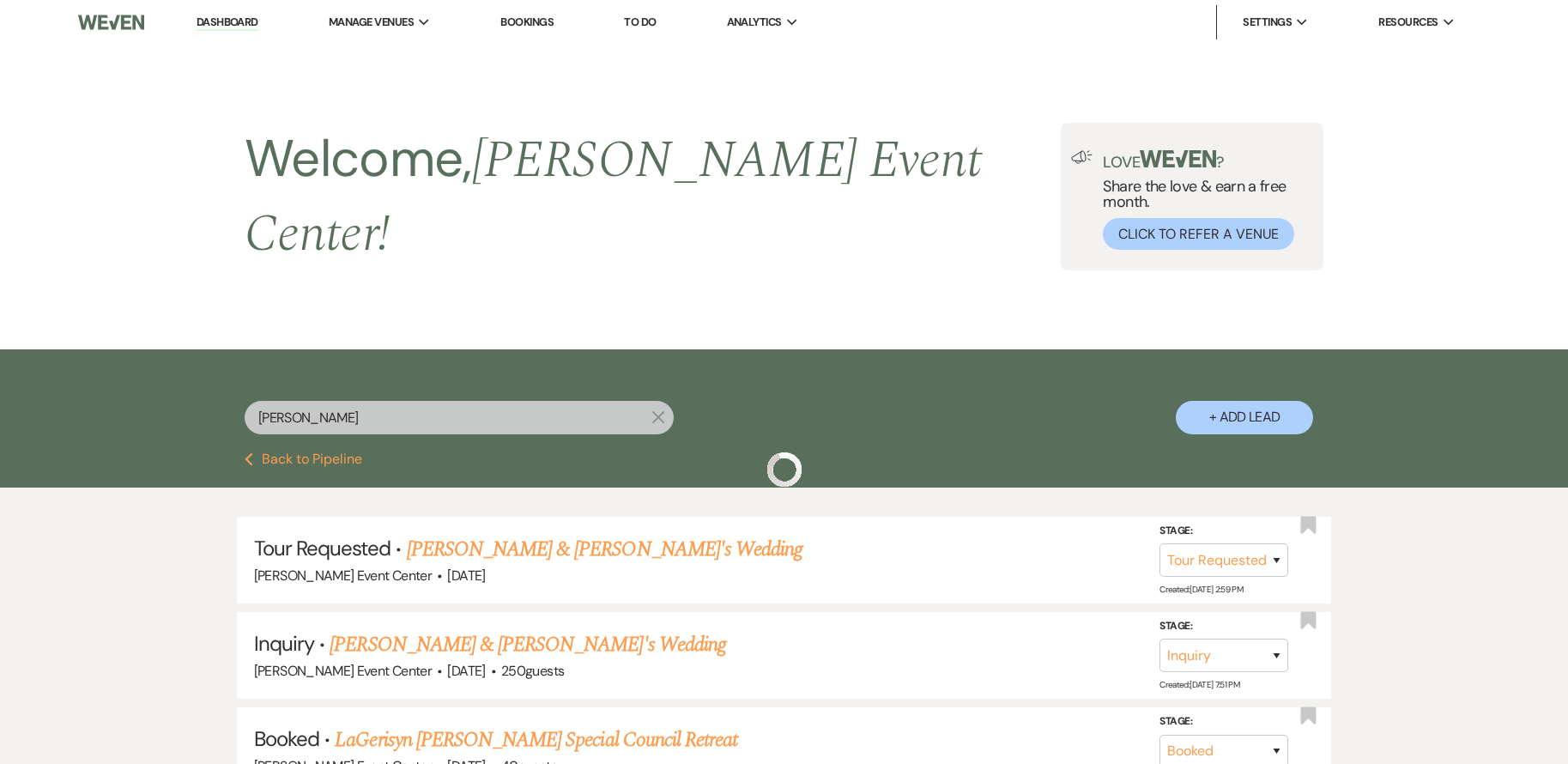
scroll to position [308, 0]
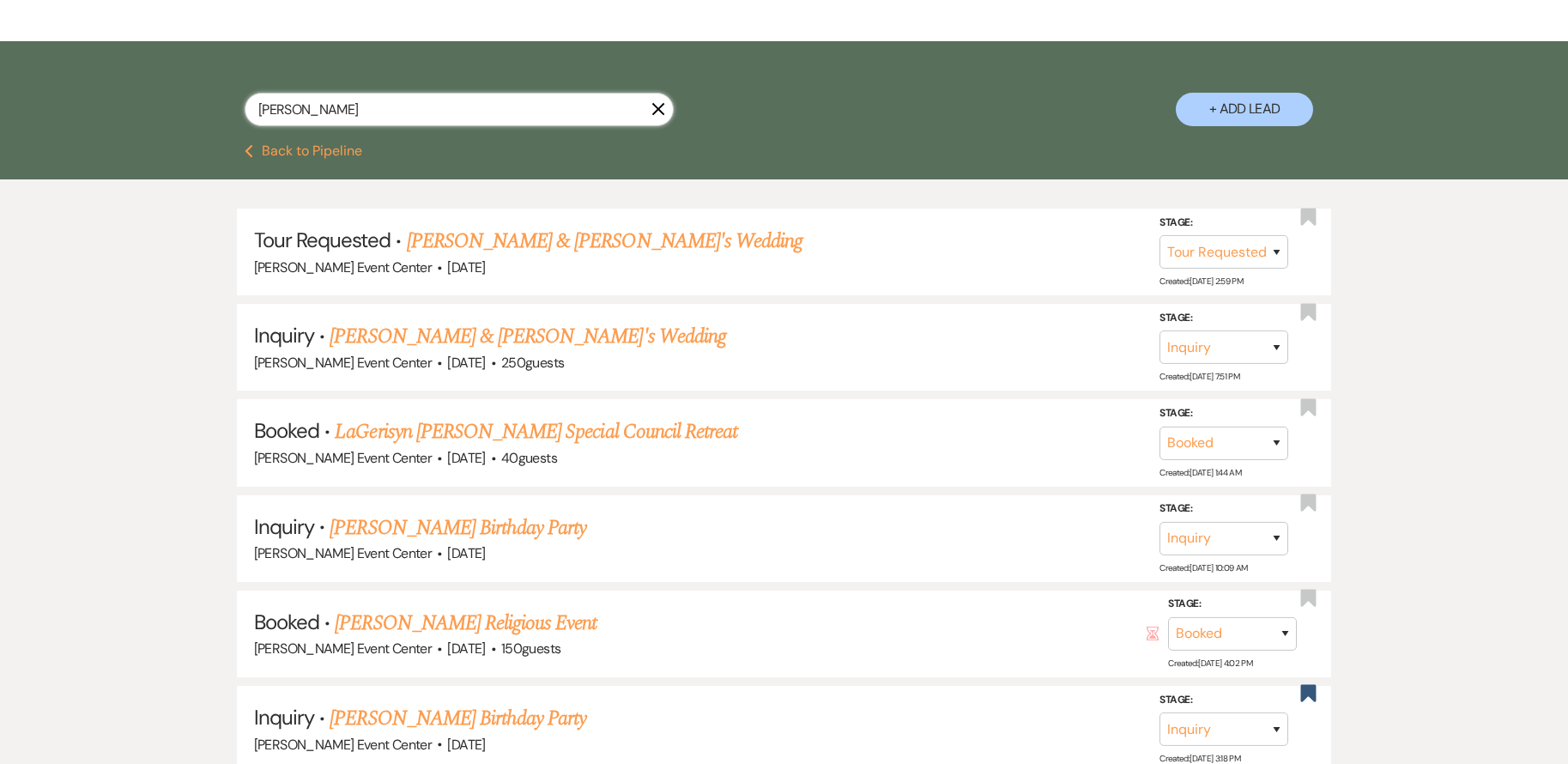
click at [381, 94] on input "[PERSON_NAME]" at bounding box center [459, 110] width 429 height 33
click at [408, 95] on input "[PERSON_NAME]" at bounding box center [459, 110] width 429 height 33
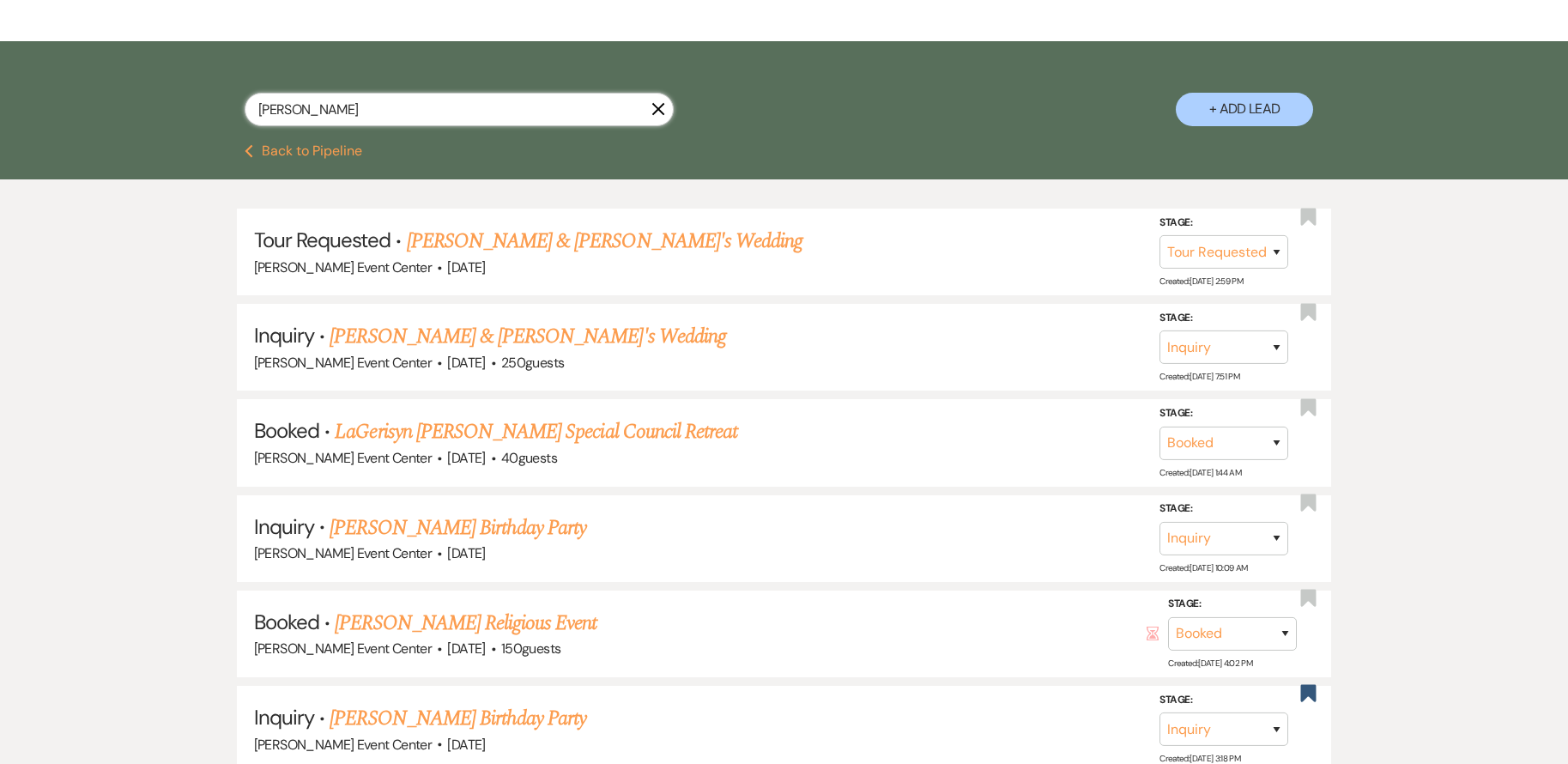
click at [408, 95] on input "[PERSON_NAME]" at bounding box center [459, 110] width 429 height 33
click at [354, 93] on input "[PERSON_NAME]" at bounding box center [459, 110] width 429 height 33
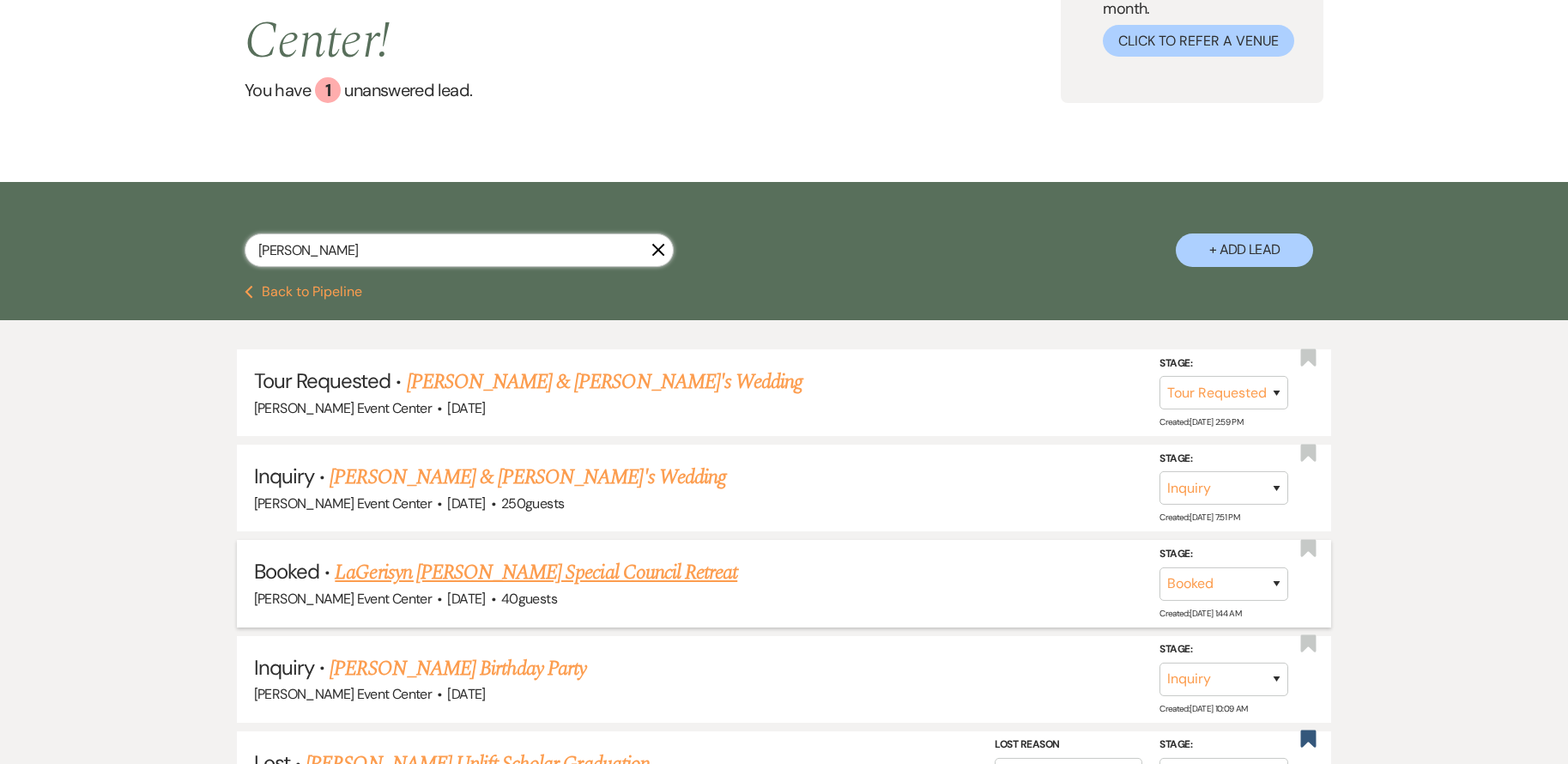
scroll to position [108, 0]
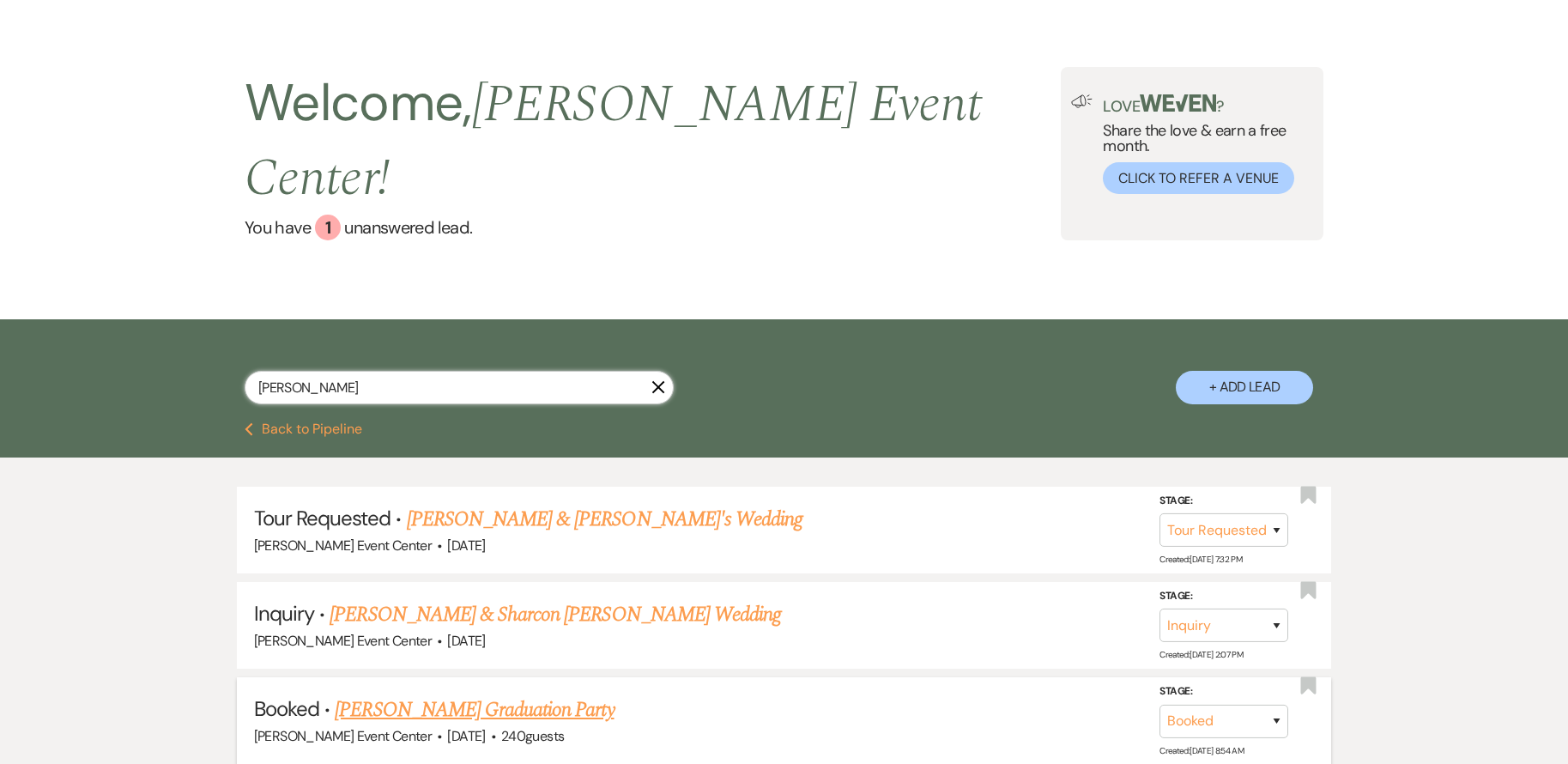
scroll to position [86, 0]
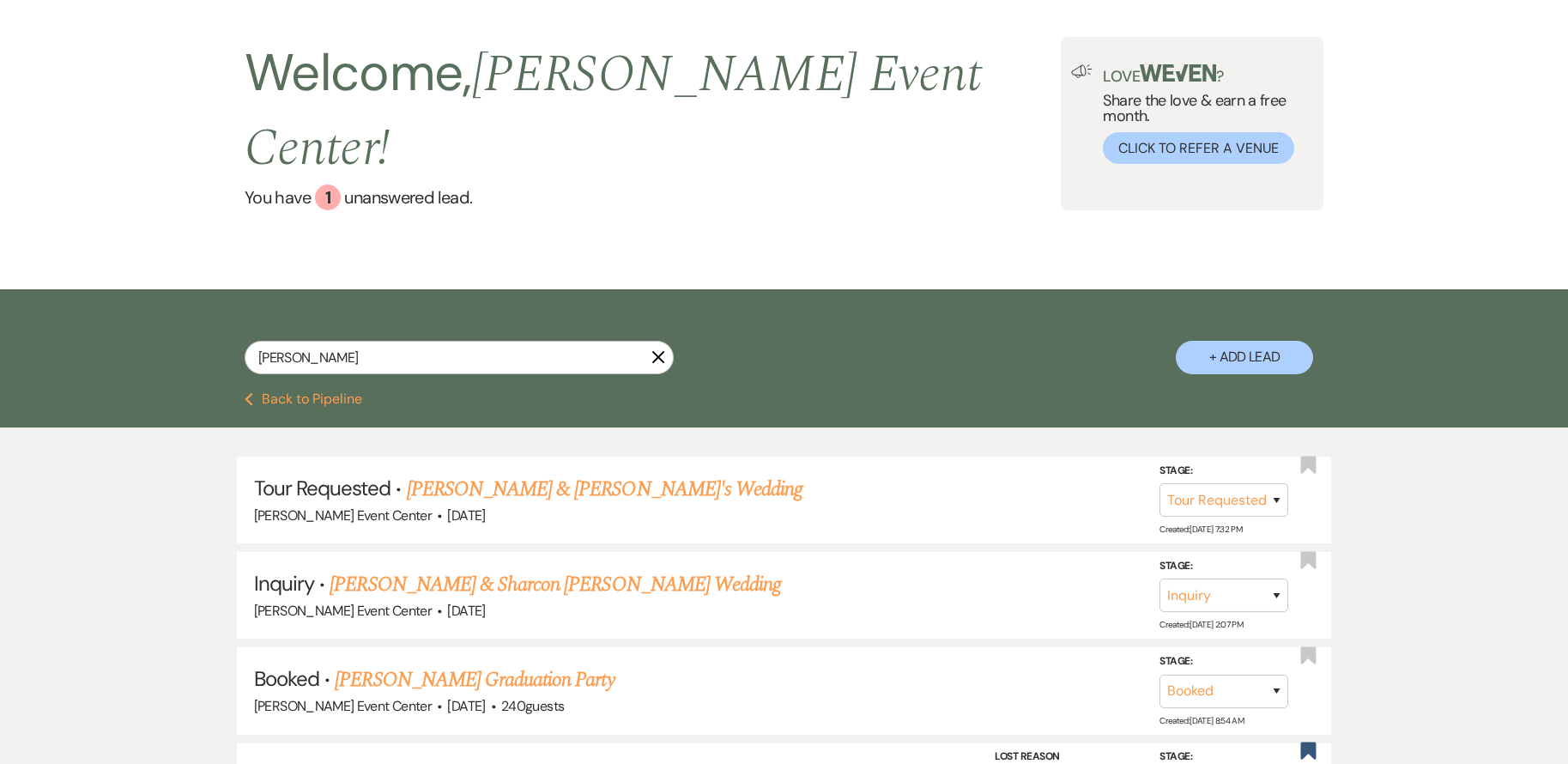
click at [545, 664] on link "[PERSON_NAME] Graduation Party" at bounding box center [473, 680] width 279 height 31
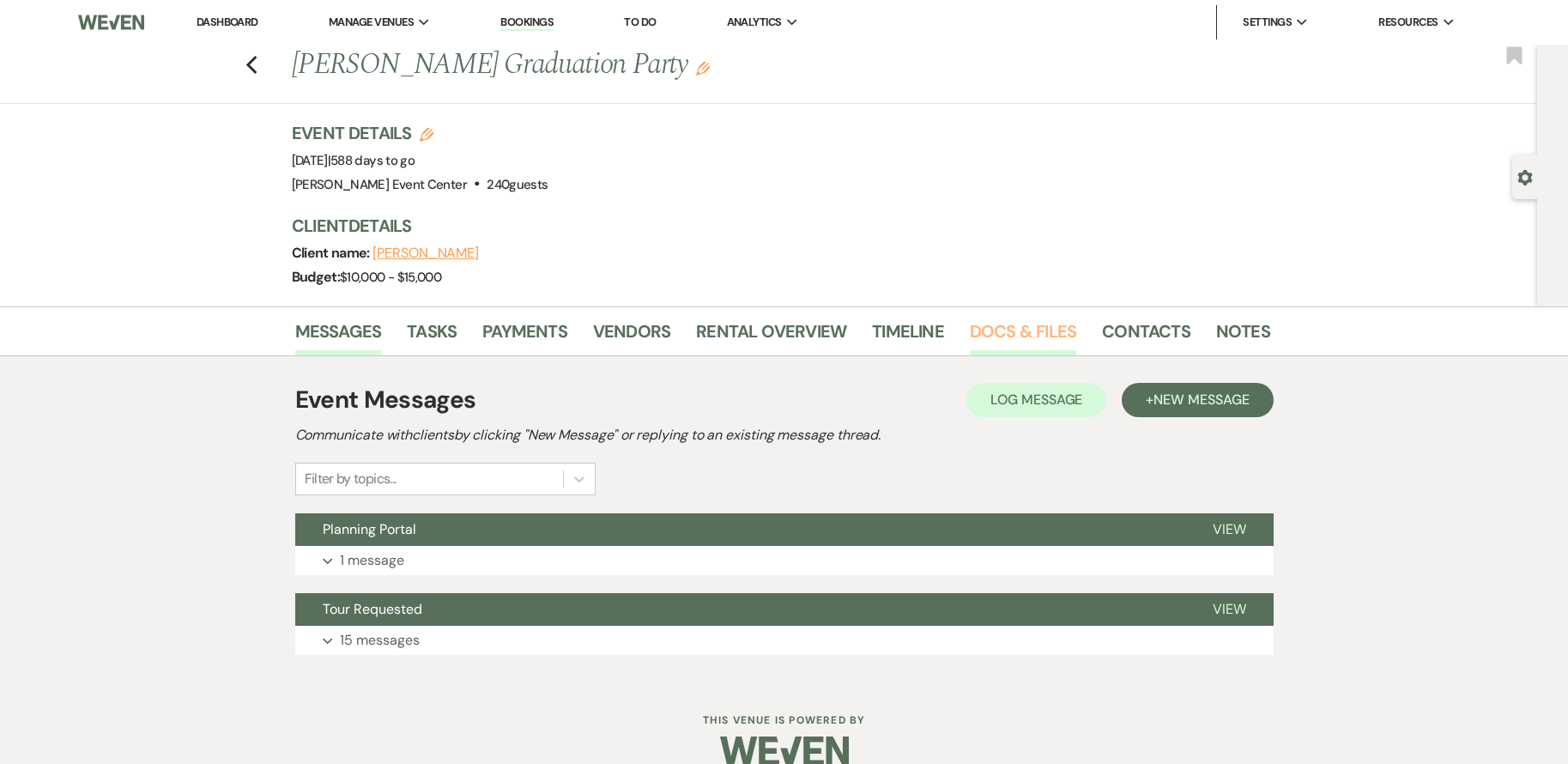
click at [998, 329] on link "Docs & Files" at bounding box center [1023, 337] width 107 height 38
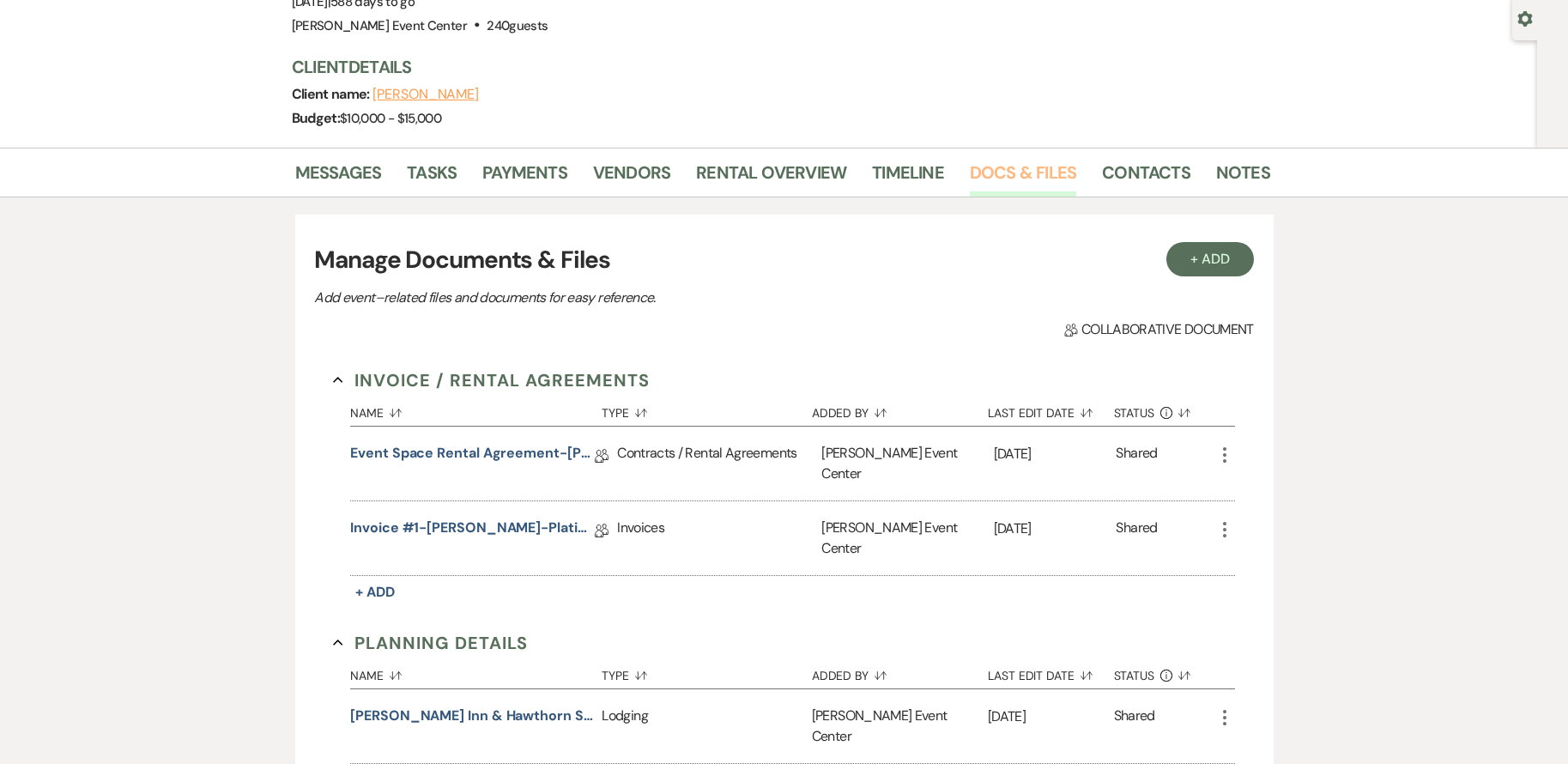
scroll to position [172, 0]
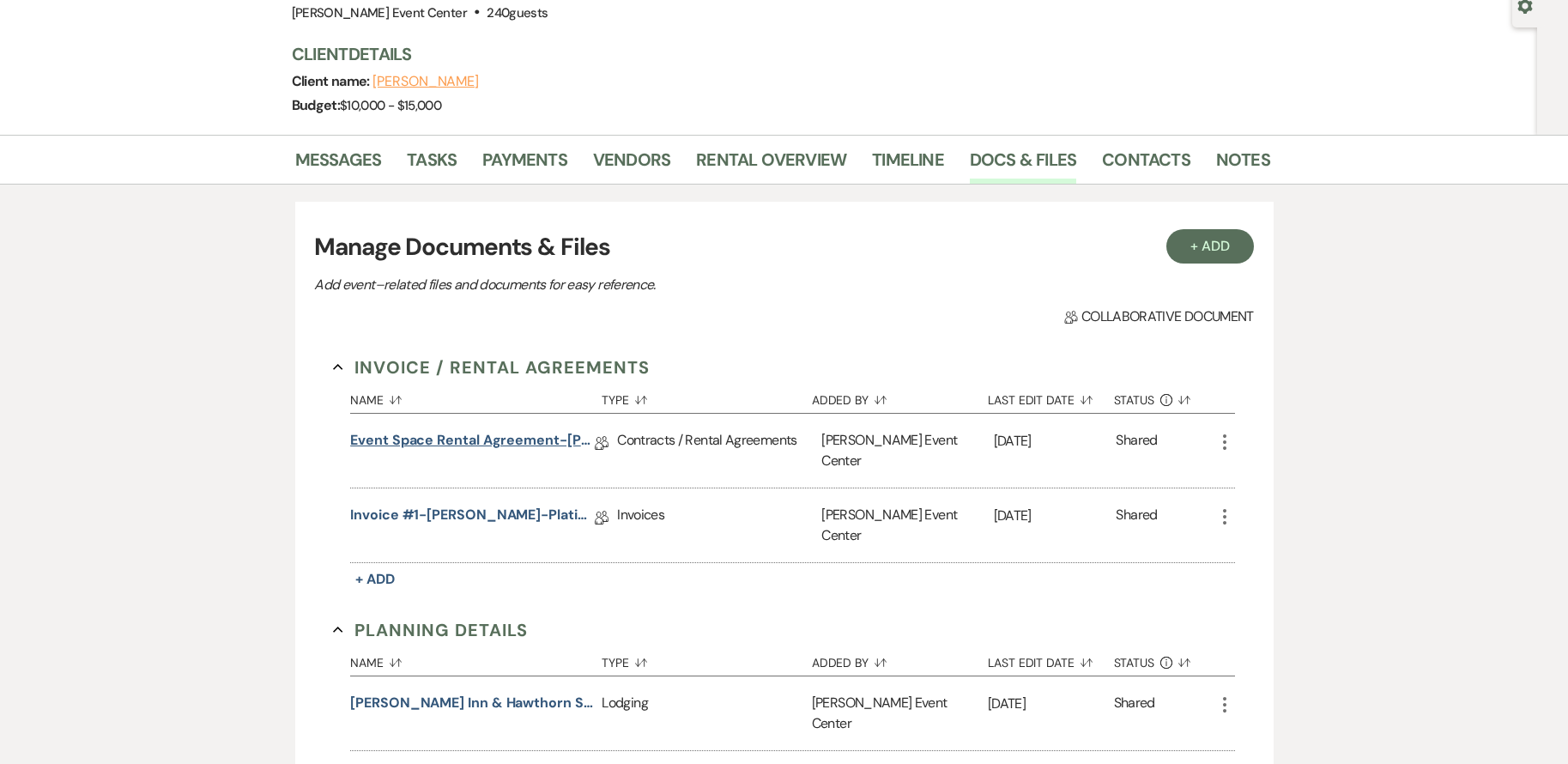
click at [538, 438] on link "Event Space Rental Agreement-[PERSON_NAME]-Platinum-5.1.27" at bounding box center [472, 443] width 245 height 26
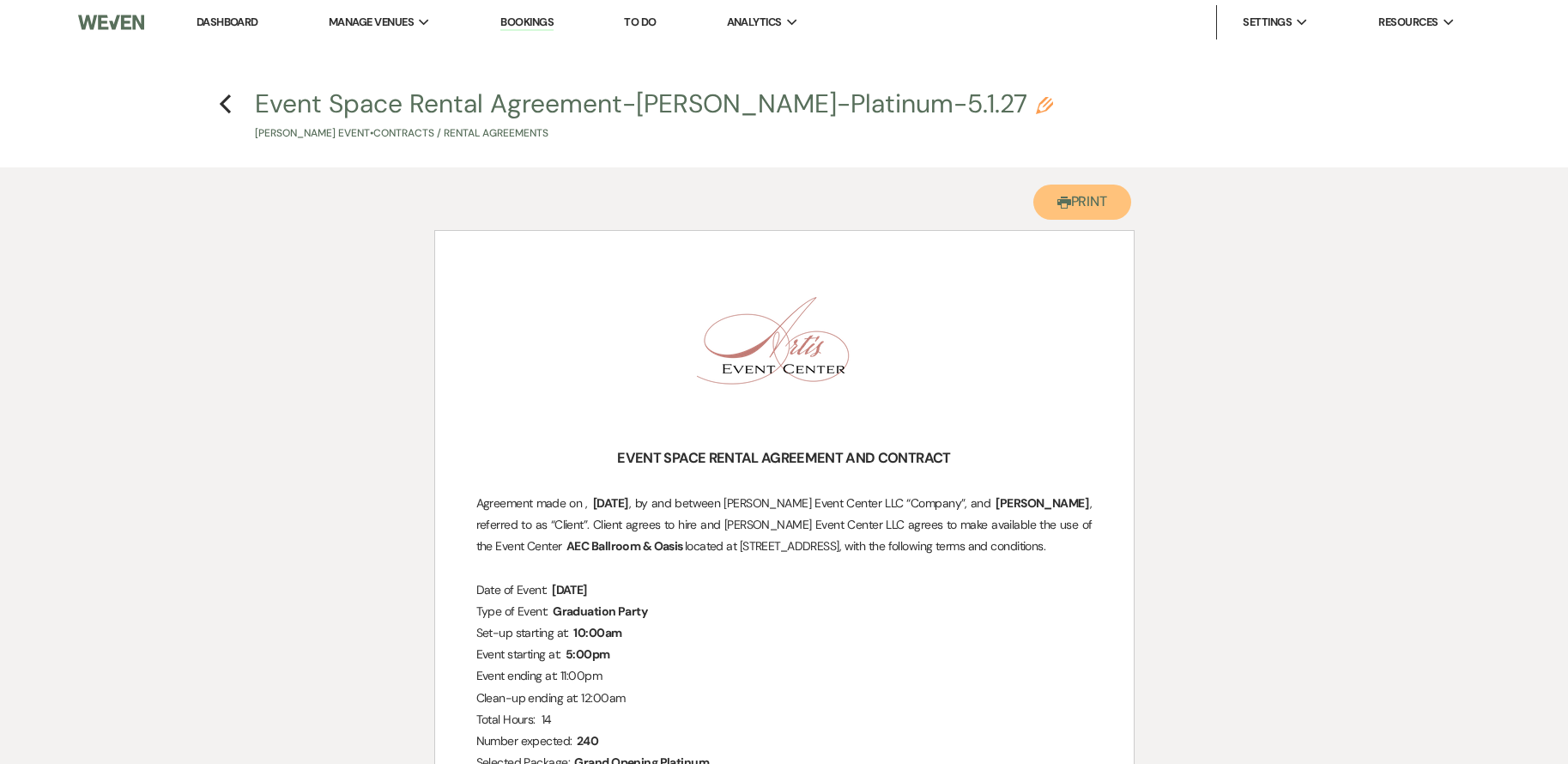
click at [1057, 207] on icon "Printer" at bounding box center [1064, 202] width 14 height 14
click at [229, 106] on icon "Previous" at bounding box center [225, 104] width 13 height 21
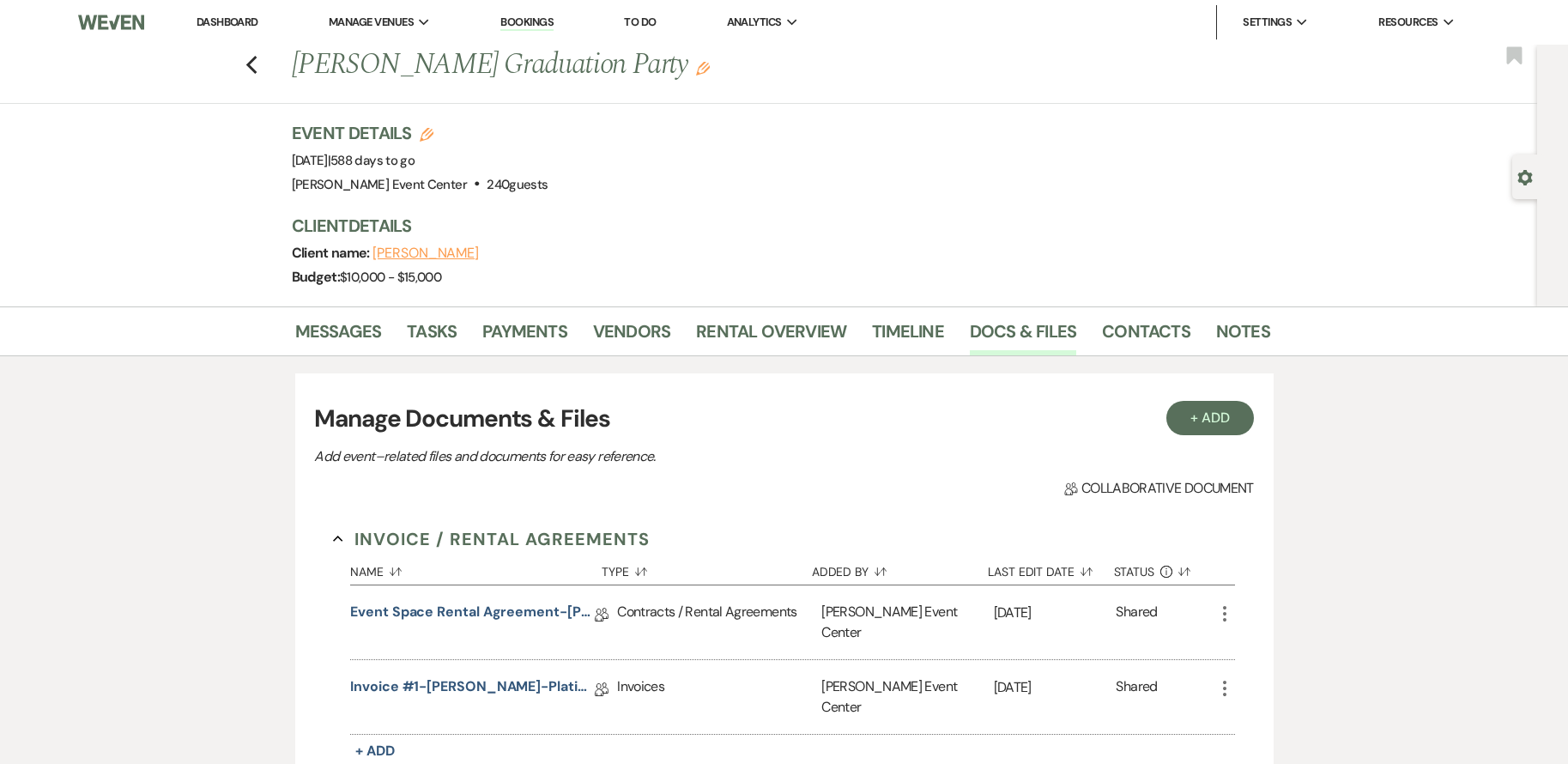
scroll to position [172, 0]
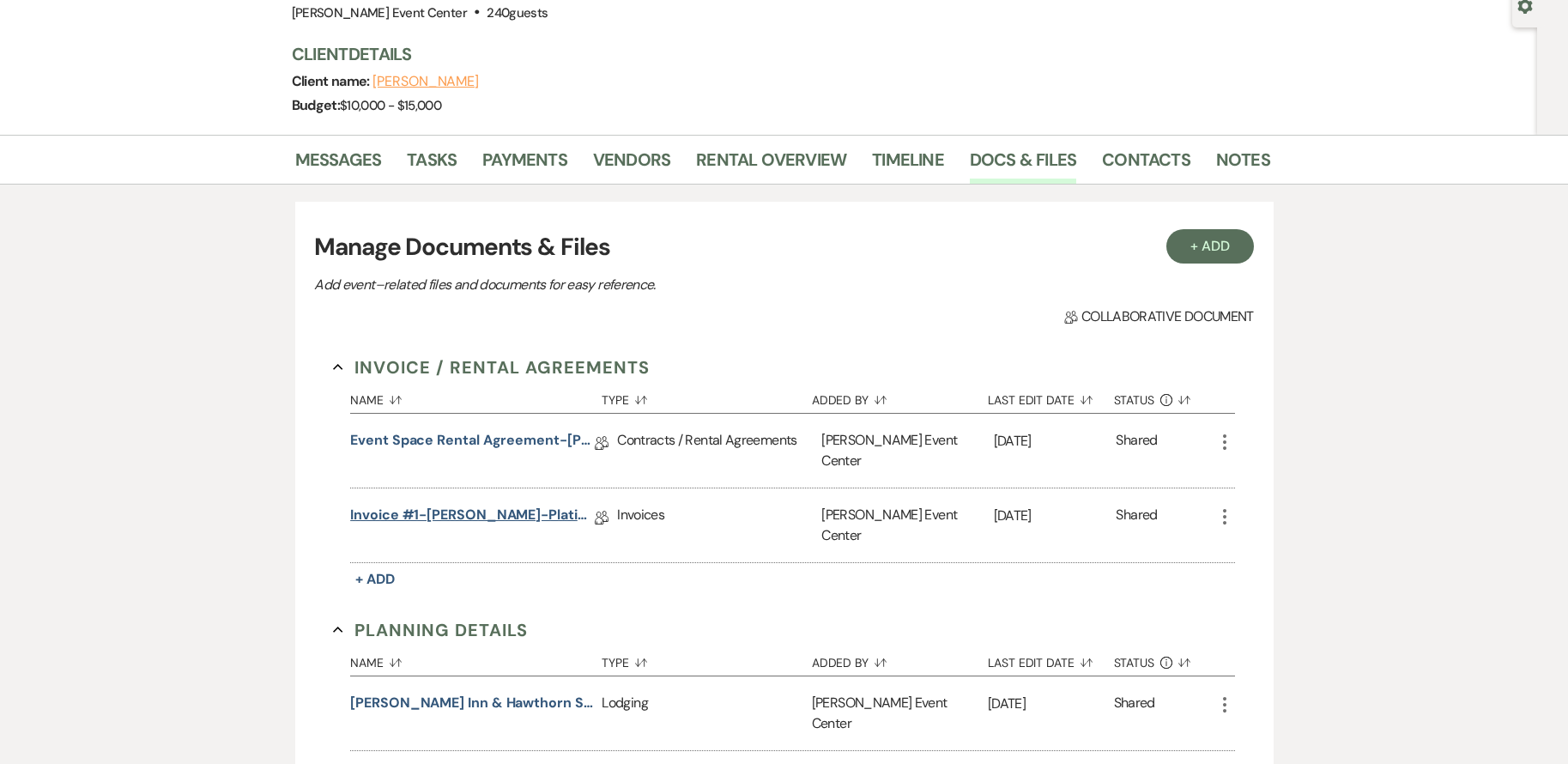
click at [493, 505] on link "Invoice #1-[PERSON_NAME]-Platinum-5.1.27" at bounding box center [472, 517] width 245 height 26
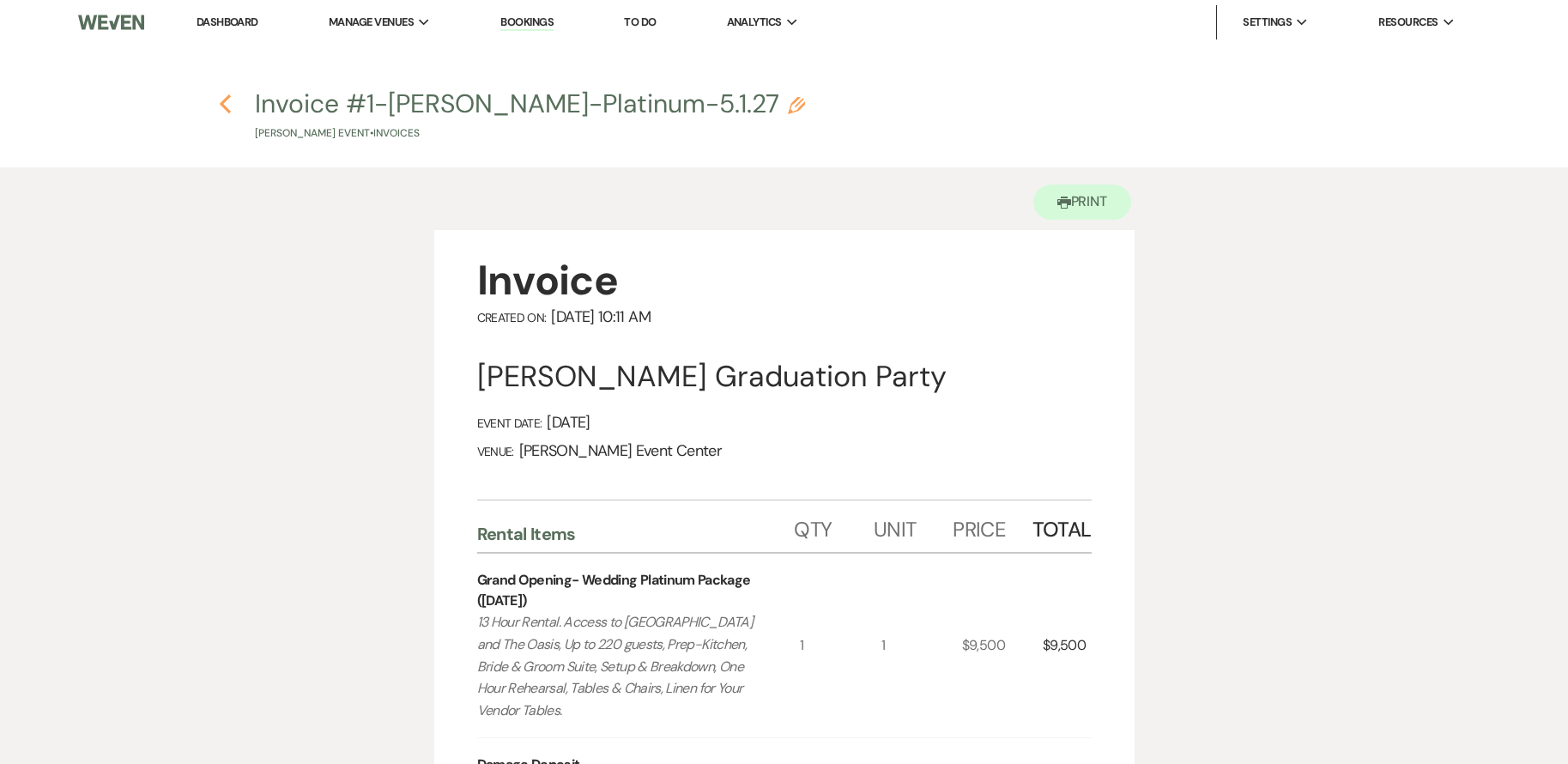
click at [219, 108] on icon "Previous" at bounding box center [225, 104] width 13 height 21
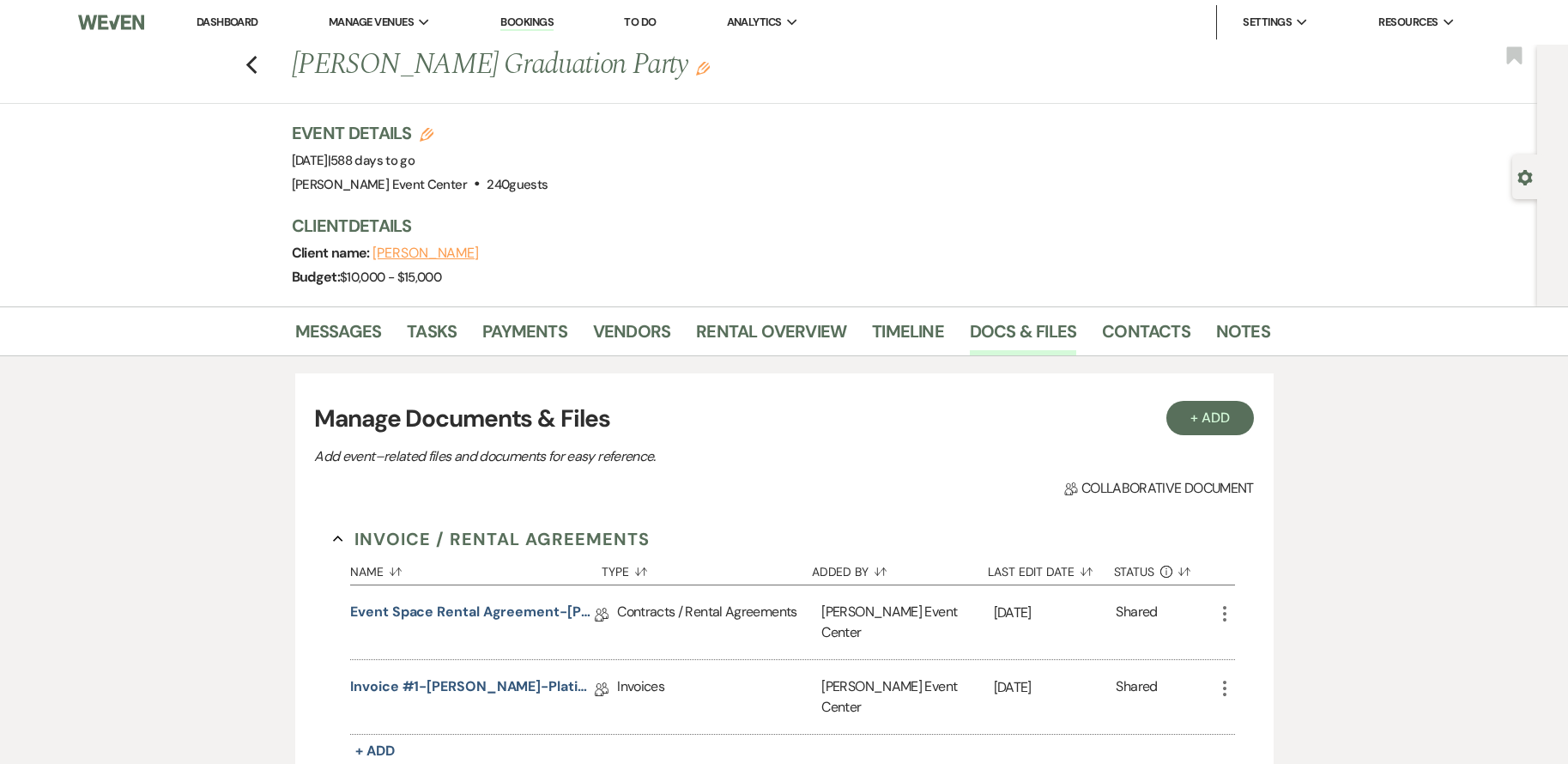
scroll to position [172, 0]
